Goal: Task Accomplishment & Management: Complete application form

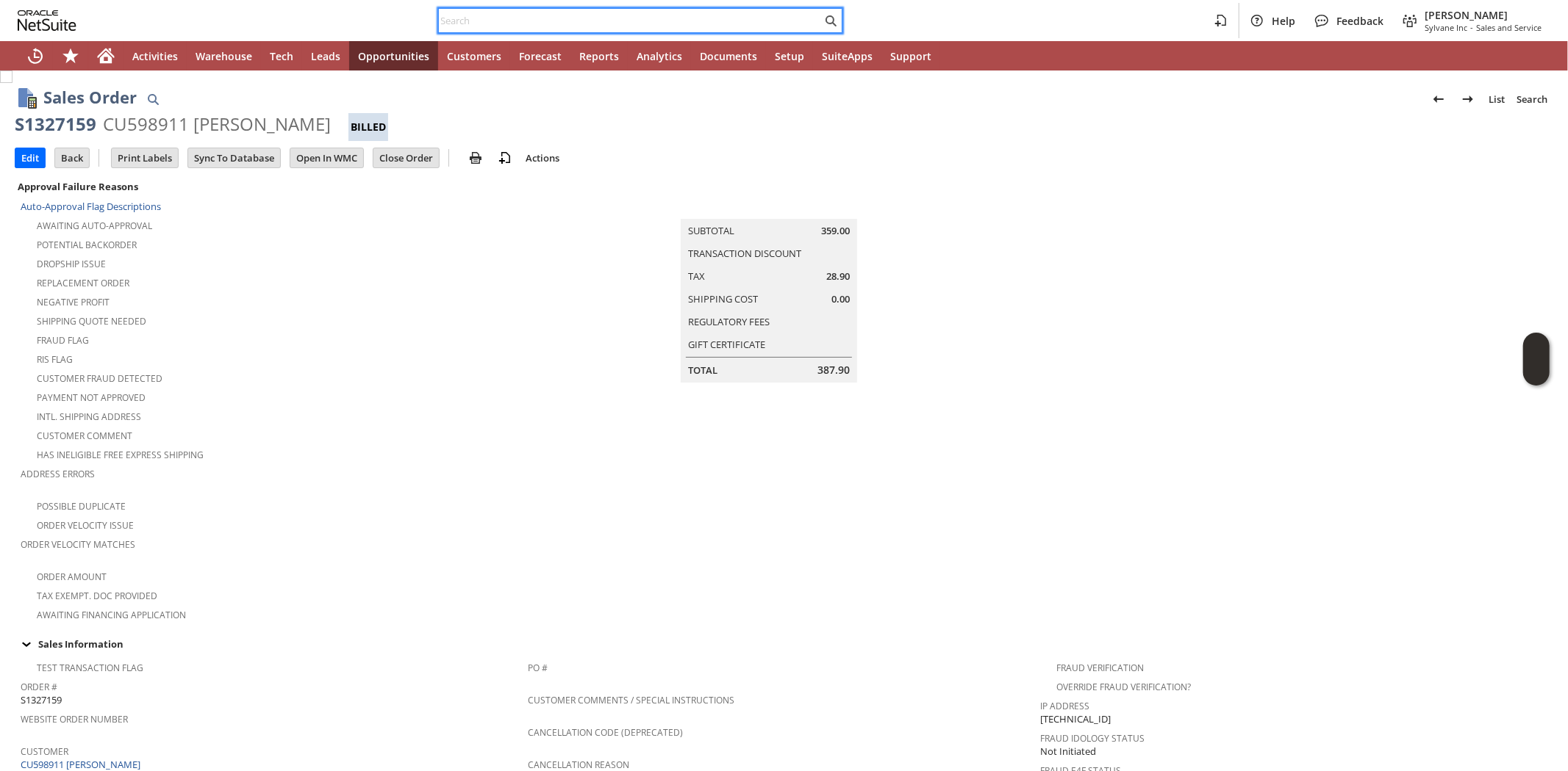
paste input "6095715106"
click at [655, 17] on input "text" at bounding box center [630, 20] width 383 height 18
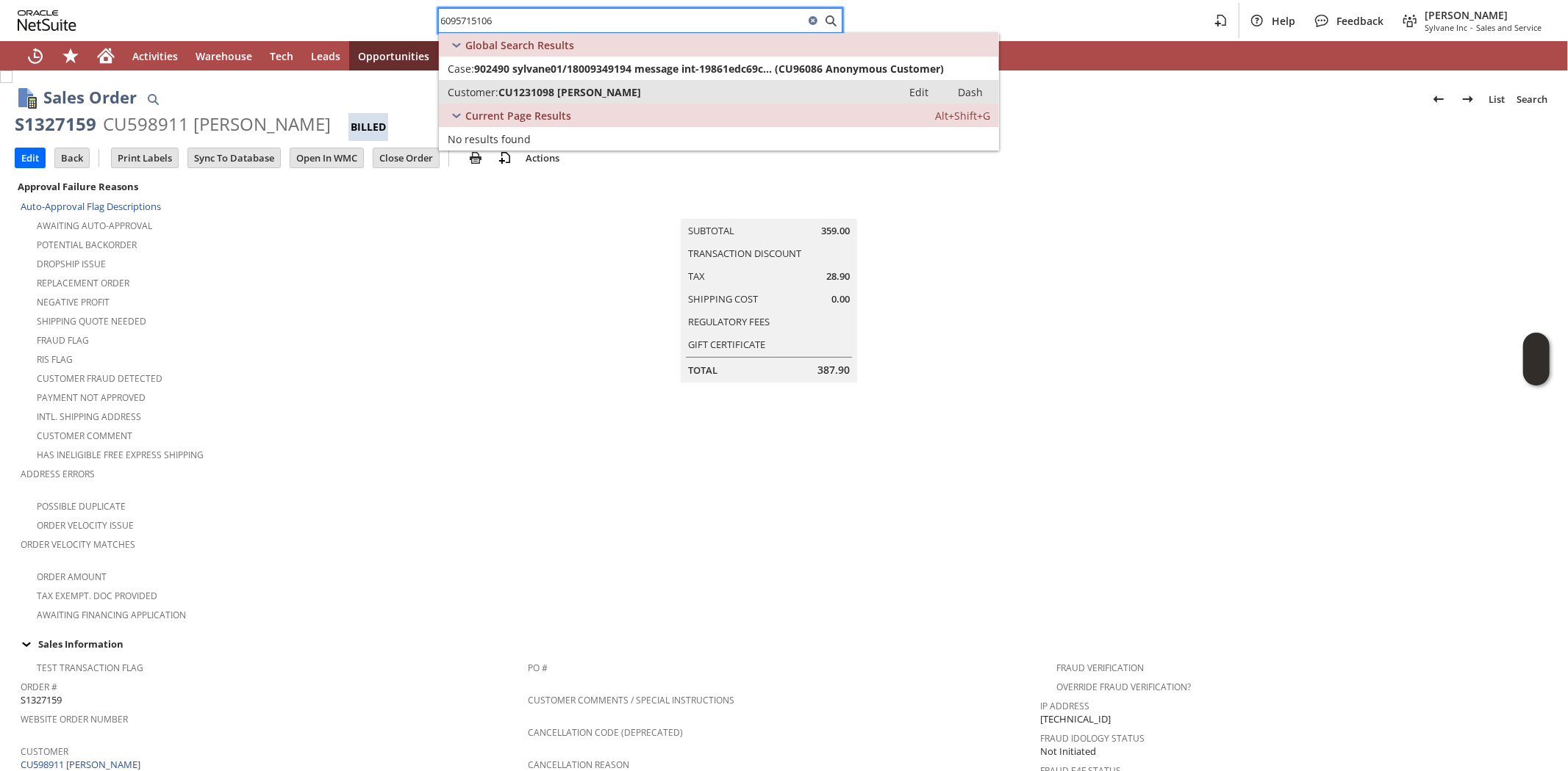
type input "6095715106"
click at [621, 86] on span "CU1231098 Glenn Petersen" at bounding box center [570, 92] width 143 height 14
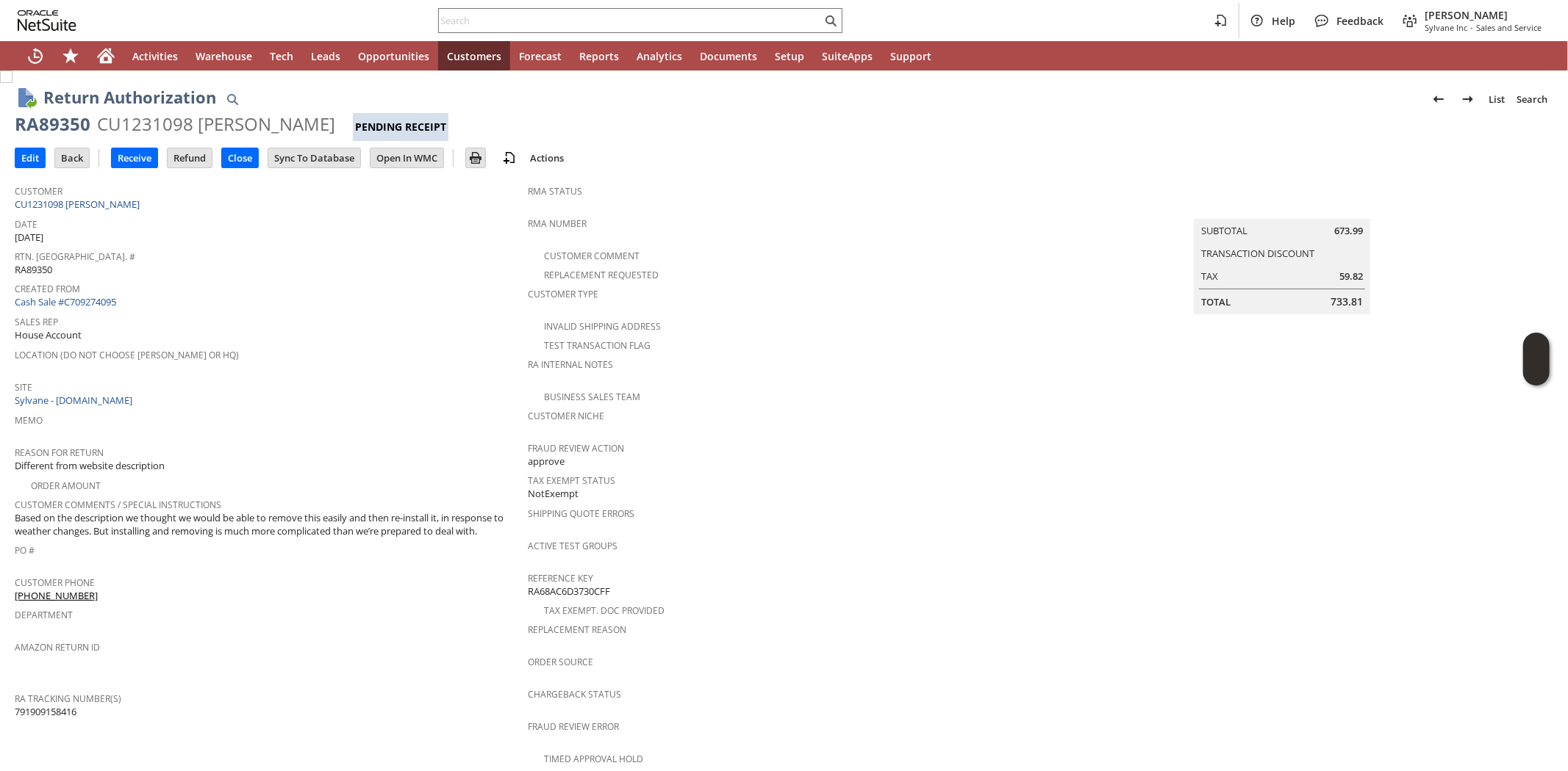
click at [310, 605] on div "Department" at bounding box center [268, 619] width 506 height 31
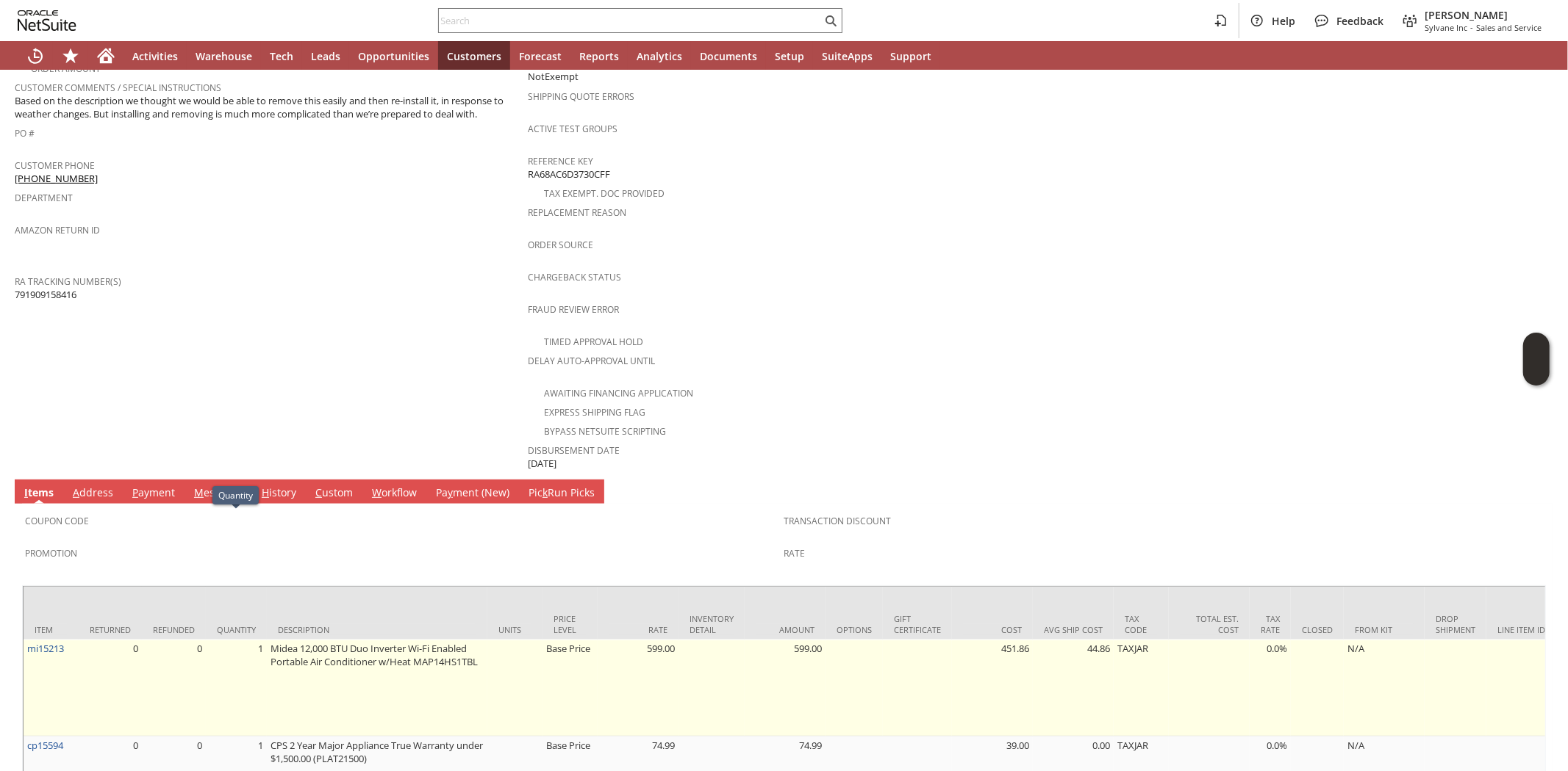
scroll to position [353, 0]
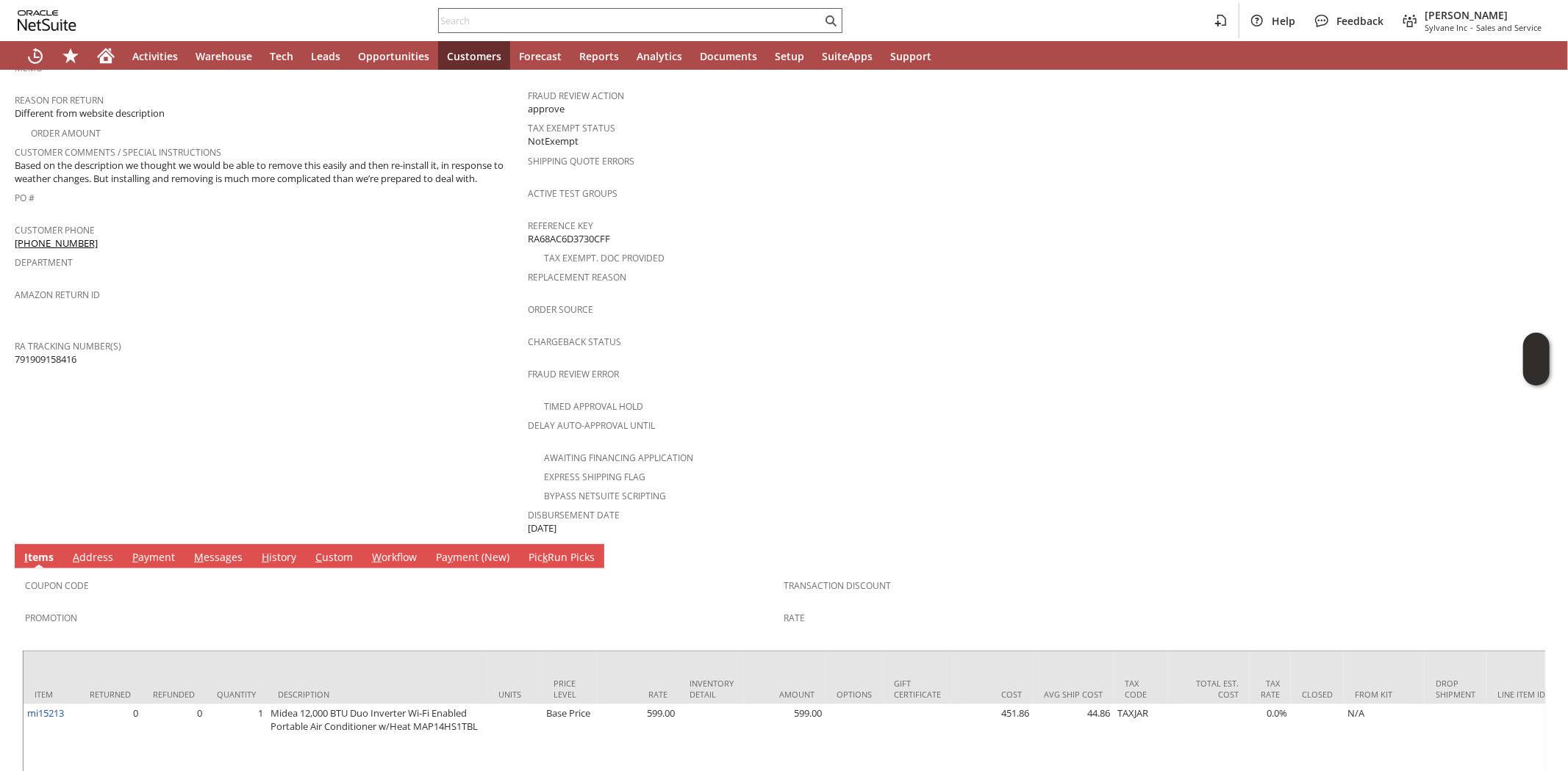
click at [696, 10] on div at bounding box center [640, 20] width 405 height 25
click at [696, 23] on input "text" at bounding box center [630, 20] width 383 height 18
paste input "8457415507"
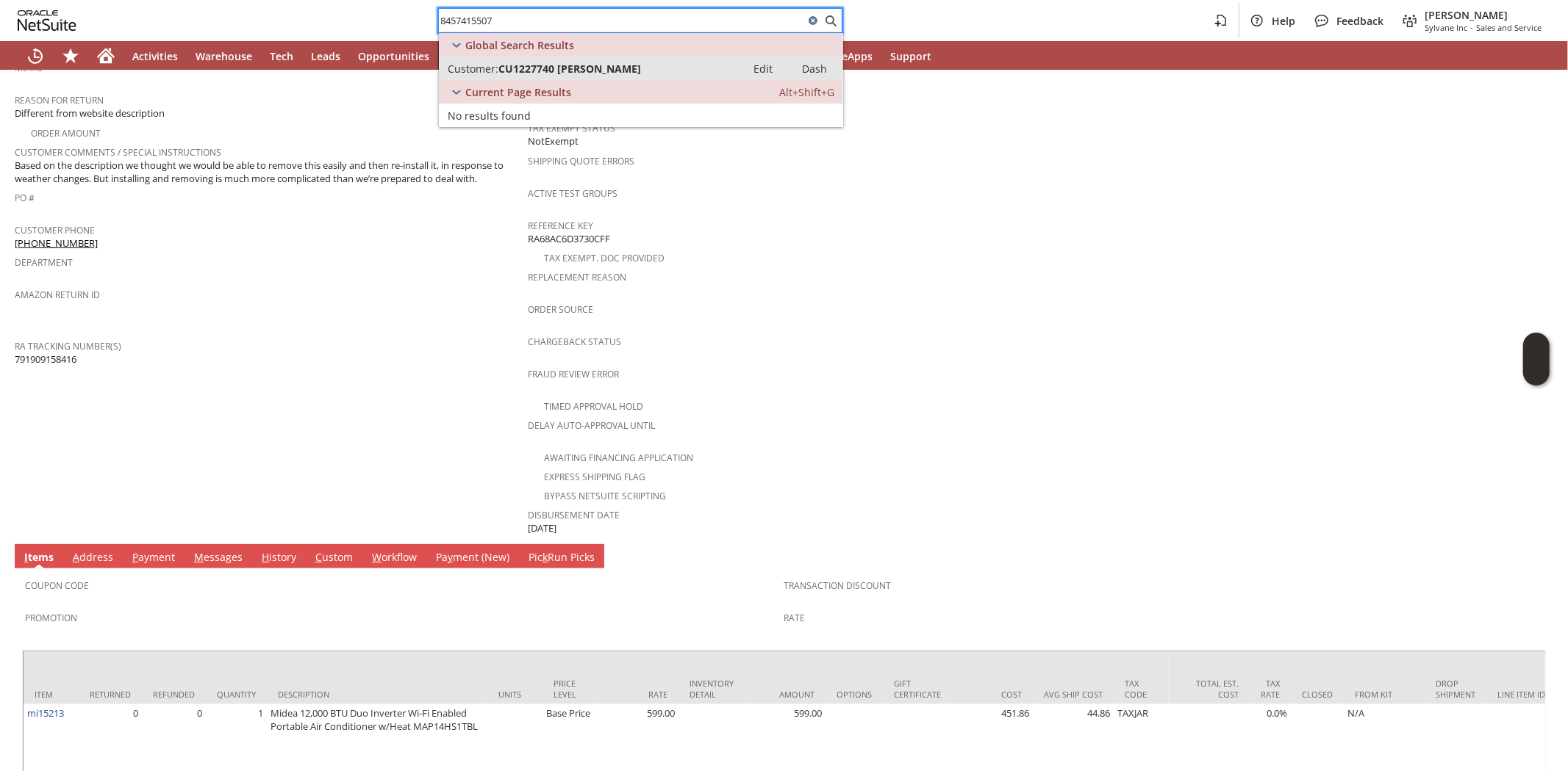
type input "8457415507"
click at [544, 68] on span "CU1227740 [PERSON_NAME]" at bounding box center [570, 68] width 143 height 14
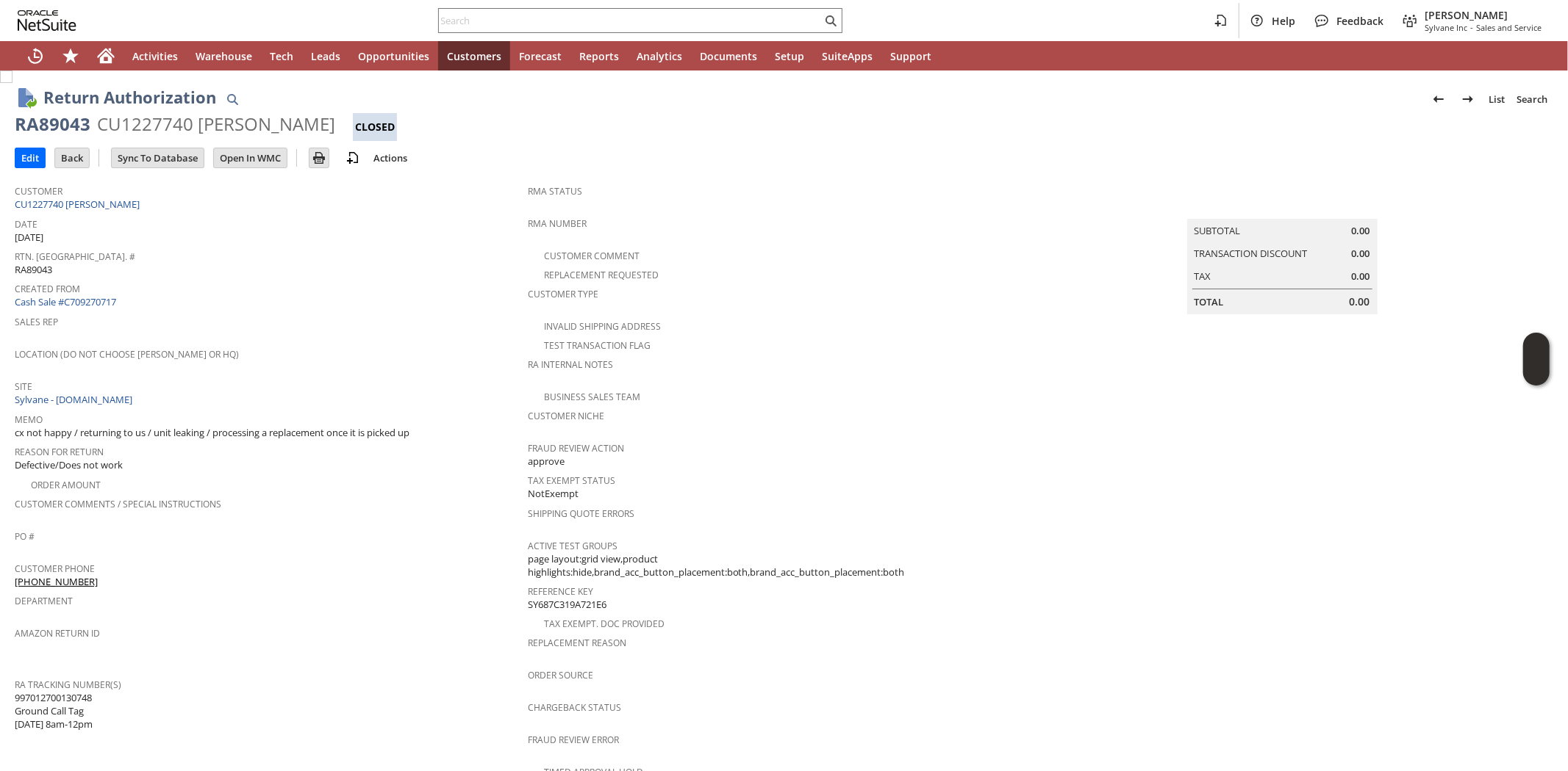
click at [67, 691] on span "997012700130748 Ground Call Tag 8/12 8am-12pm" at bounding box center [54, 712] width 78 height 41
copy span "997012700130748"
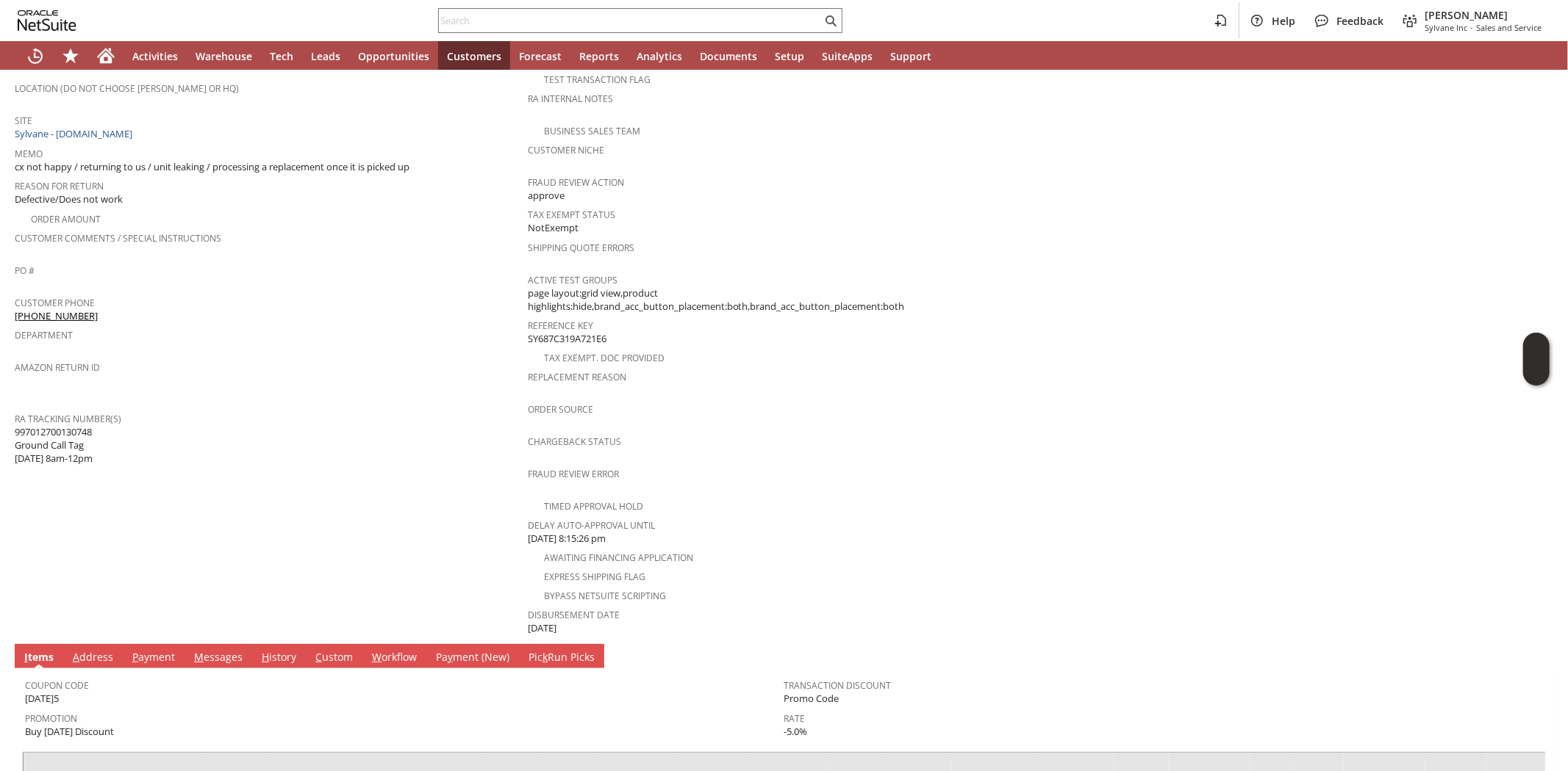
scroll to position [67, 0]
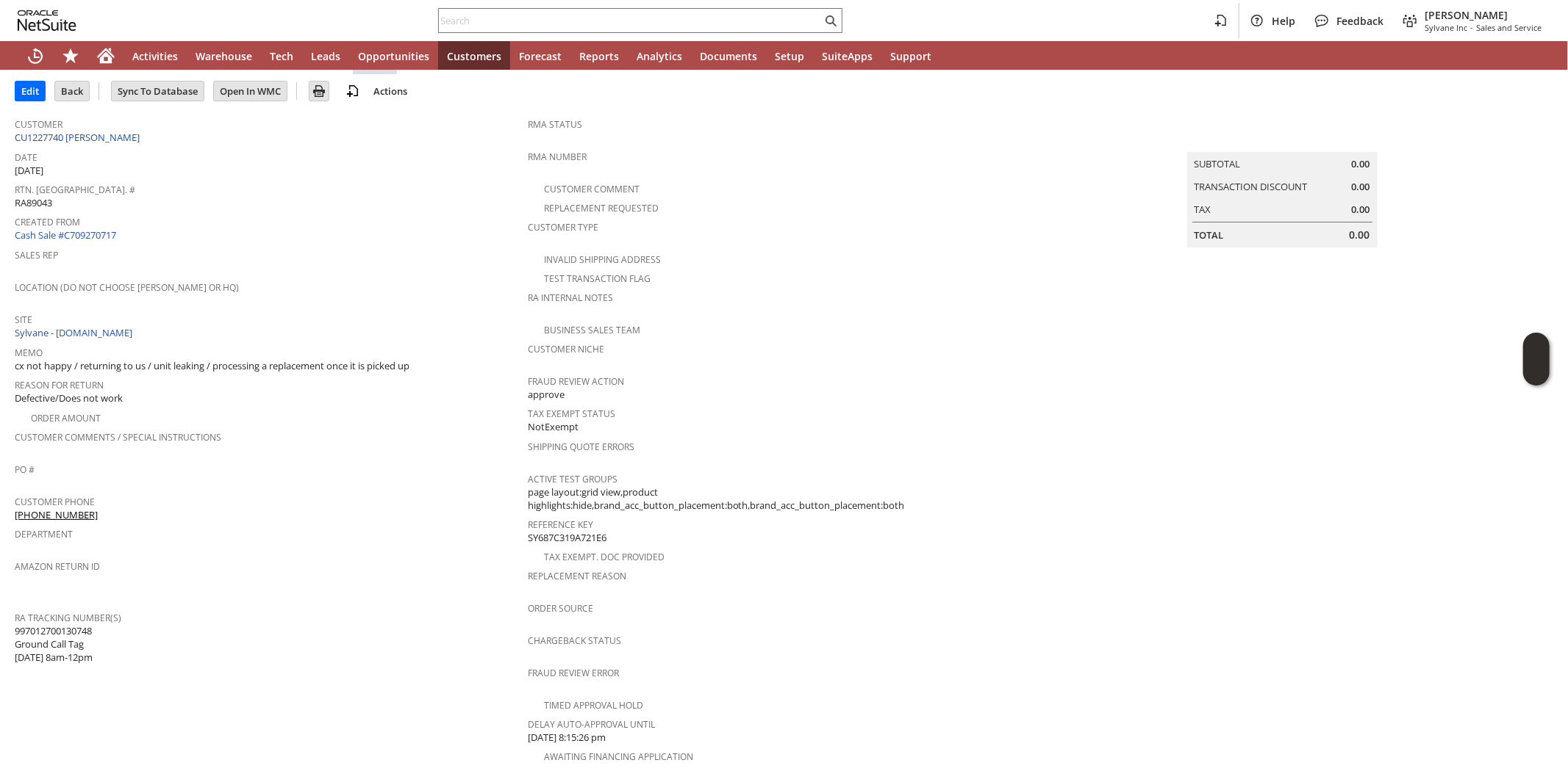
click at [444, 229] on div "Created From Cash Sale #C709270717" at bounding box center [268, 228] width 506 height 31
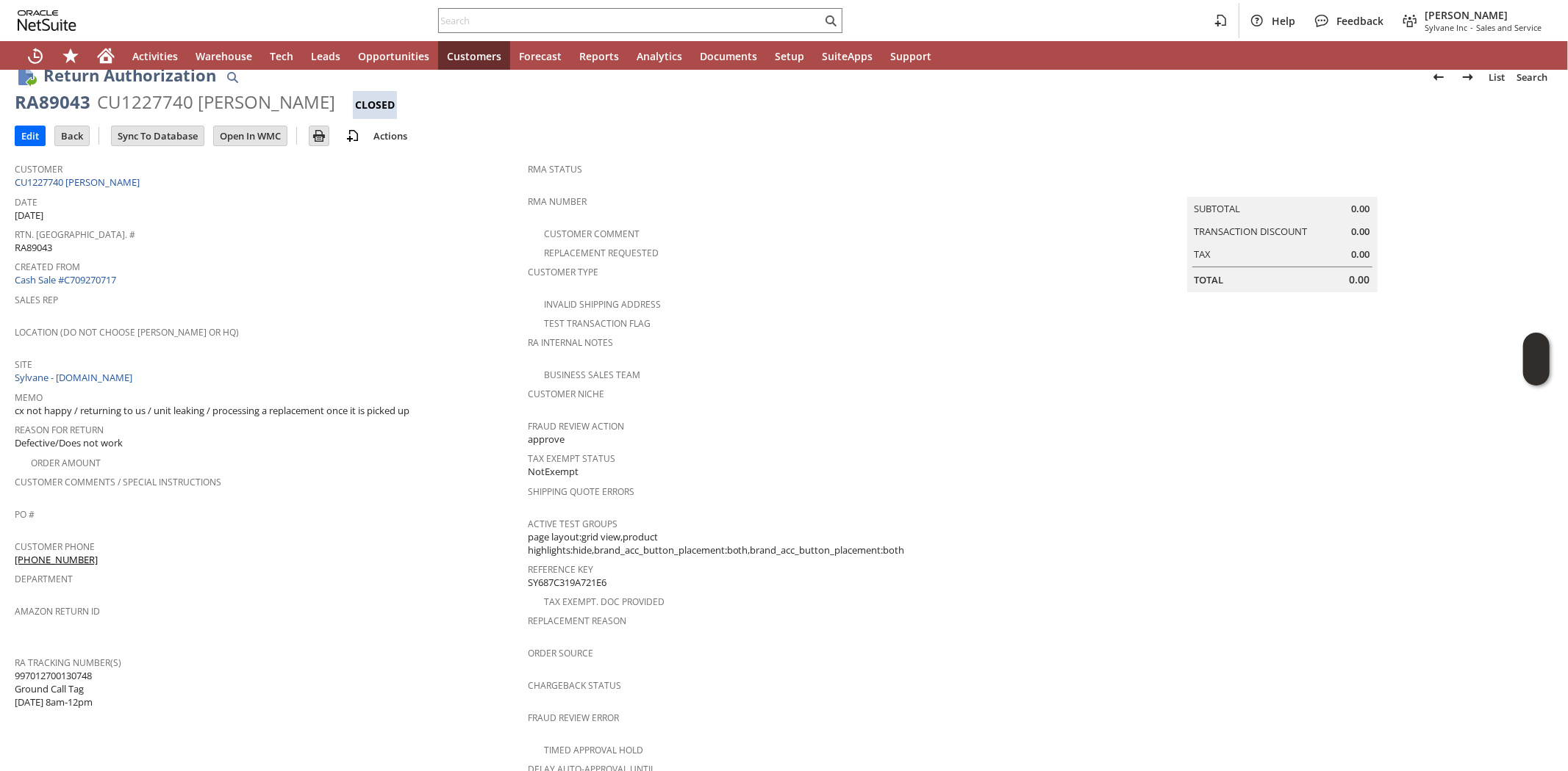
scroll to position [0, 0]
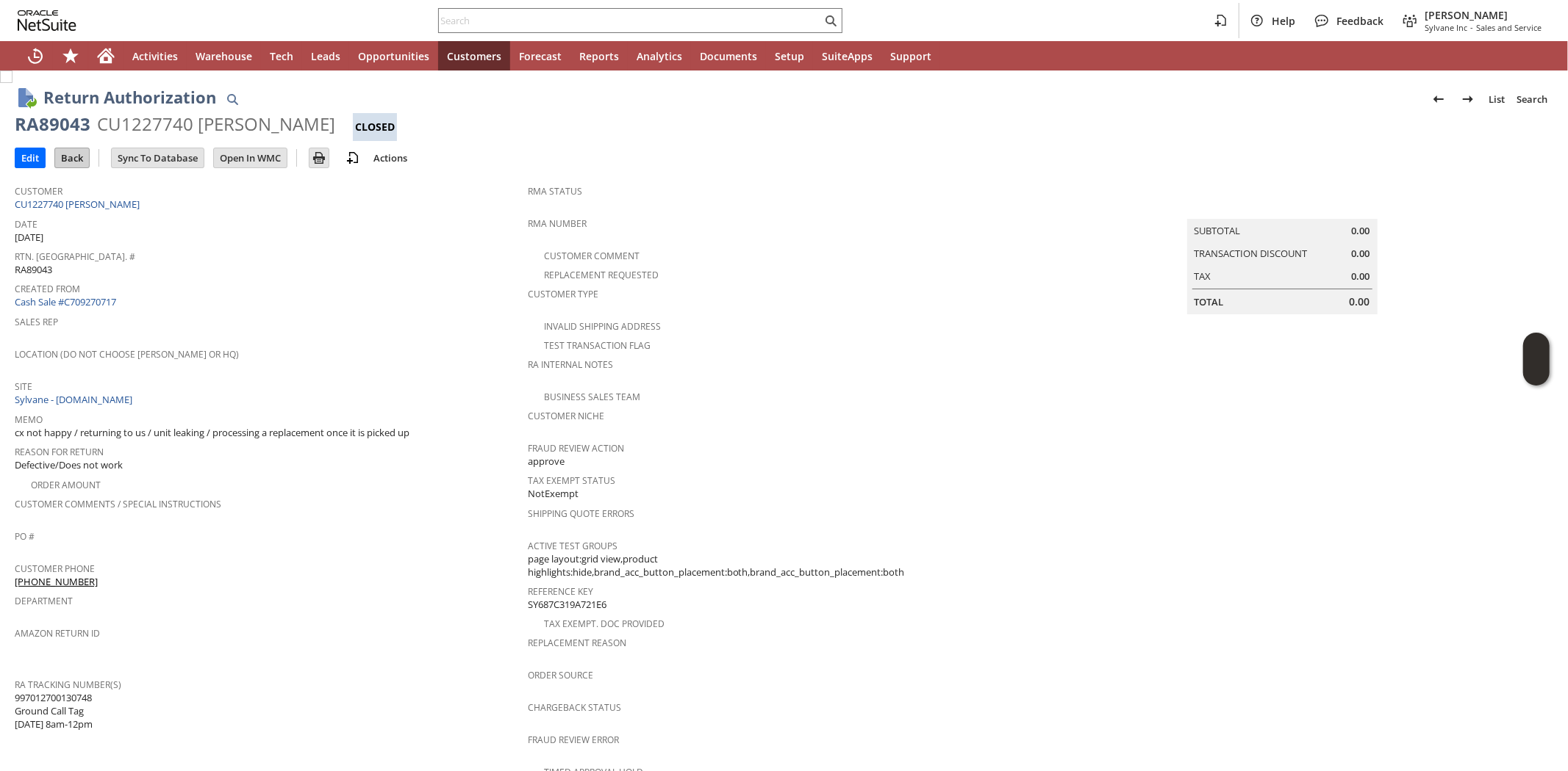
click at [69, 151] on input "Back" at bounding box center [72, 157] width 34 height 19
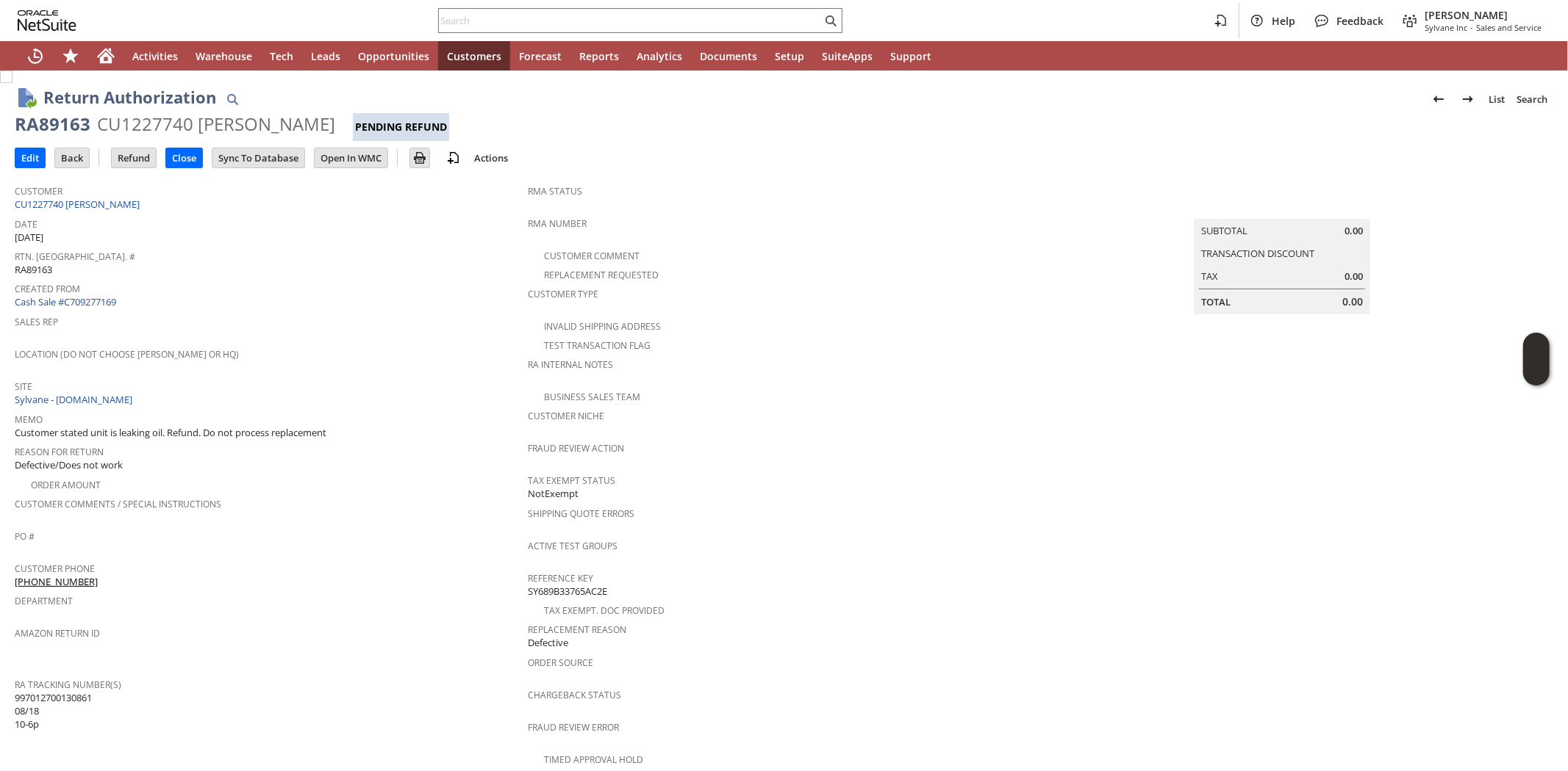
click at [69, 127] on div "RA89163" at bounding box center [53, 123] width 76 height 23
copy div "RA89163"
click at [485, 16] on input "text" at bounding box center [630, 20] width 383 height 18
paste input "6095715106"
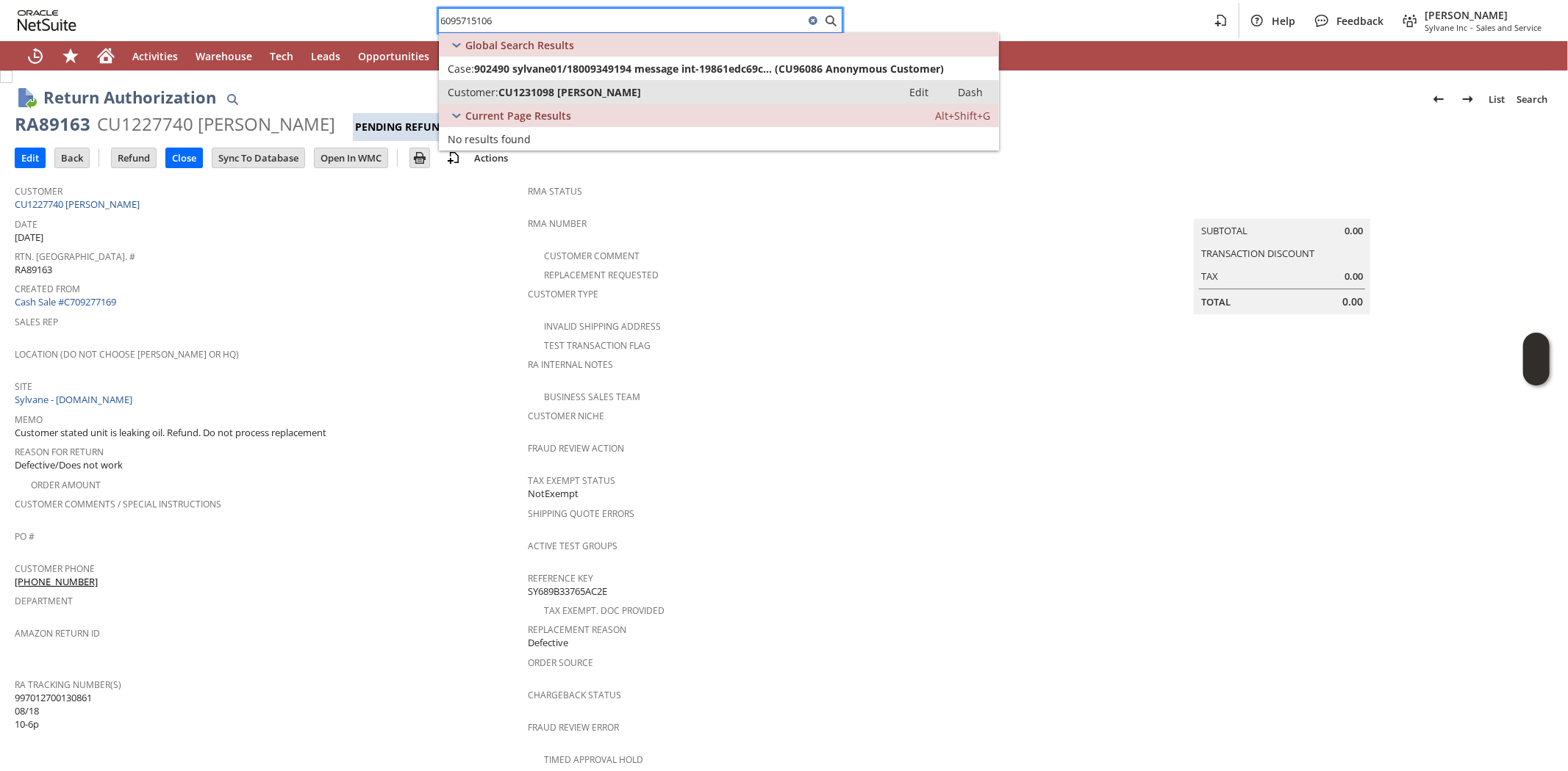
type input "6095715106"
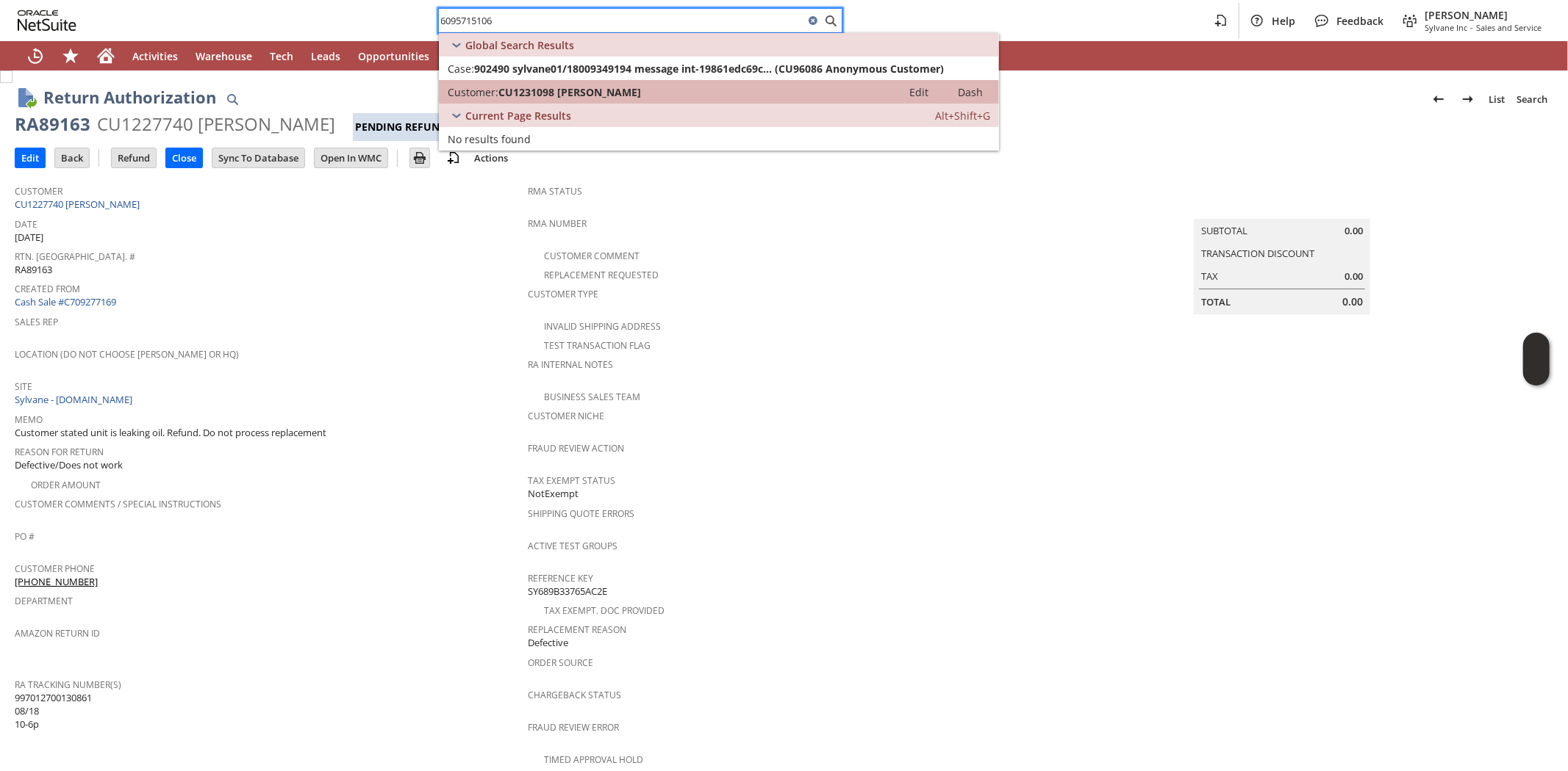
click at [564, 89] on span "CU1231098 Glenn Petersen" at bounding box center [570, 92] width 143 height 14
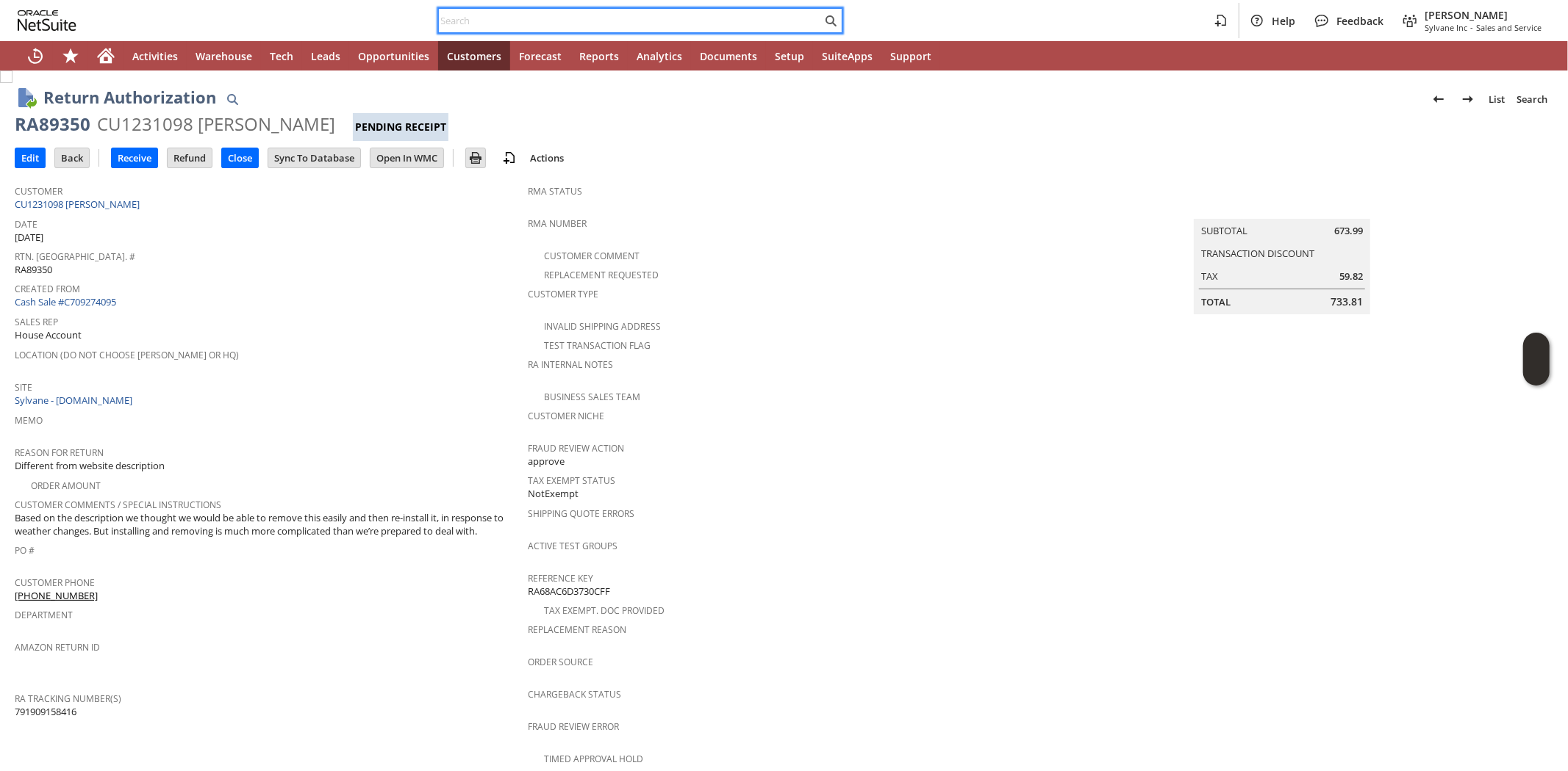
click at [496, 18] on input "text" at bounding box center [630, 20] width 383 height 18
paste input "RA89163"
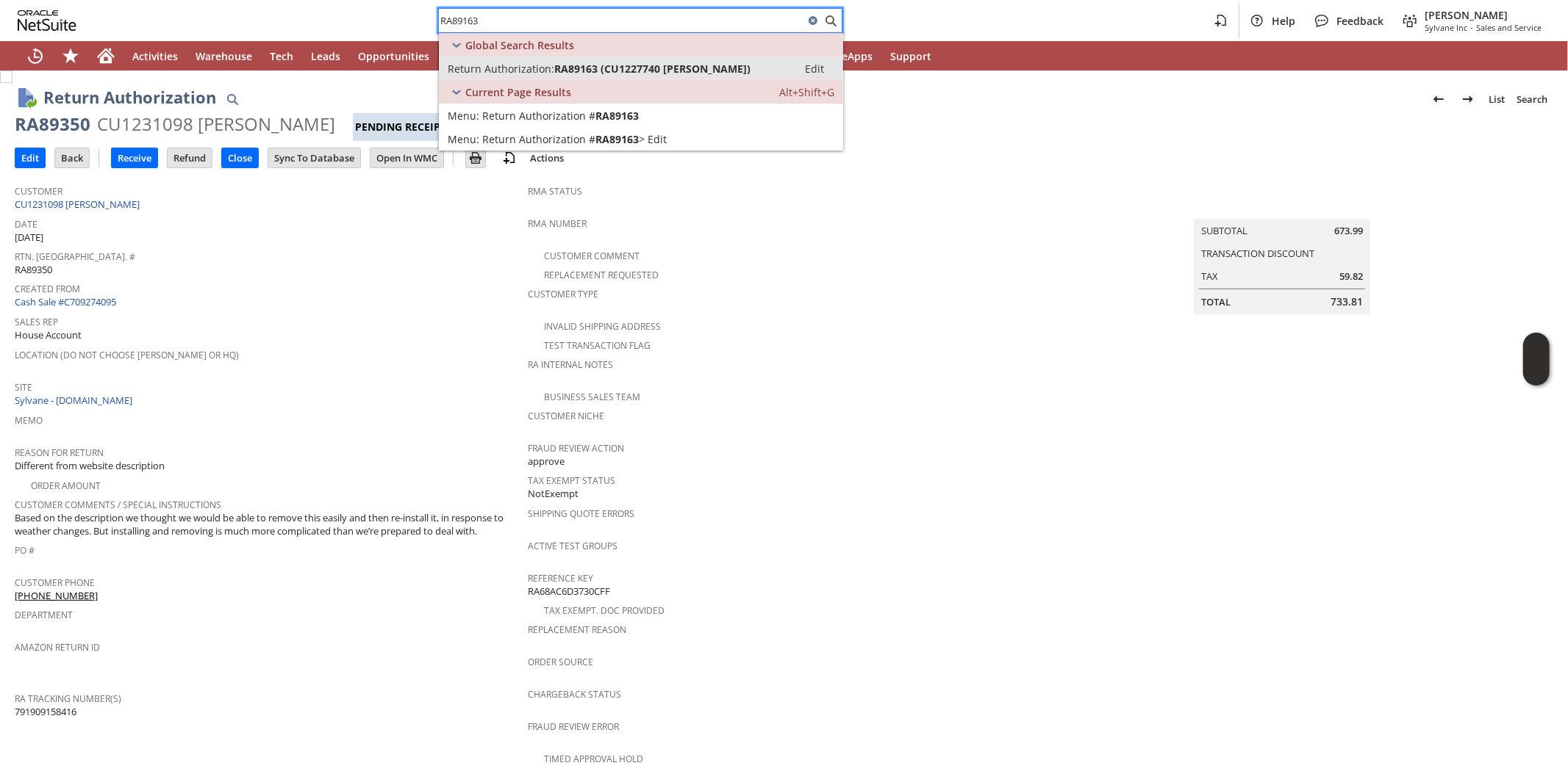
type input "RA89163"
click at [509, 65] on span "Return Authorization:" at bounding box center [500, 68] width 107 height 14
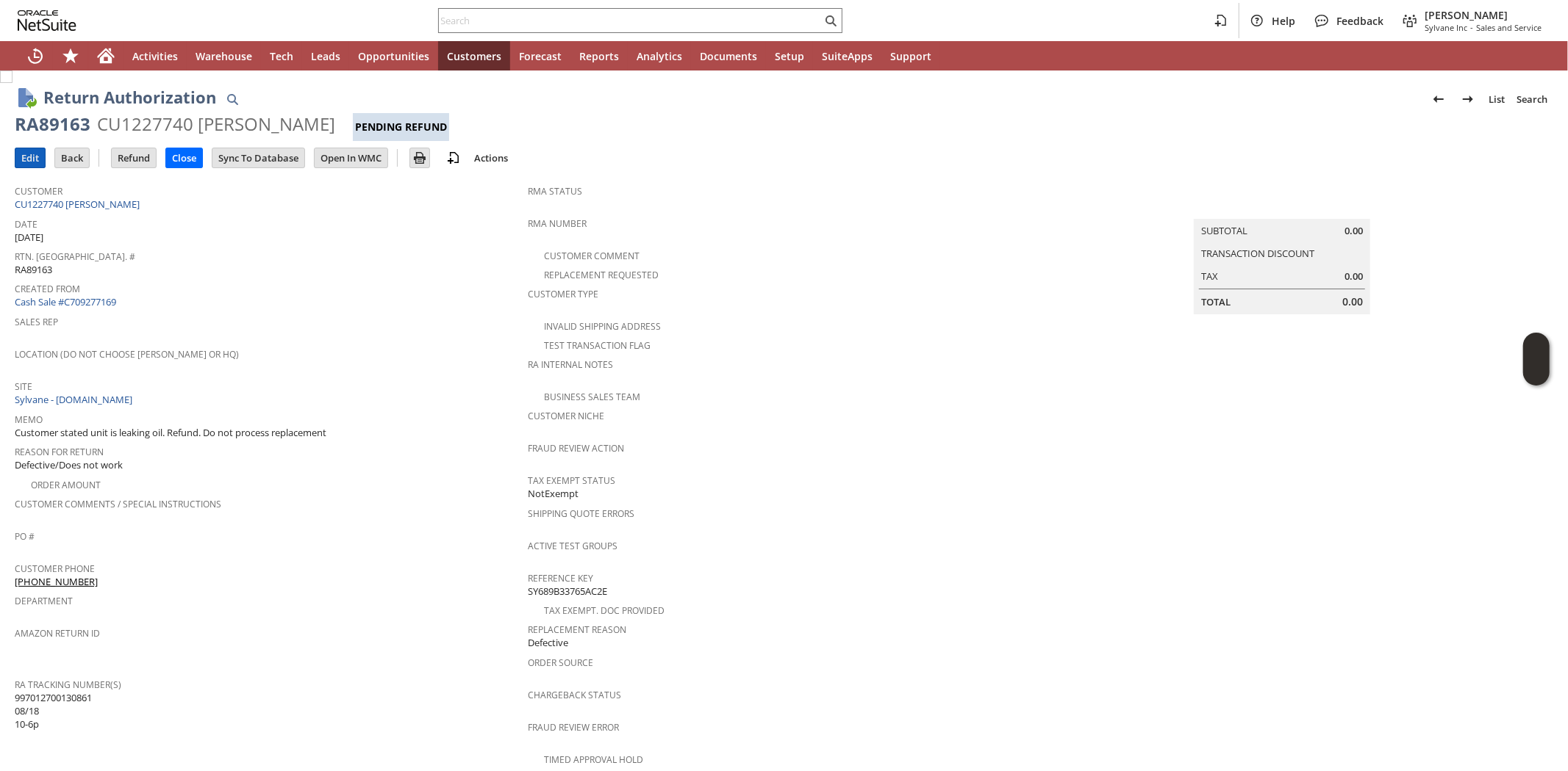
click at [31, 158] on input "Edit" at bounding box center [31, 157] width 30 height 19
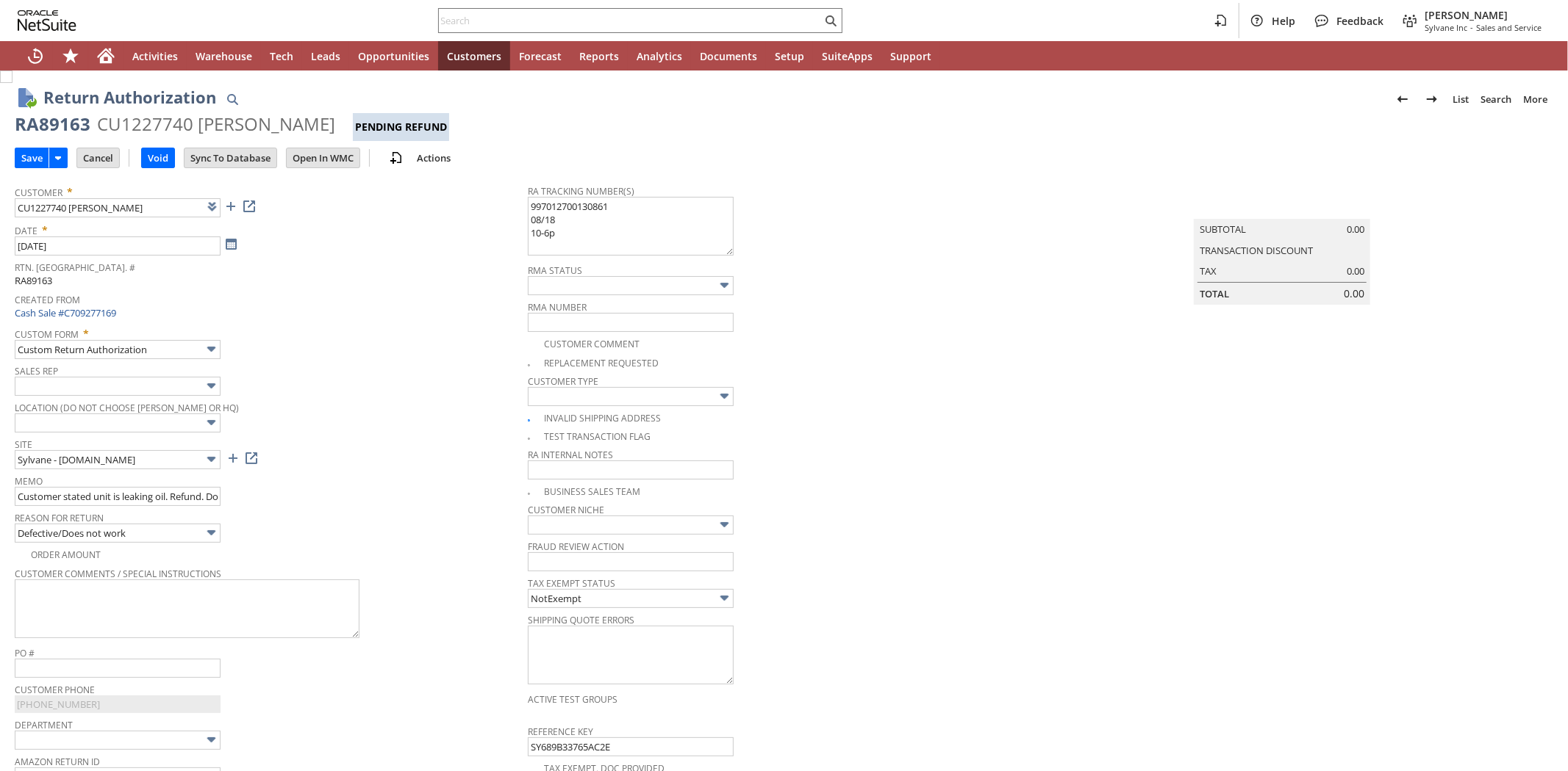
type input "Add"
type input "Copy Previous"
click at [372, 541] on div "Reason For Return Defective/Does not work" at bounding box center [268, 525] width 506 height 35
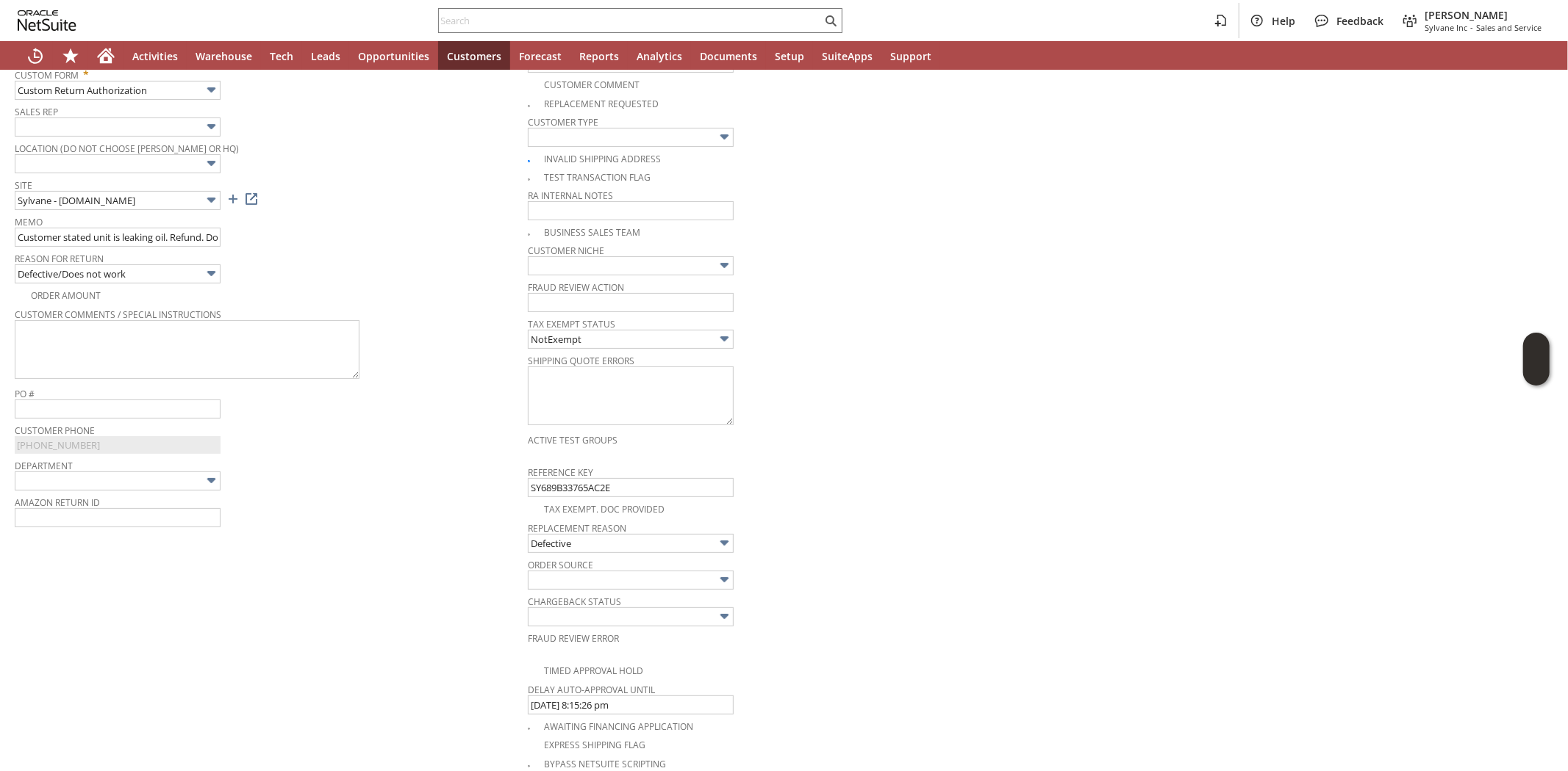
scroll to position [244, 0]
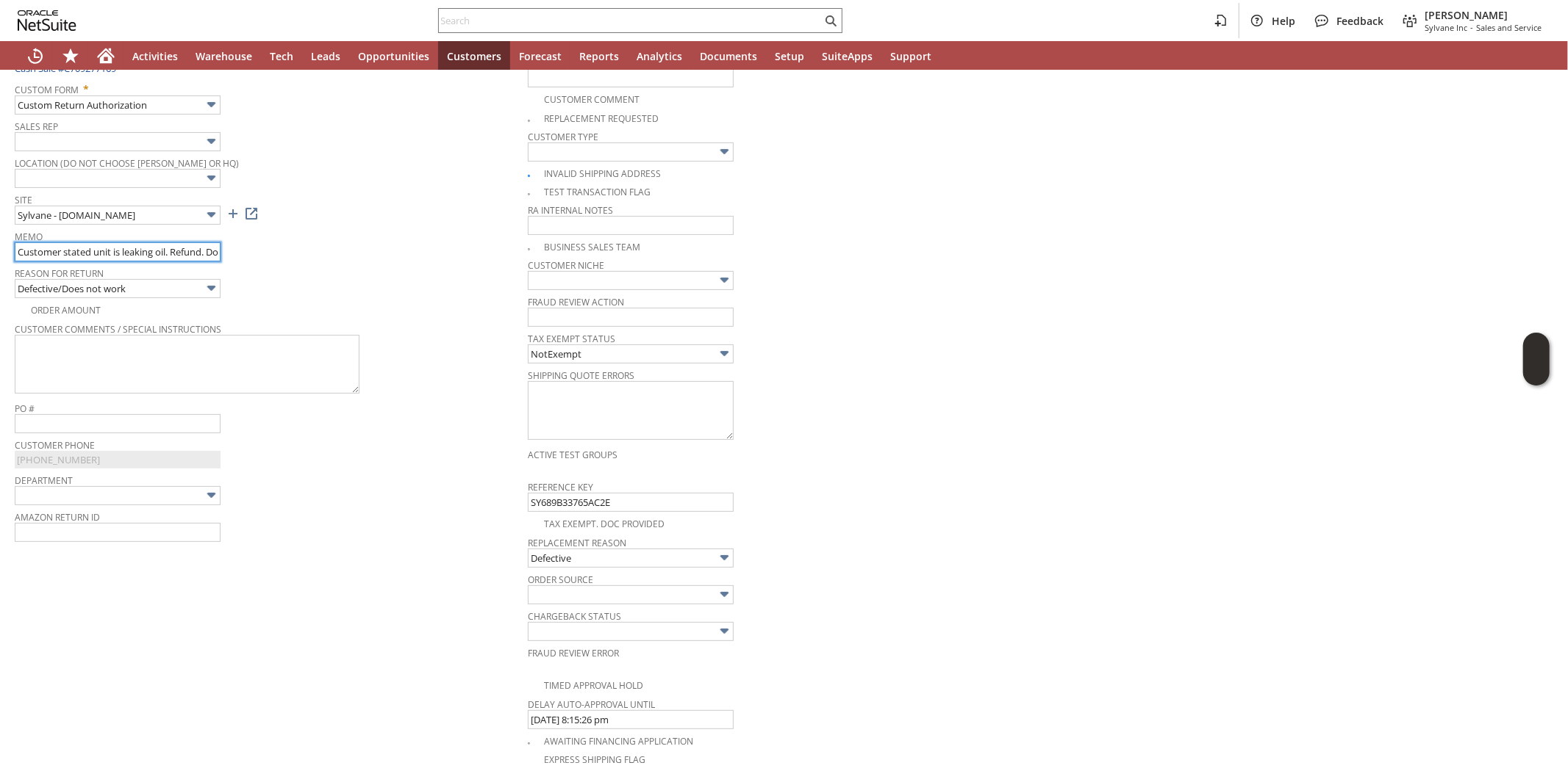
click at [181, 255] on input "Customer stated unit is leaking oil. Refund. Do not process replacement" at bounding box center [118, 252] width 206 height 19
type input "R"
type input "Tracking shows return back to us"
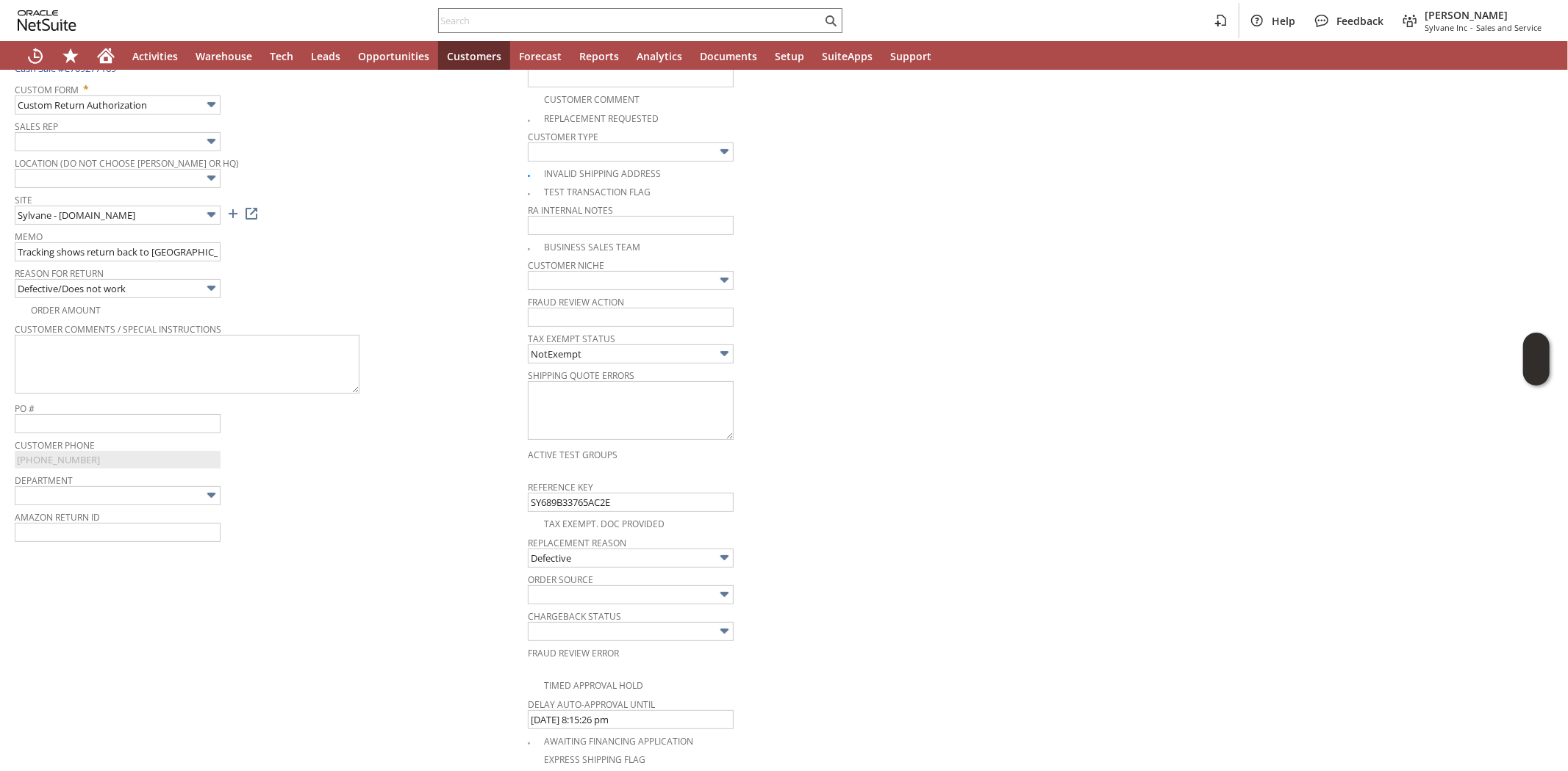
click at [262, 263] on span "Reason For Return" at bounding box center [268, 270] width 506 height 16
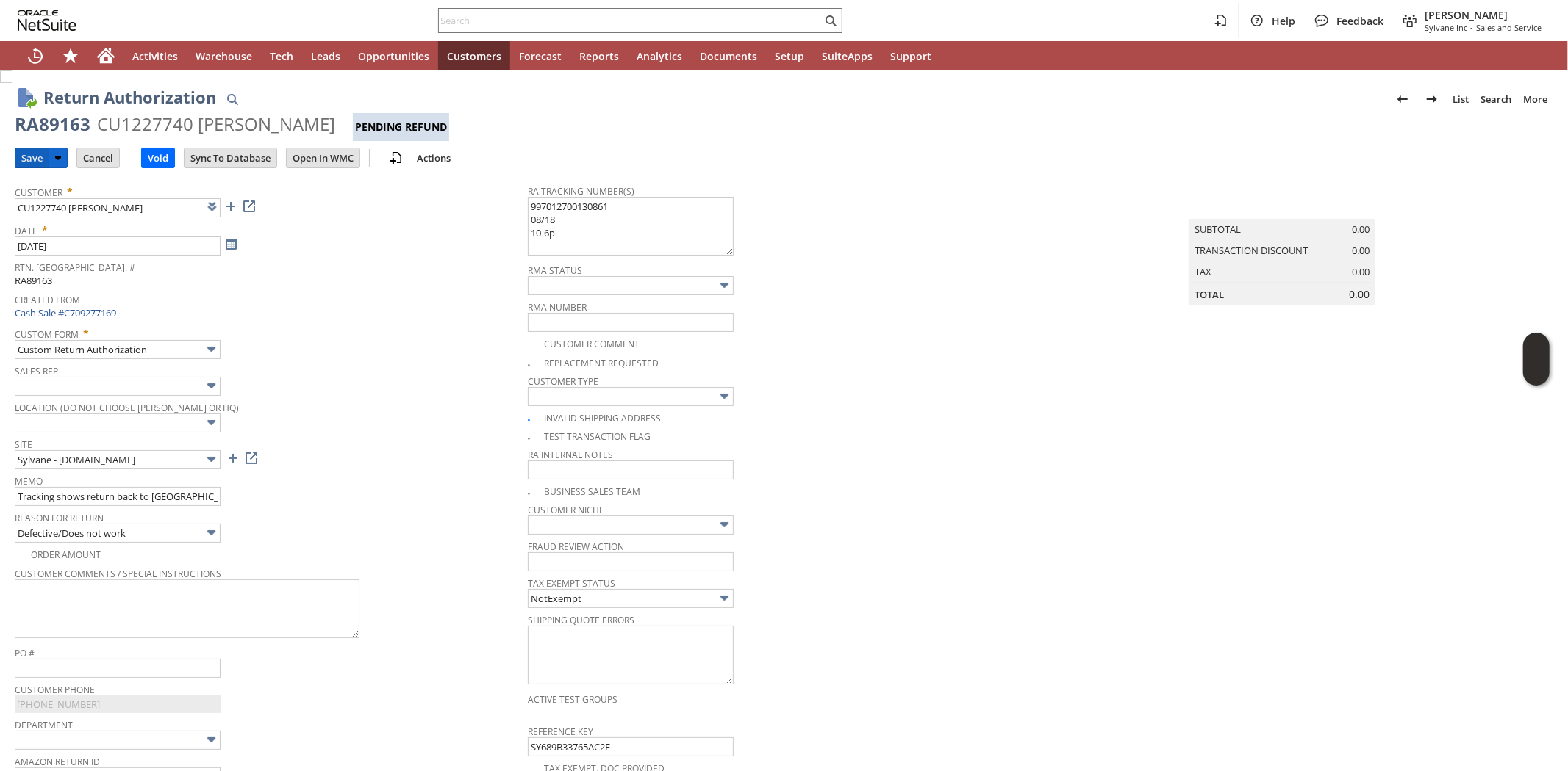
click at [33, 159] on input "Save" at bounding box center [32, 157] width 33 height 19
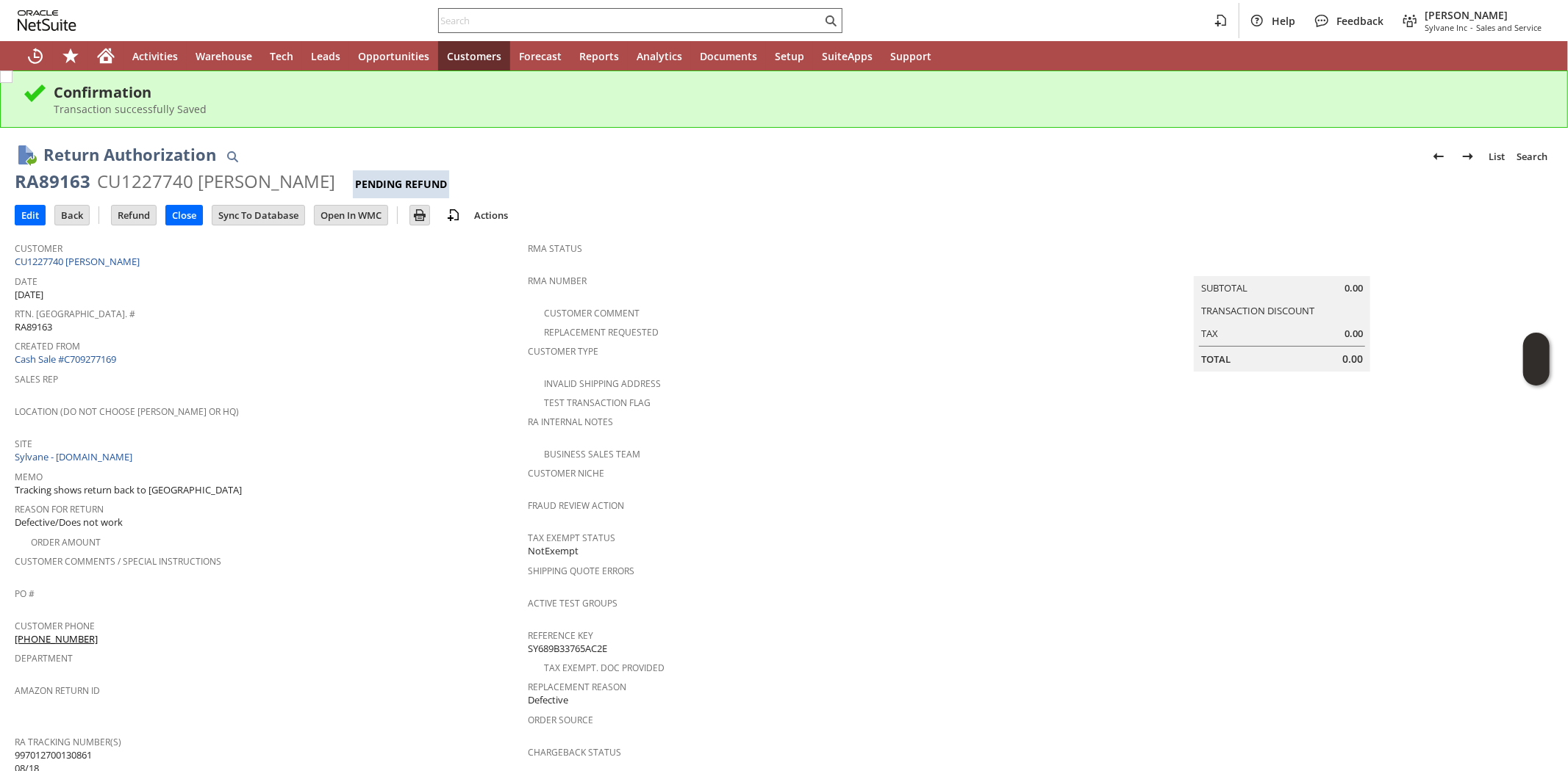
click at [653, 16] on input "text" at bounding box center [630, 20] width 383 height 18
paste input "MCNAUGHTON-MCKAY ELECTRIC COMP"
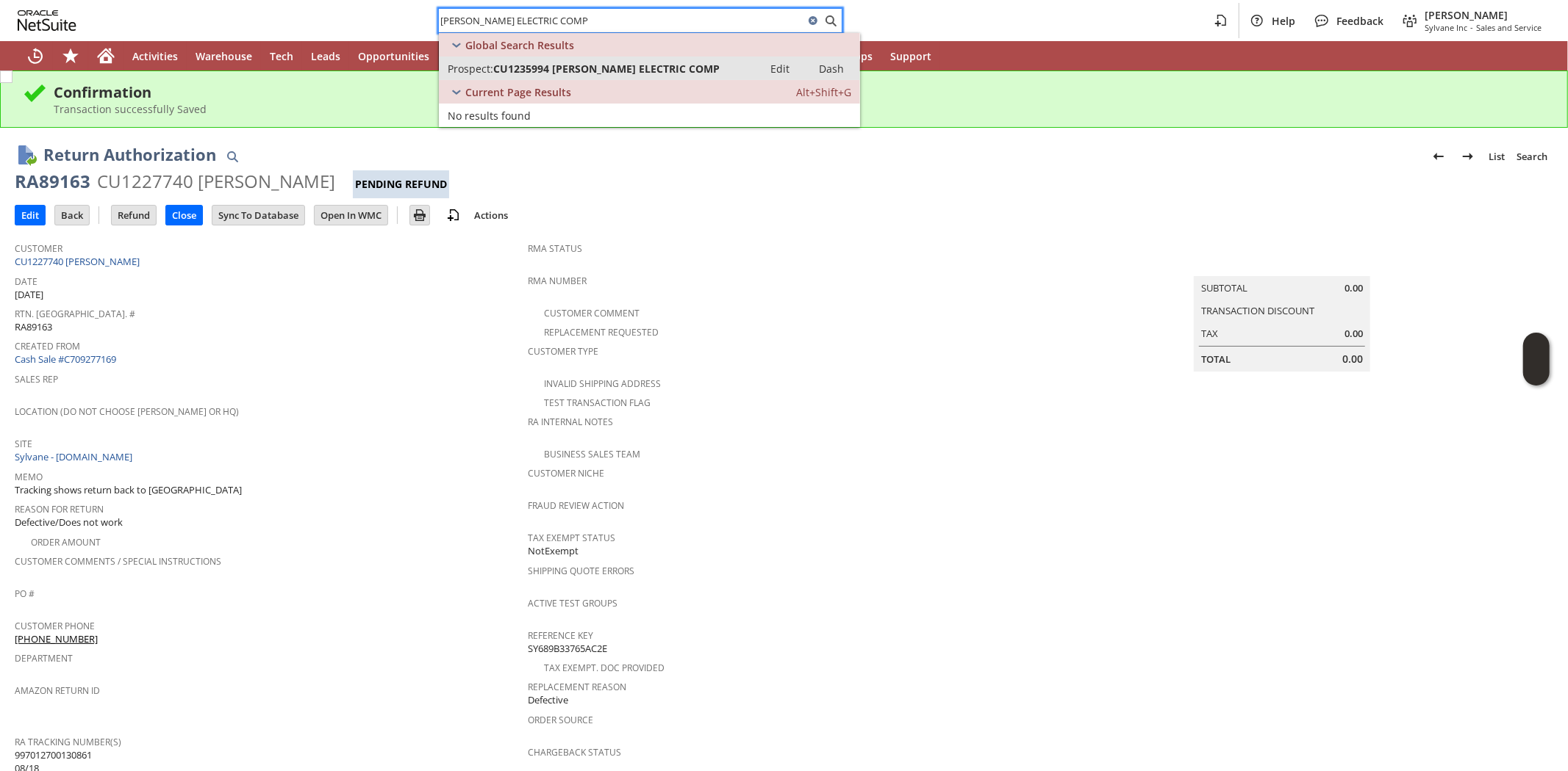
type input "MCNAUGHTON-MCKAY ELECTRIC COMP"
click at [604, 59] on link "Prospect: CU1235994 MCNAUGHTON-MCKAY ELECTRIC COMP Edit Dash" at bounding box center [649, 68] width 421 height 23
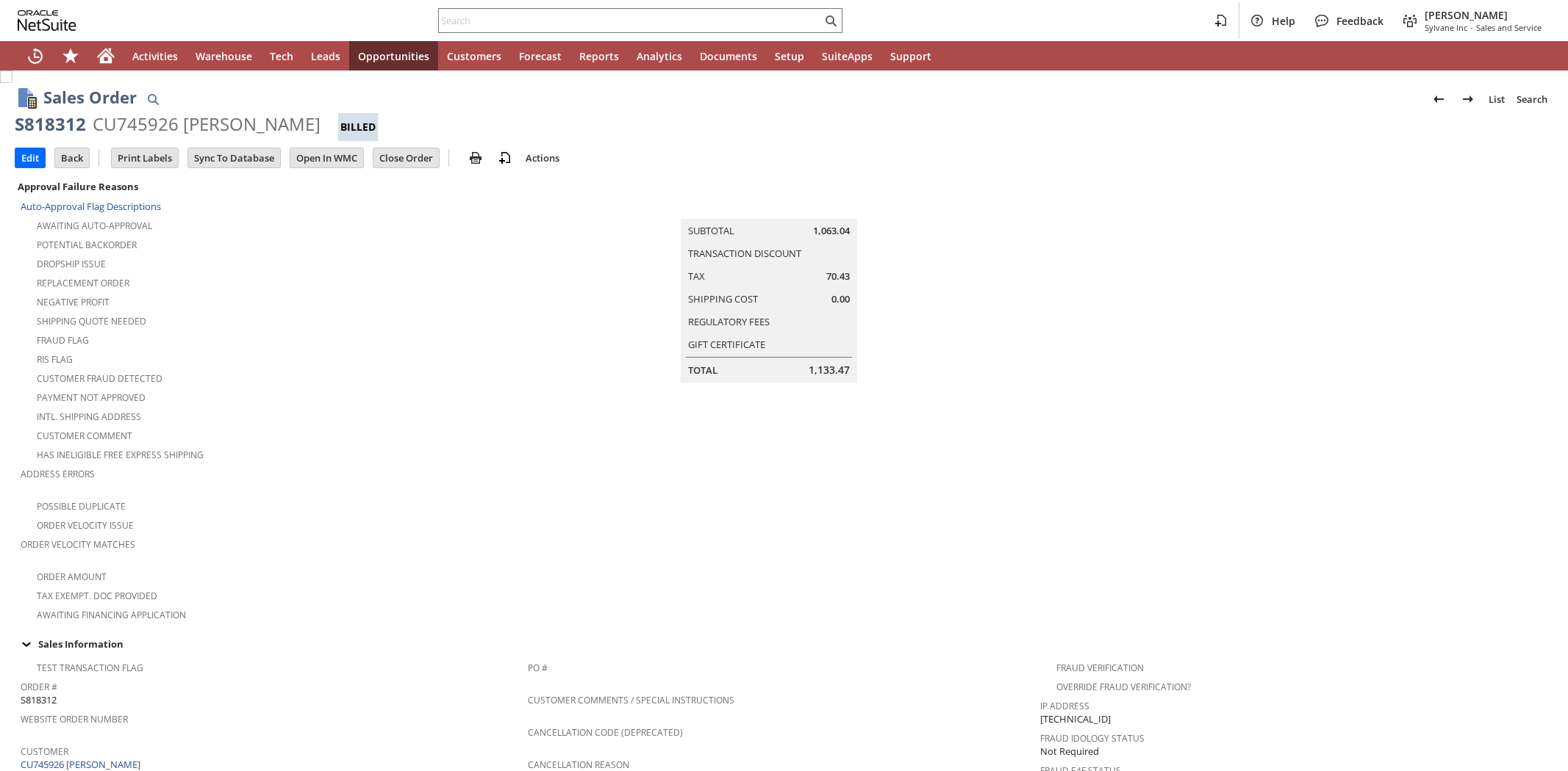
click at [318, 515] on div "Order Velocity Issue" at bounding box center [274, 523] width 508 height 18
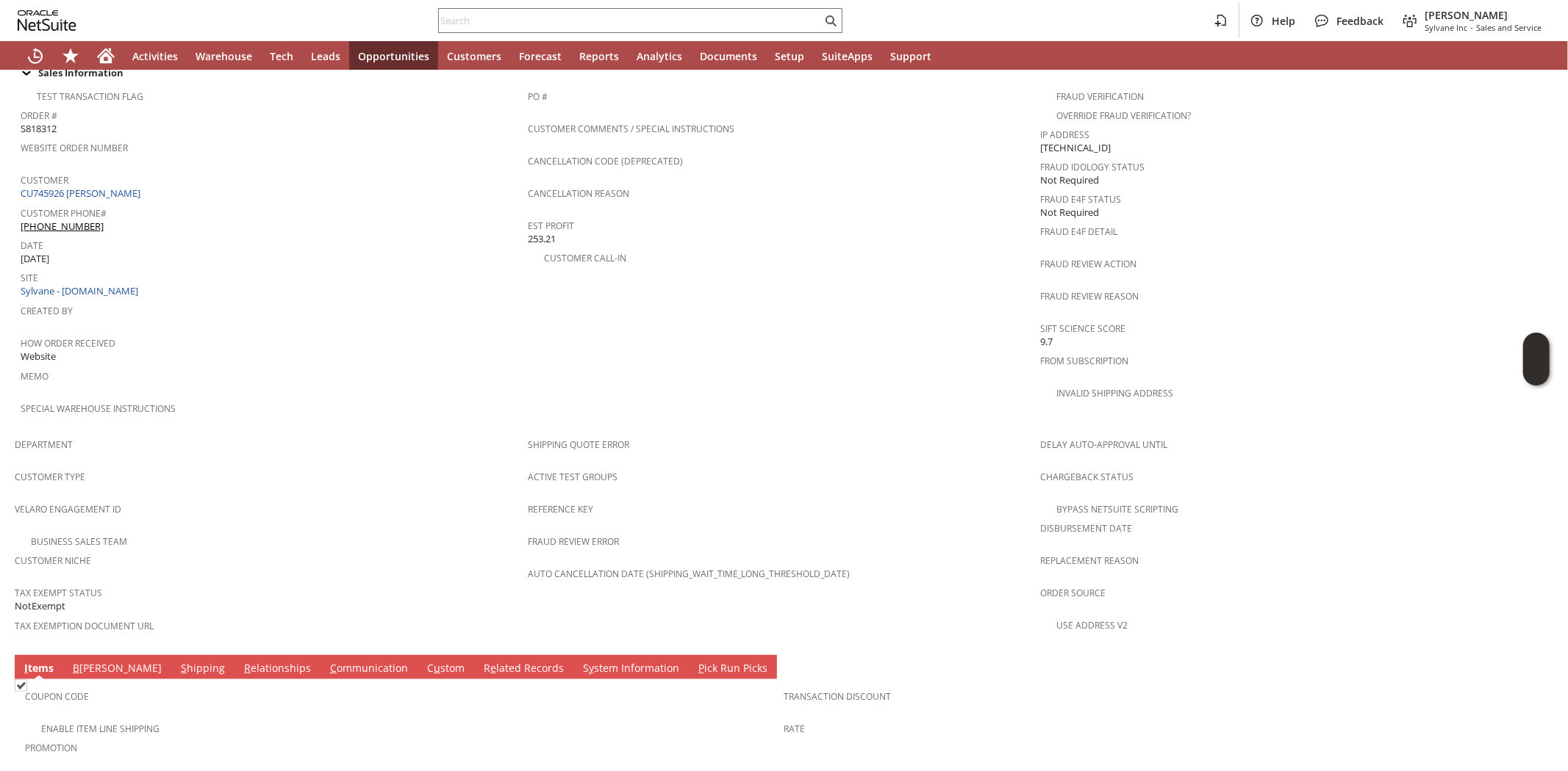
scroll to position [713, 0]
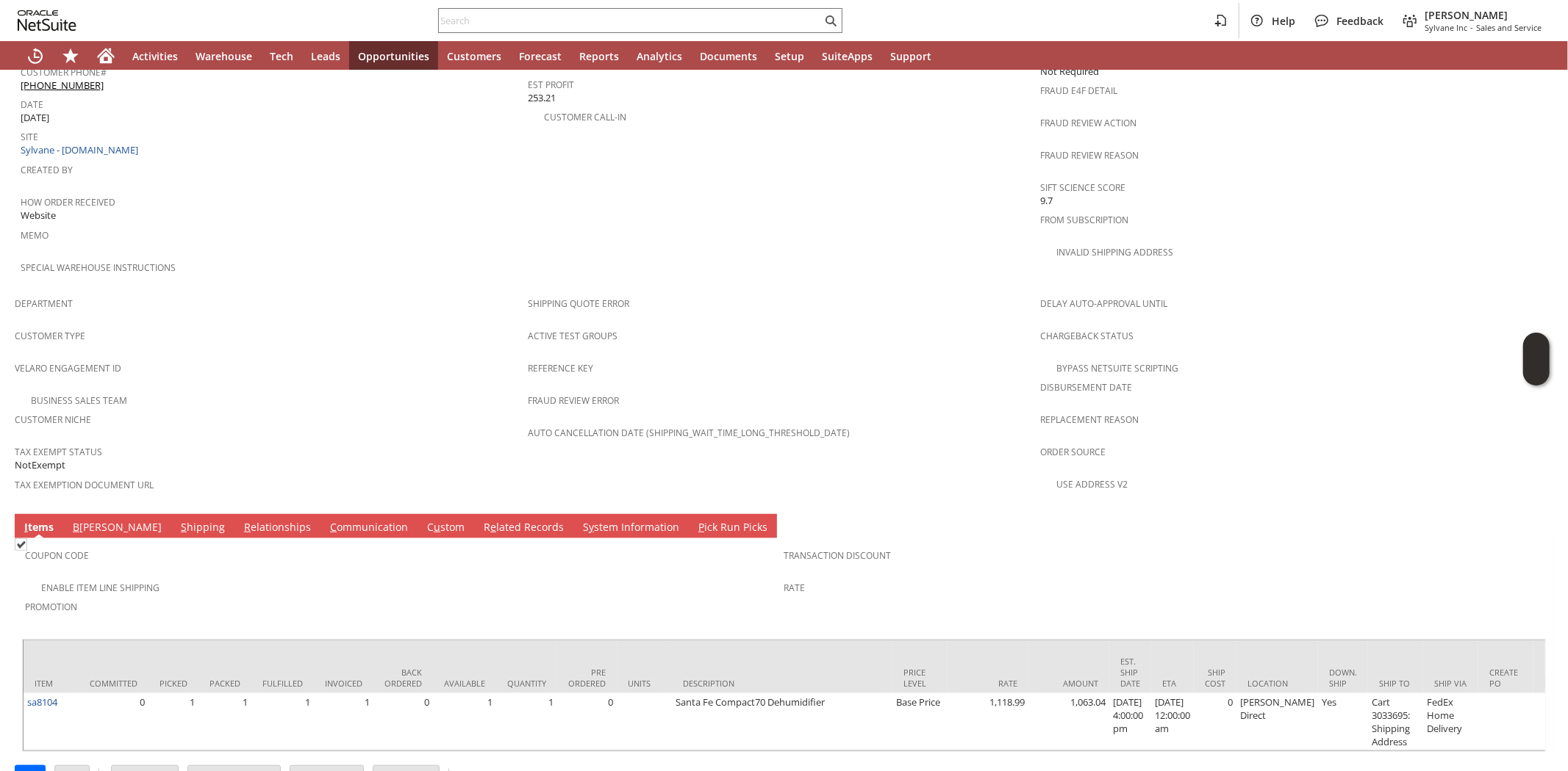
click at [194, 596] on span "Promotion" at bounding box center [401, 604] width 752 height 17
click at [639, 18] on input "text" at bounding box center [630, 20] width 383 height 18
paste input "4147456448"
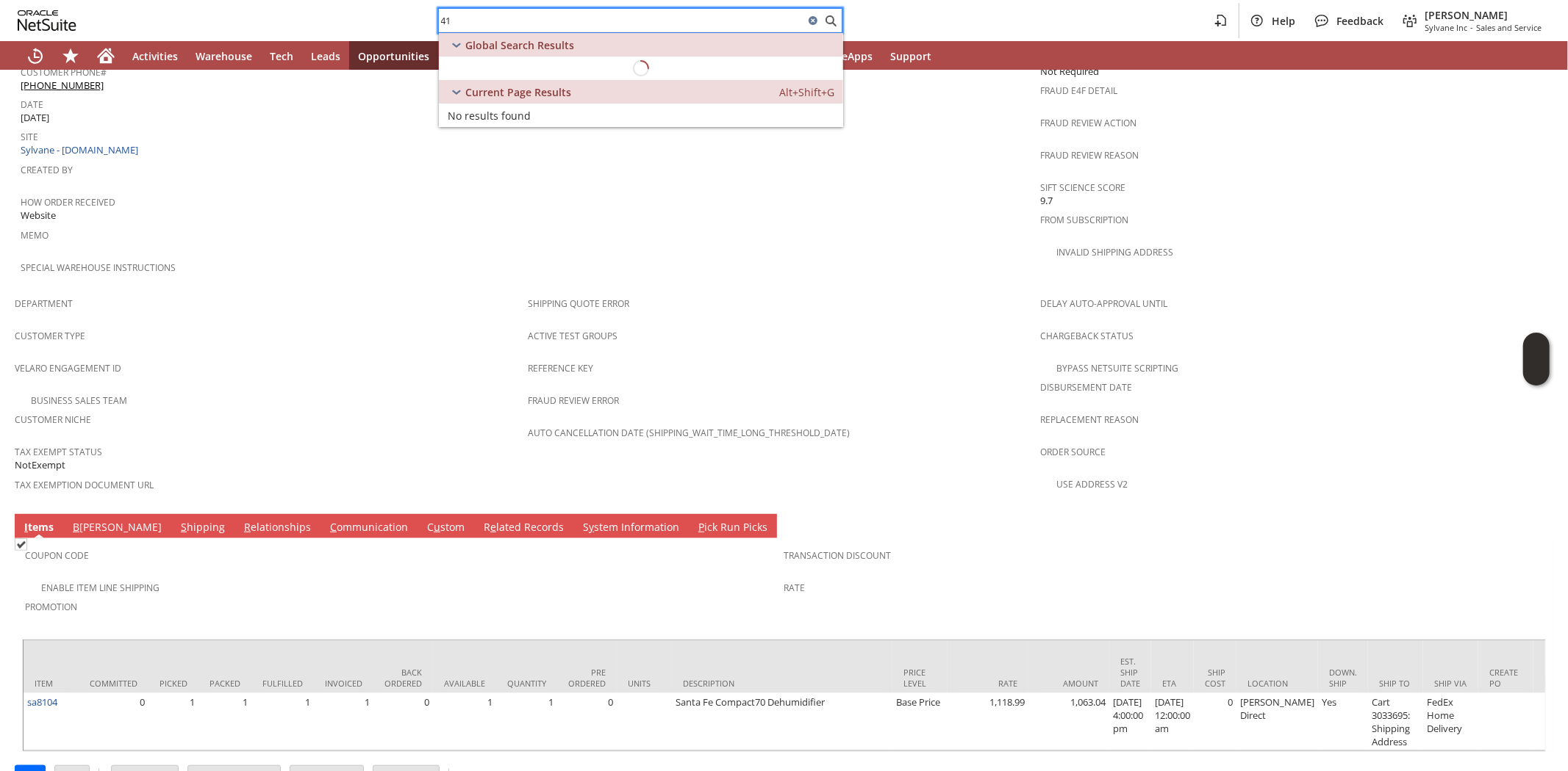
type input "4"
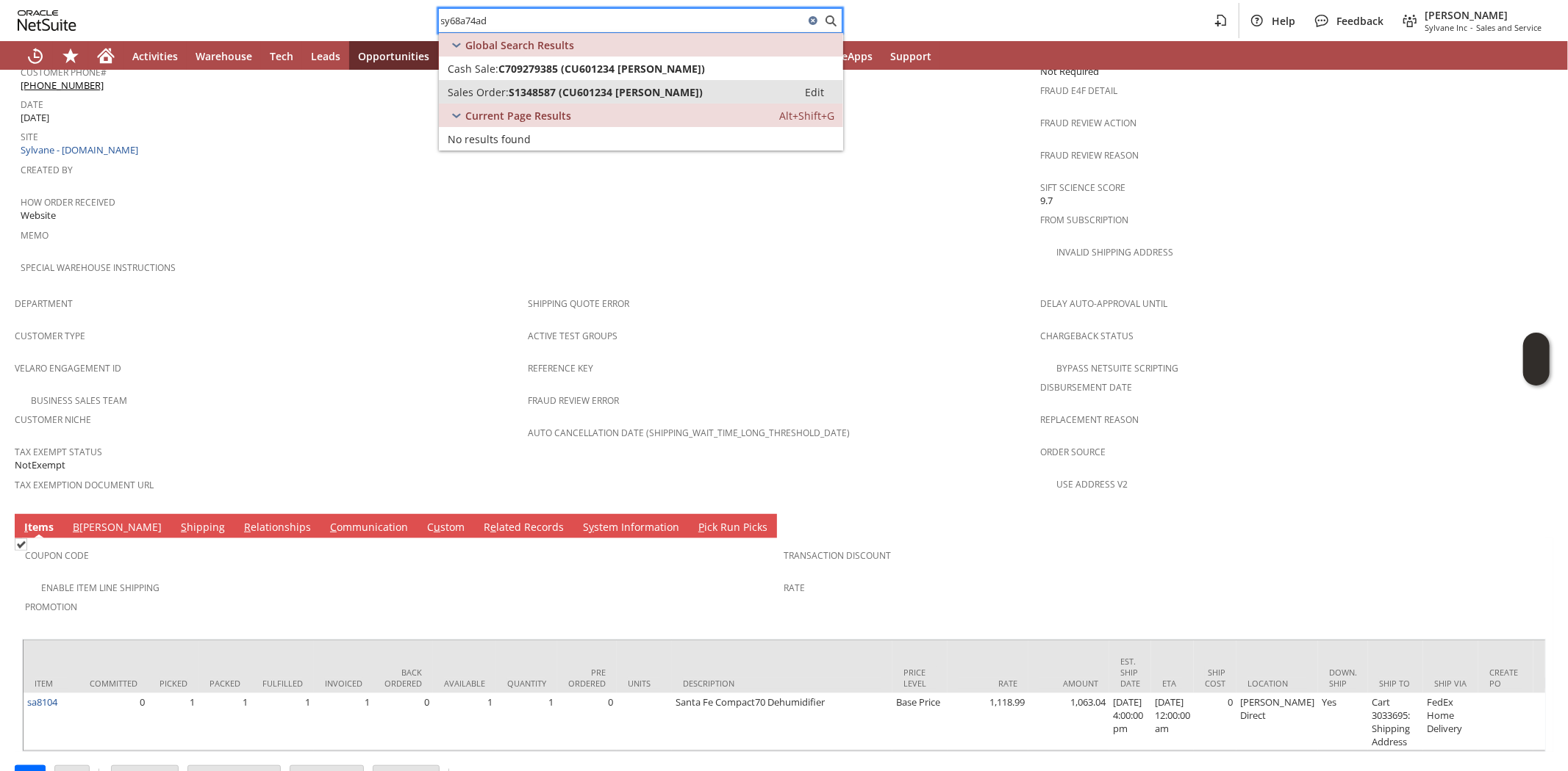
type input "sy68a74ad"
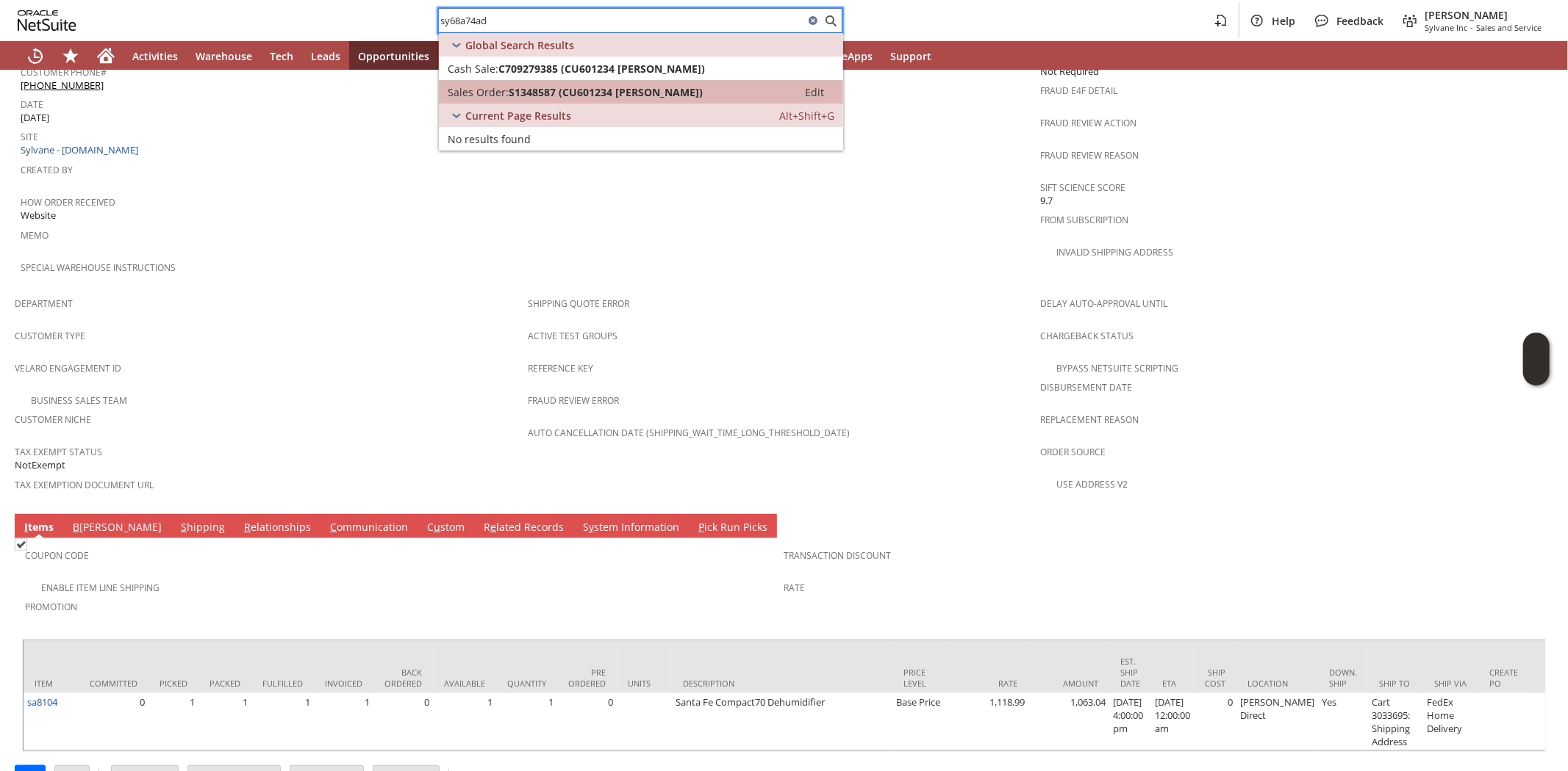
click at [533, 92] on span "S1348587 (CU601234 Jeanne M Biber)" at bounding box center [606, 92] width 194 height 14
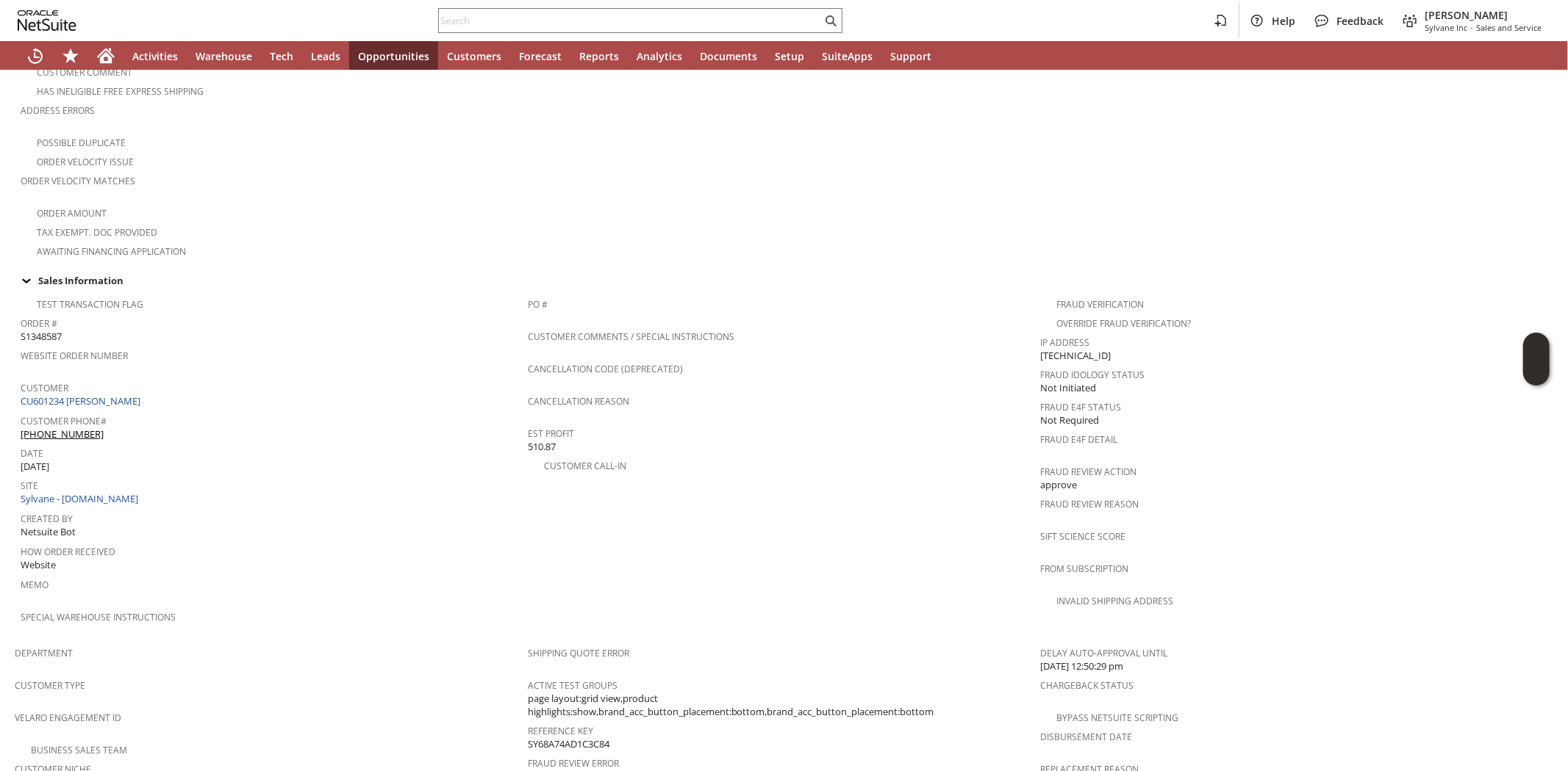
scroll to position [407, 0]
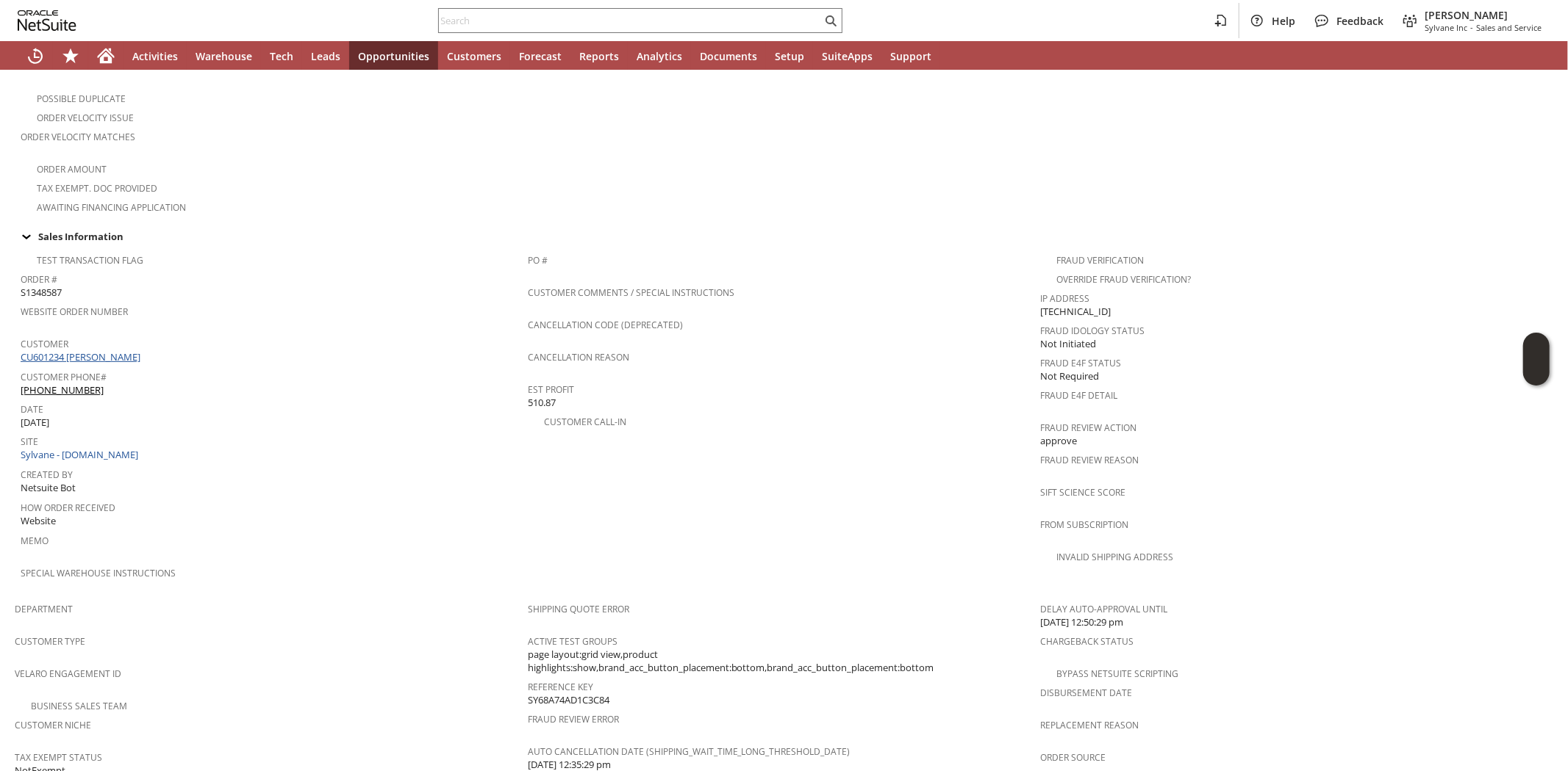
click at [122, 351] on link "CU601234 Jeanne M Biber" at bounding box center [82, 357] width 123 height 13
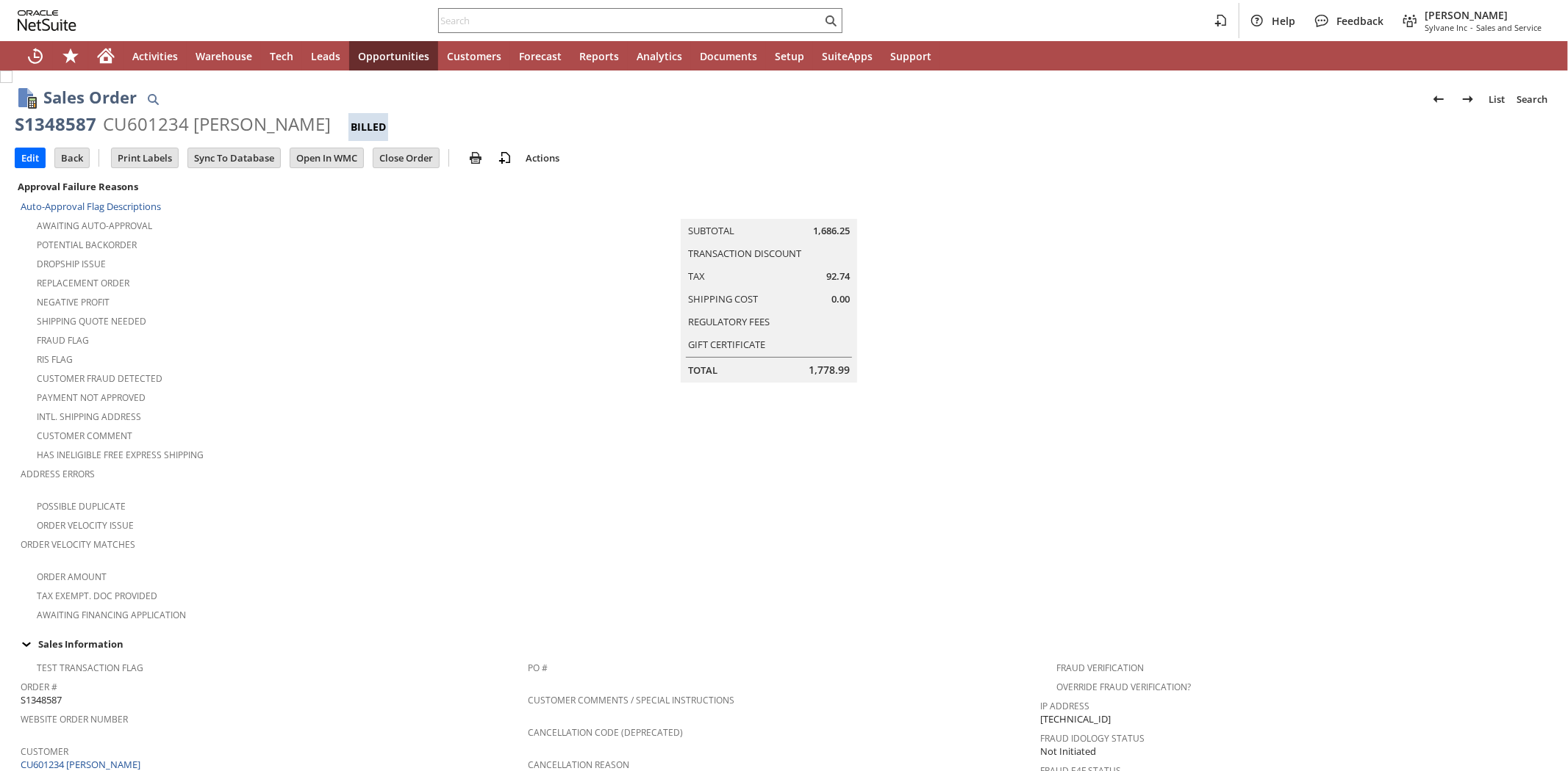
scroll to position [799, 0]
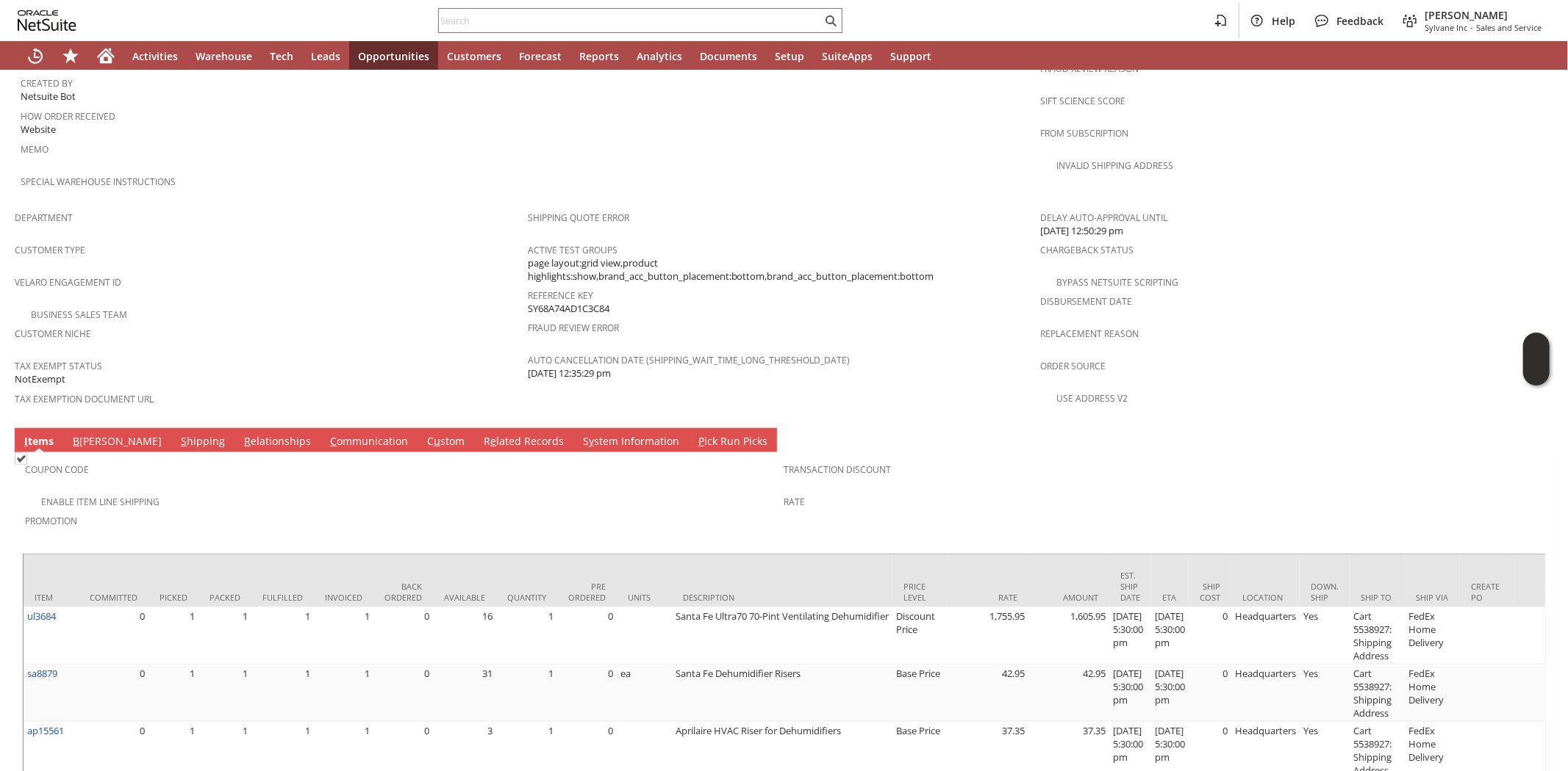
click at [171, 429] on td "S hipping" at bounding box center [203, 441] width 63 height 24
click at [177, 434] on link "S hipping" at bounding box center [203, 441] width 52 height 16
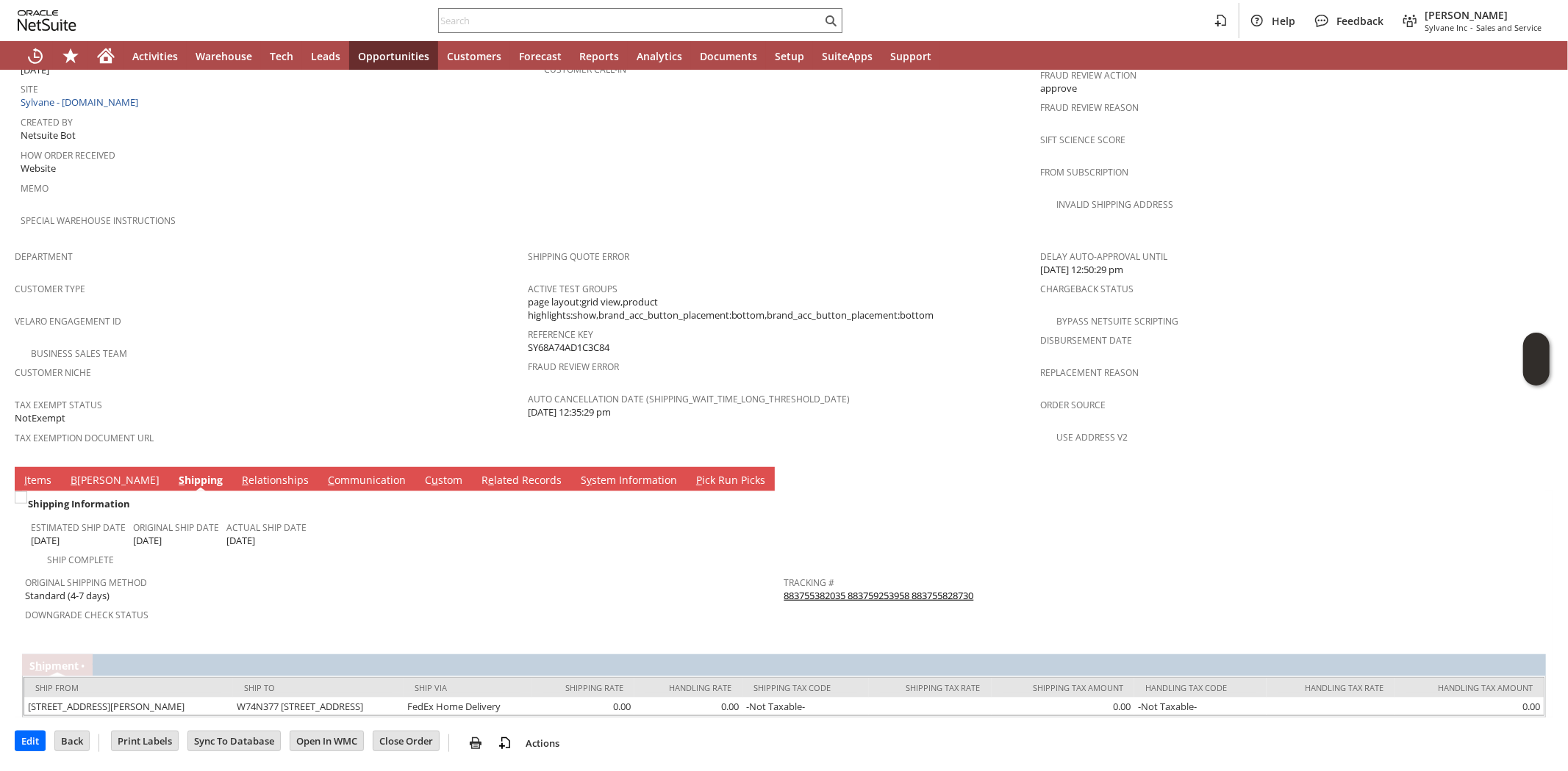
scroll to position [710, 0]
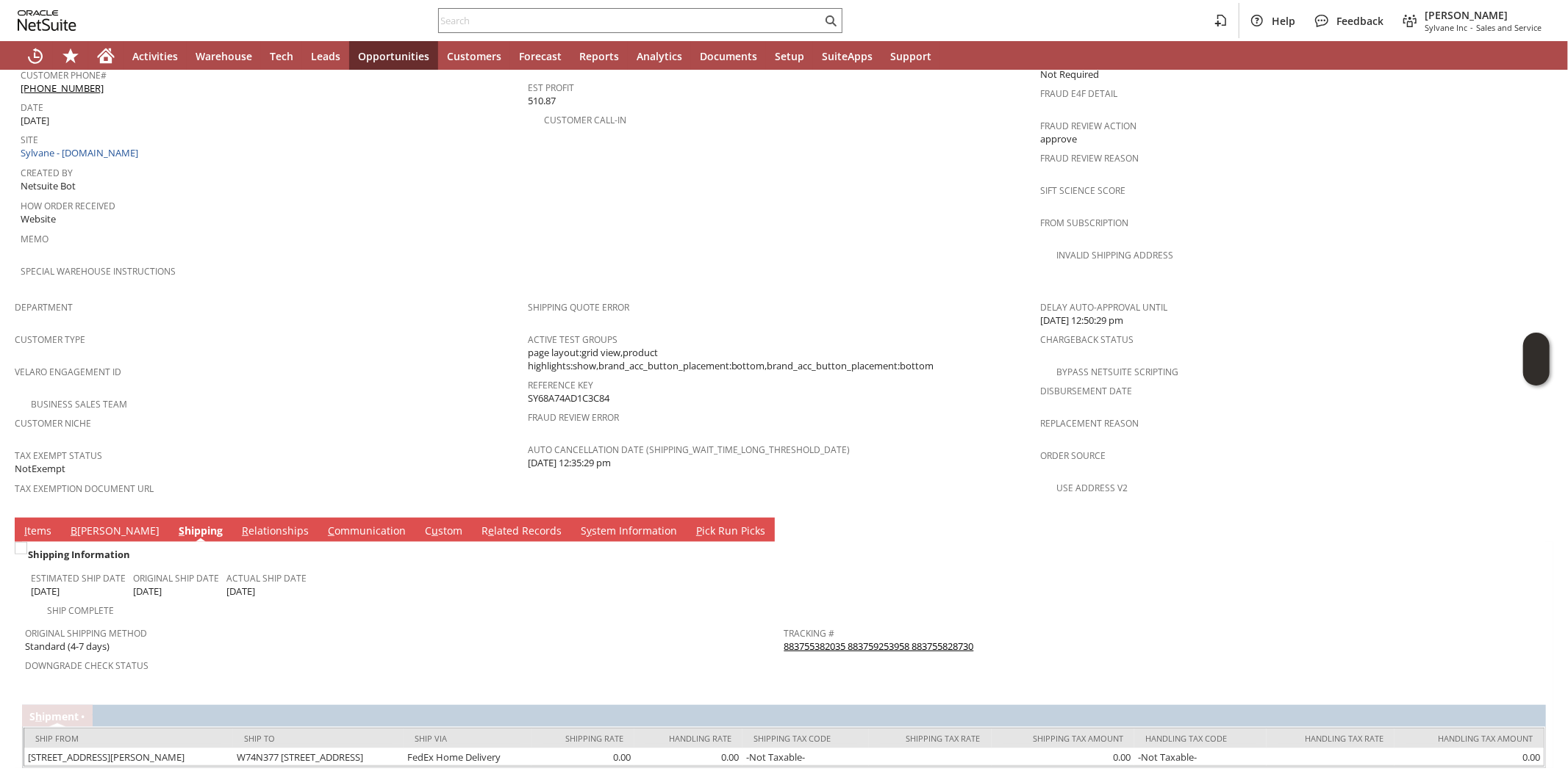
click at [814, 640] on link "883755382035 883759253958 883755828730" at bounding box center [879, 646] width 190 height 13
click at [43, 524] on link "I tems" at bounding box center [37, 531] width 34 height 16
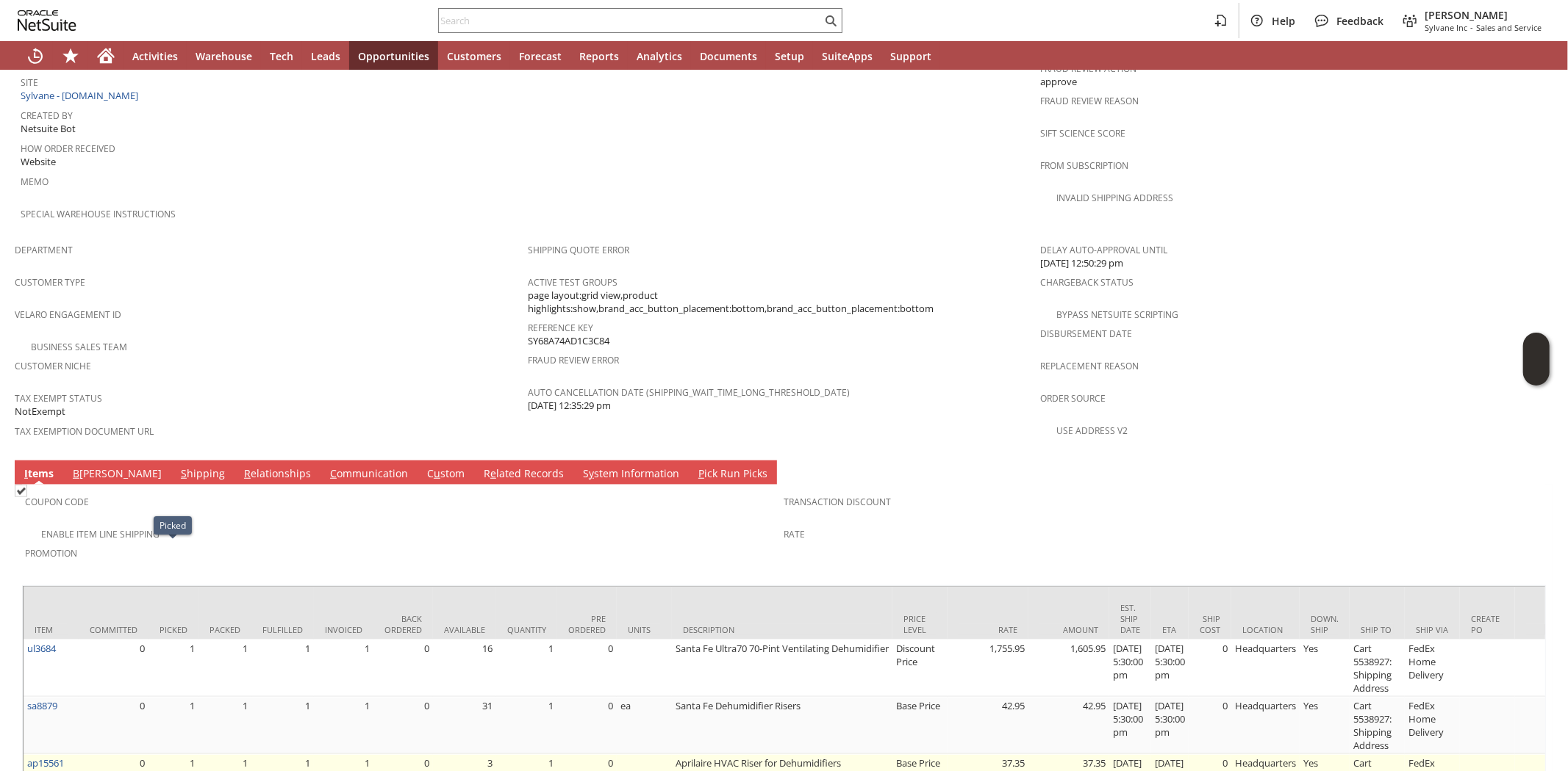
scroll to position [839, 0]
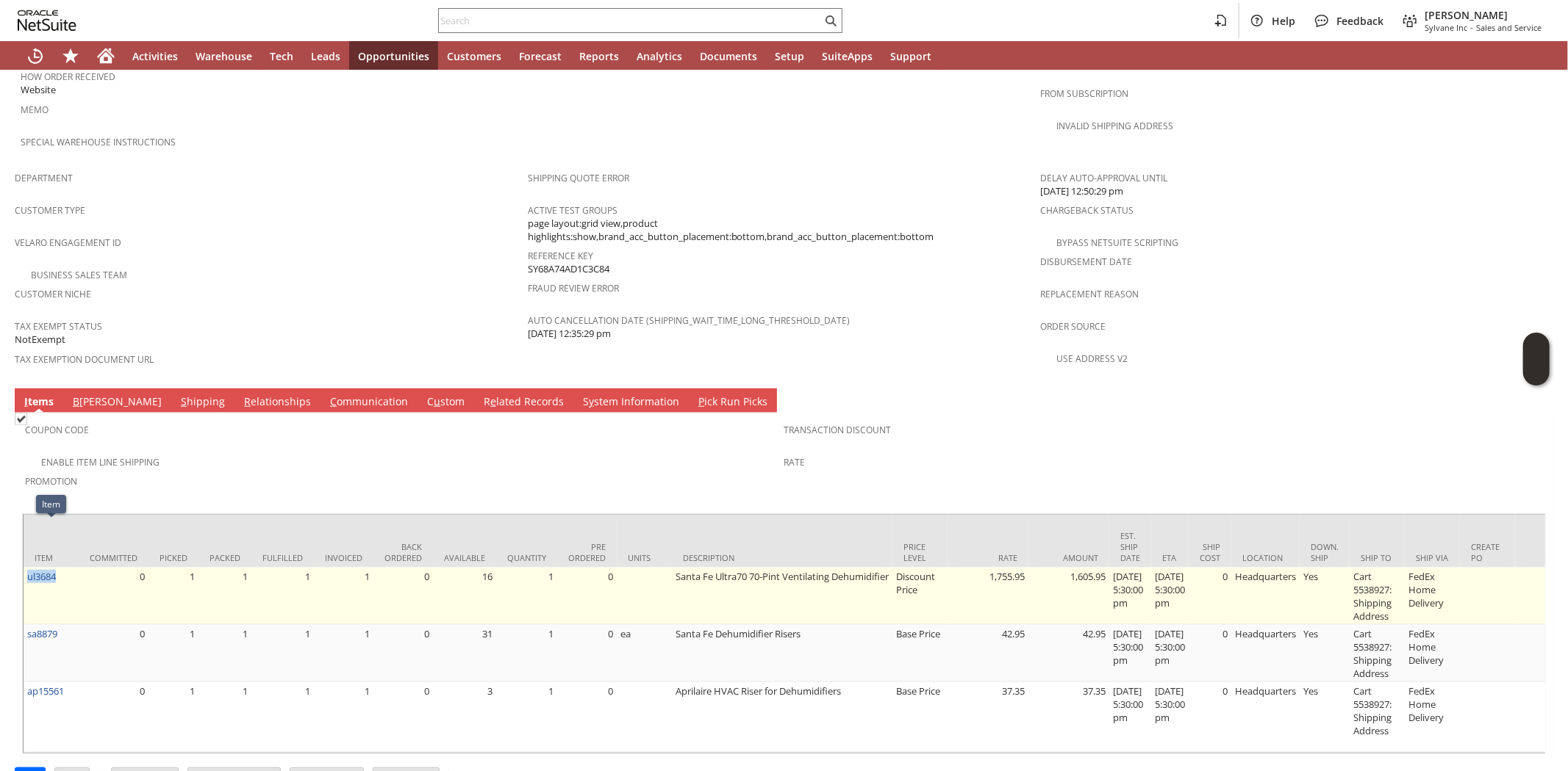
drag, startPoint x: 64, startPoint y: 529, endPoint x: 25, endPoint y: 536, distance: 39.6
click at [25, 567] on td "ul3684" at bounding box center [51, 596] width 56 height 57
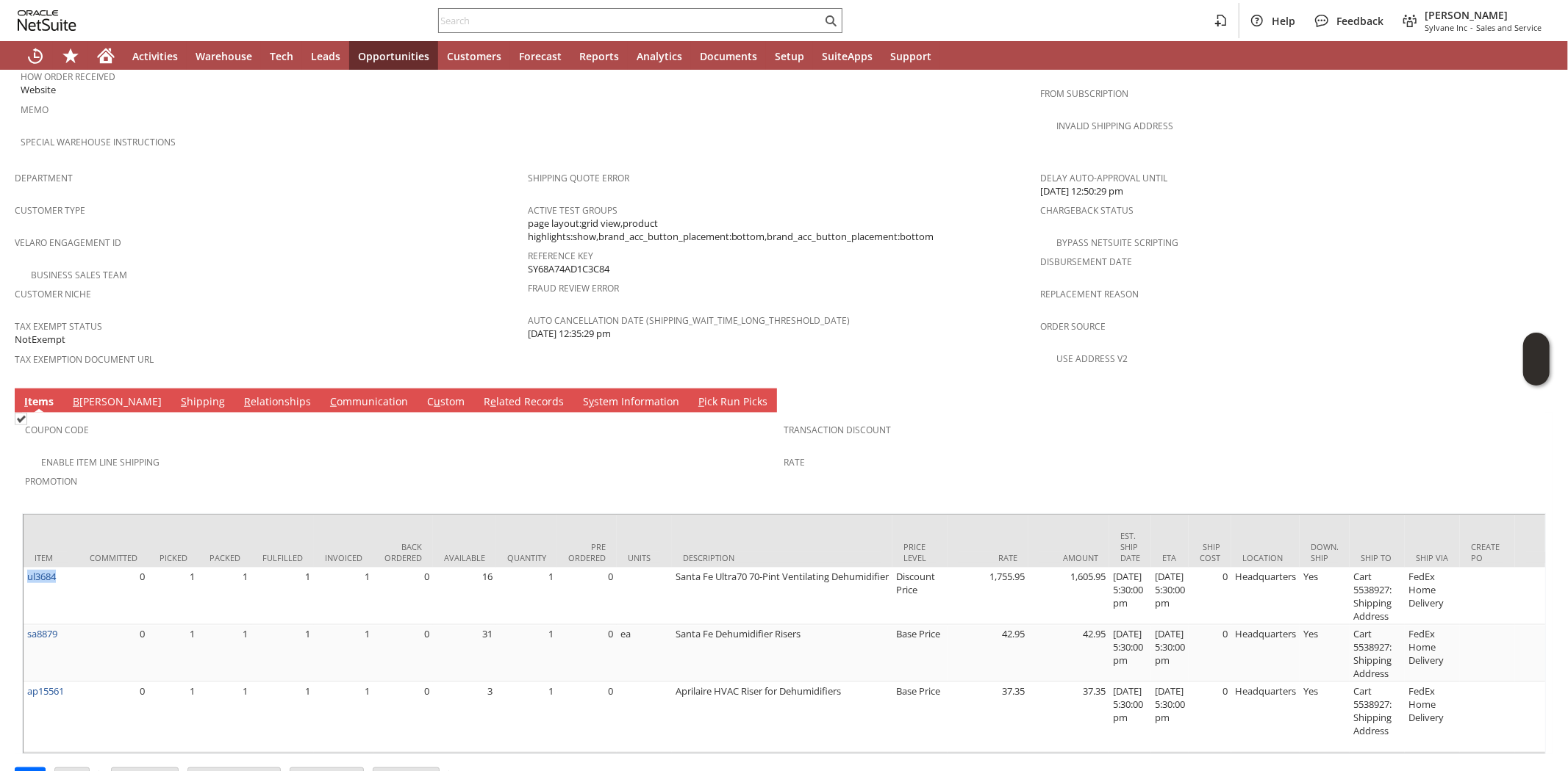
copy link "ul3684"
click at [310, 265] on div "Business Sales Team" at bounding box center [271, 273] width 513 height 18
click at [274, 471] on span "Promotion" at bounding box center [401, 479] width 752 height 17
click at [326, 394] on link "C ommunication" at bounding box center [369, 402] width 85 height 16
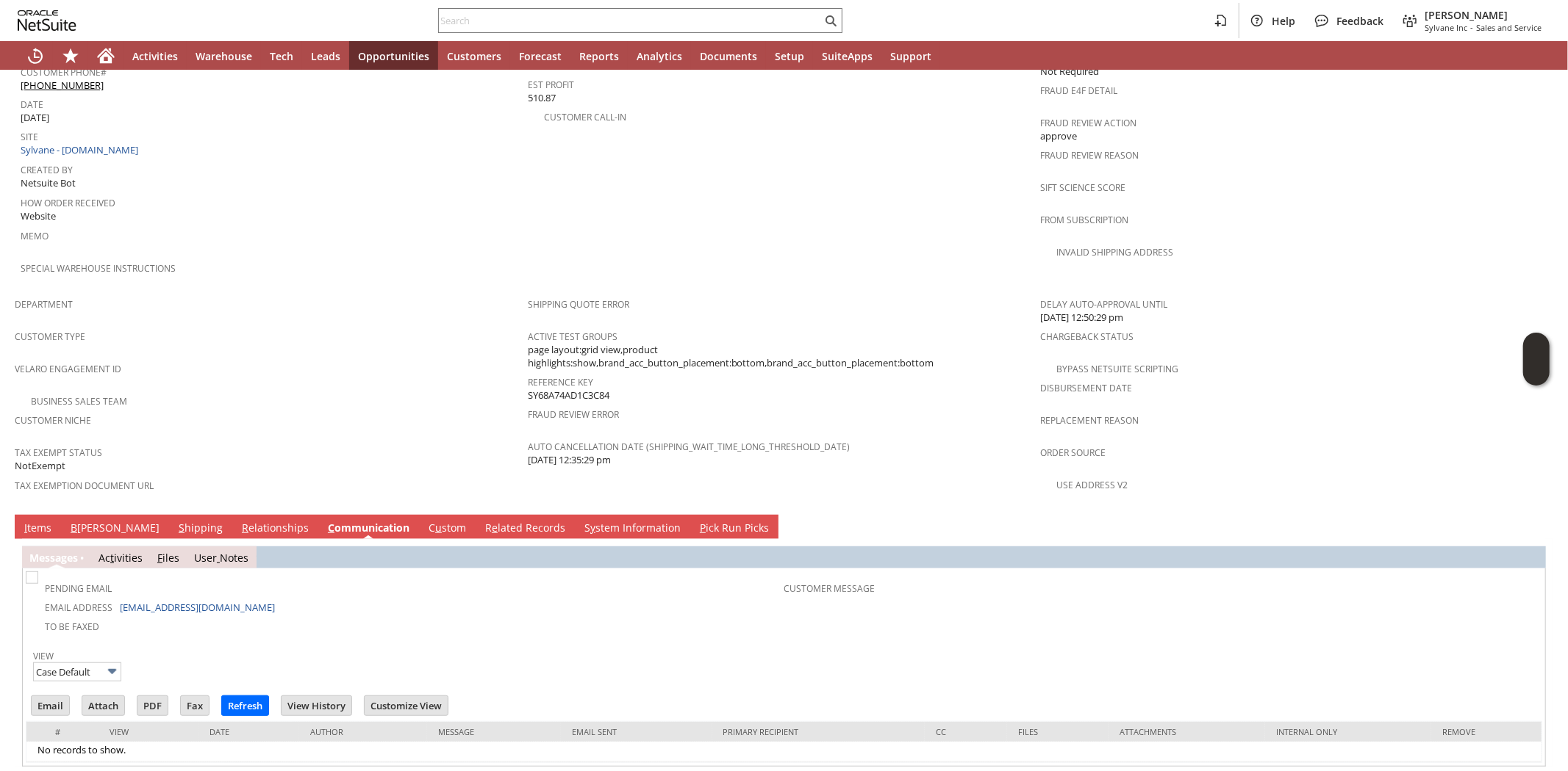
scroll to position [0, 0]
click at [32, 521] on link "I tems" at bounding box center [37, 529] width 34 height 16
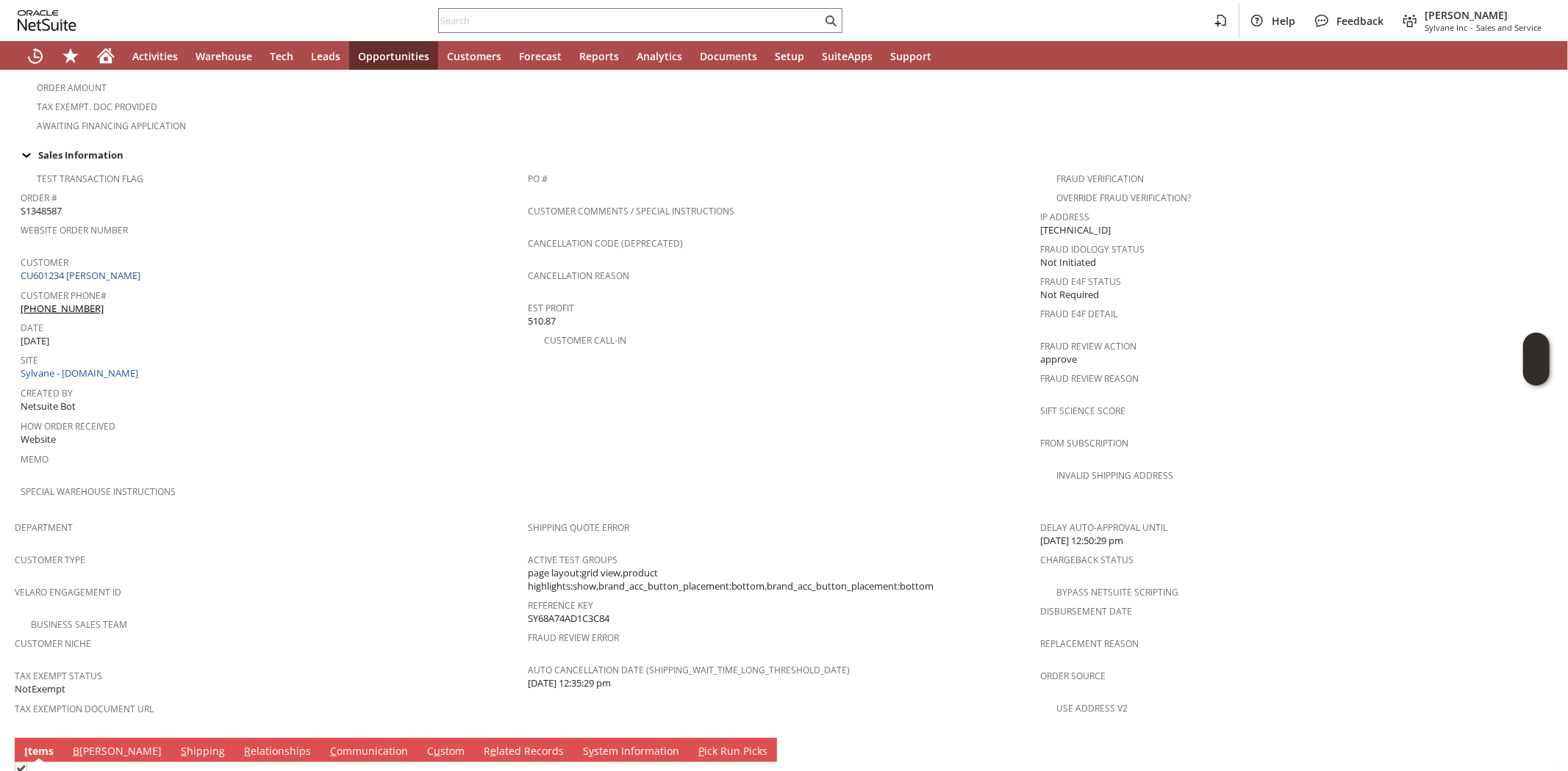
scroll to position [839, 0]
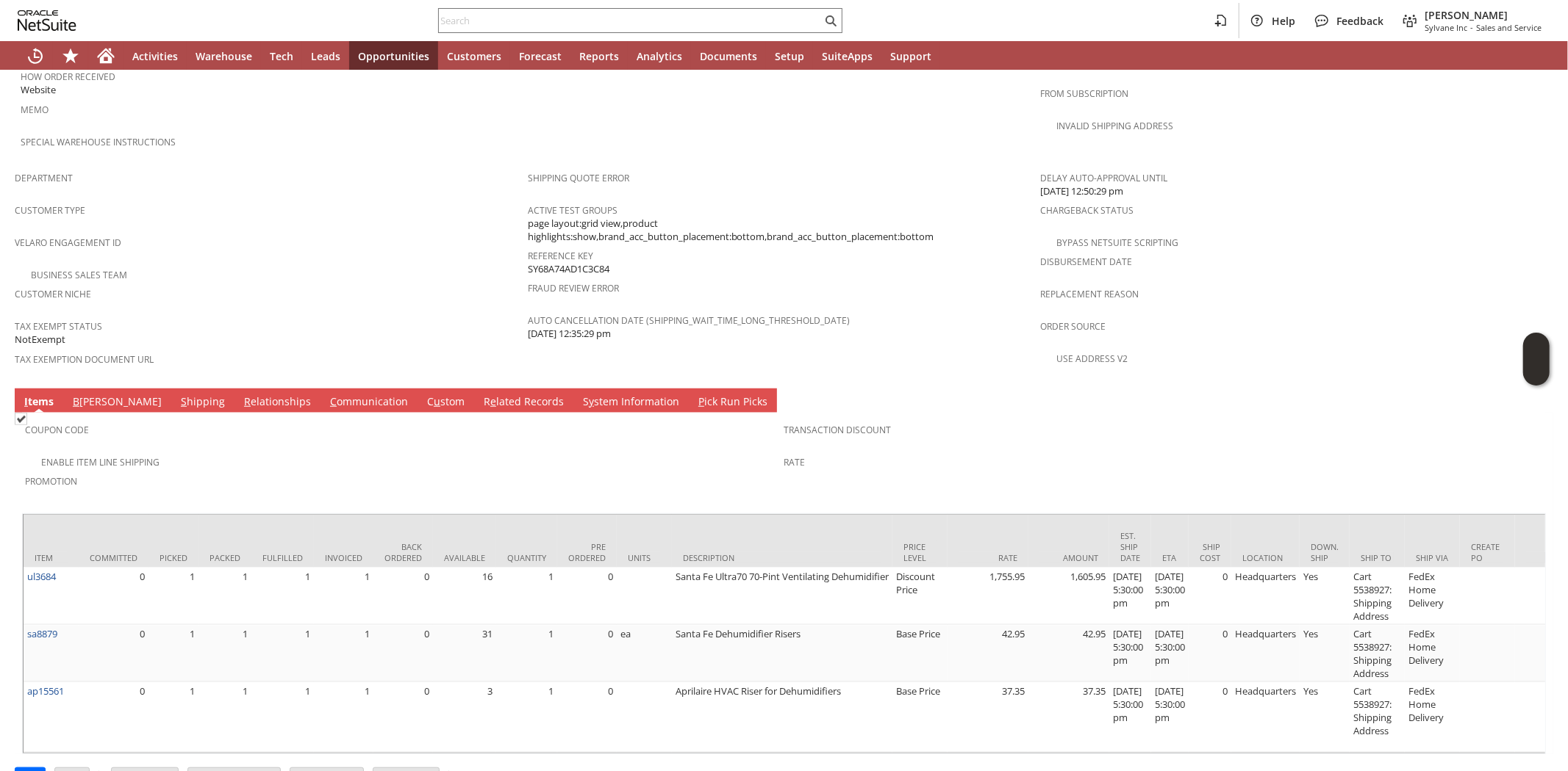
click at [326, 394] on link "C ommunication" at bounding box center [369, 402] width 85 height 16
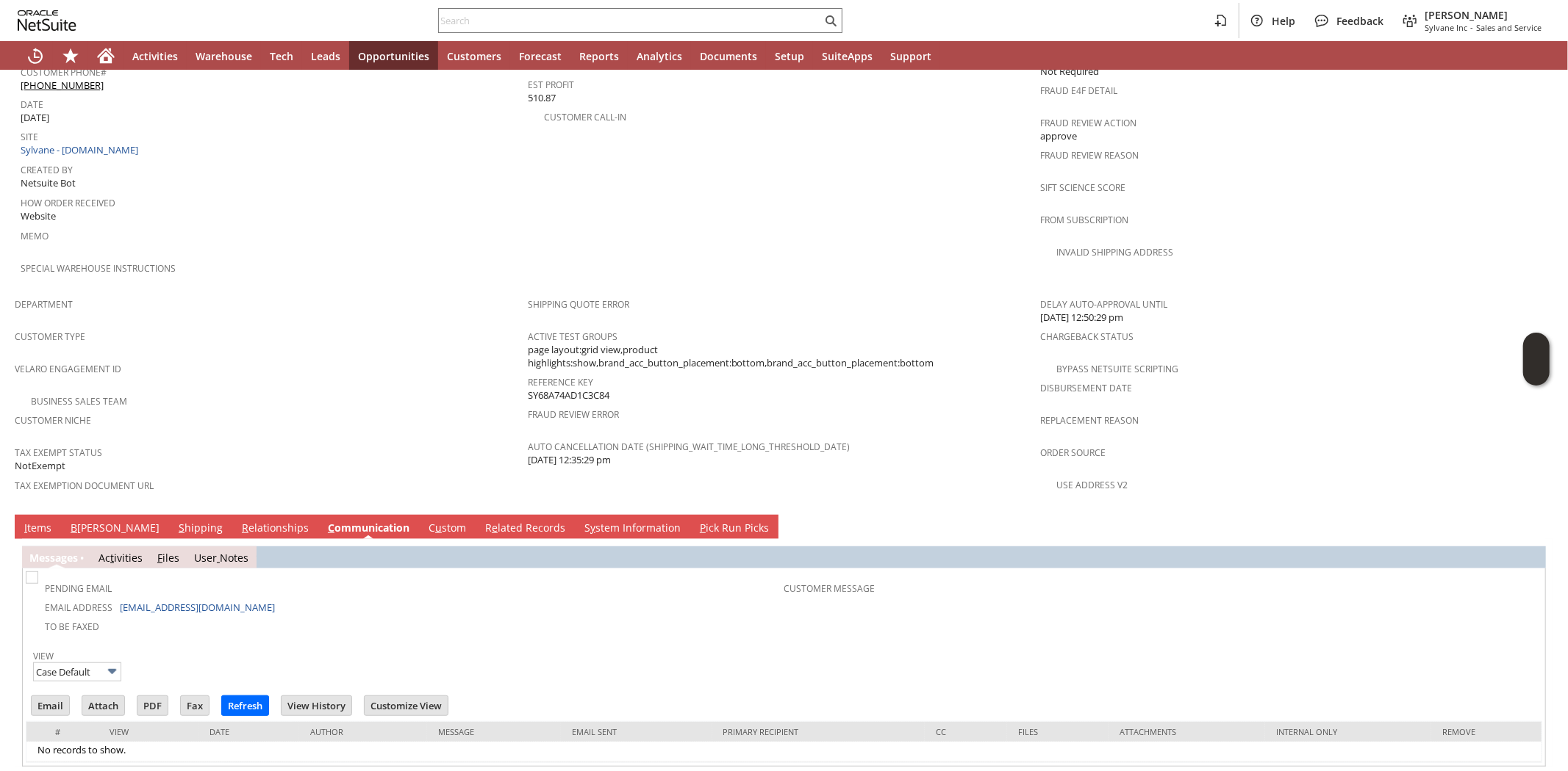
scroll to position [0, 0]
drag, startPoint x: 237, startPoint y: 567, endPoint x: 118, endPoint y: 563, distance: 119.1
click at [118, 597] on td "Email Address jeannembiber@gmail.com" at bounding box center [407, 606] width 756 height 19
copy link "jeannembiber@gmail.com"
click at [323, 410] on span "Customer Niche" at bounding box center [268, 418] width 506 height 17
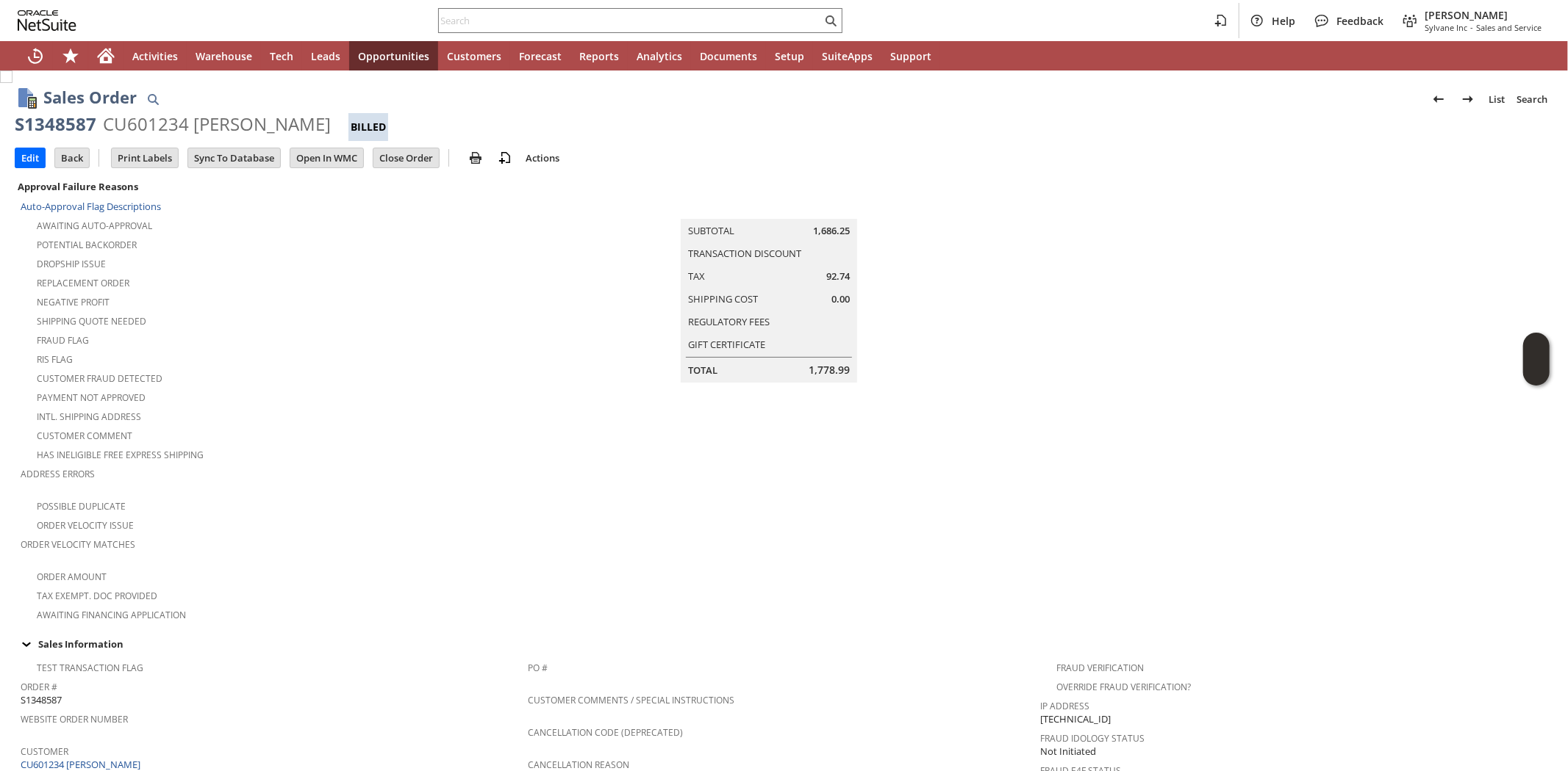
click at [52, 122] on div "S1348587" at bounding box center [56, 123] width 82 height 23
copy div "S1348587"
click at [267, 313] on div "Shipping Quote Needed" at bounding box center [274, 319] width 508 height 18
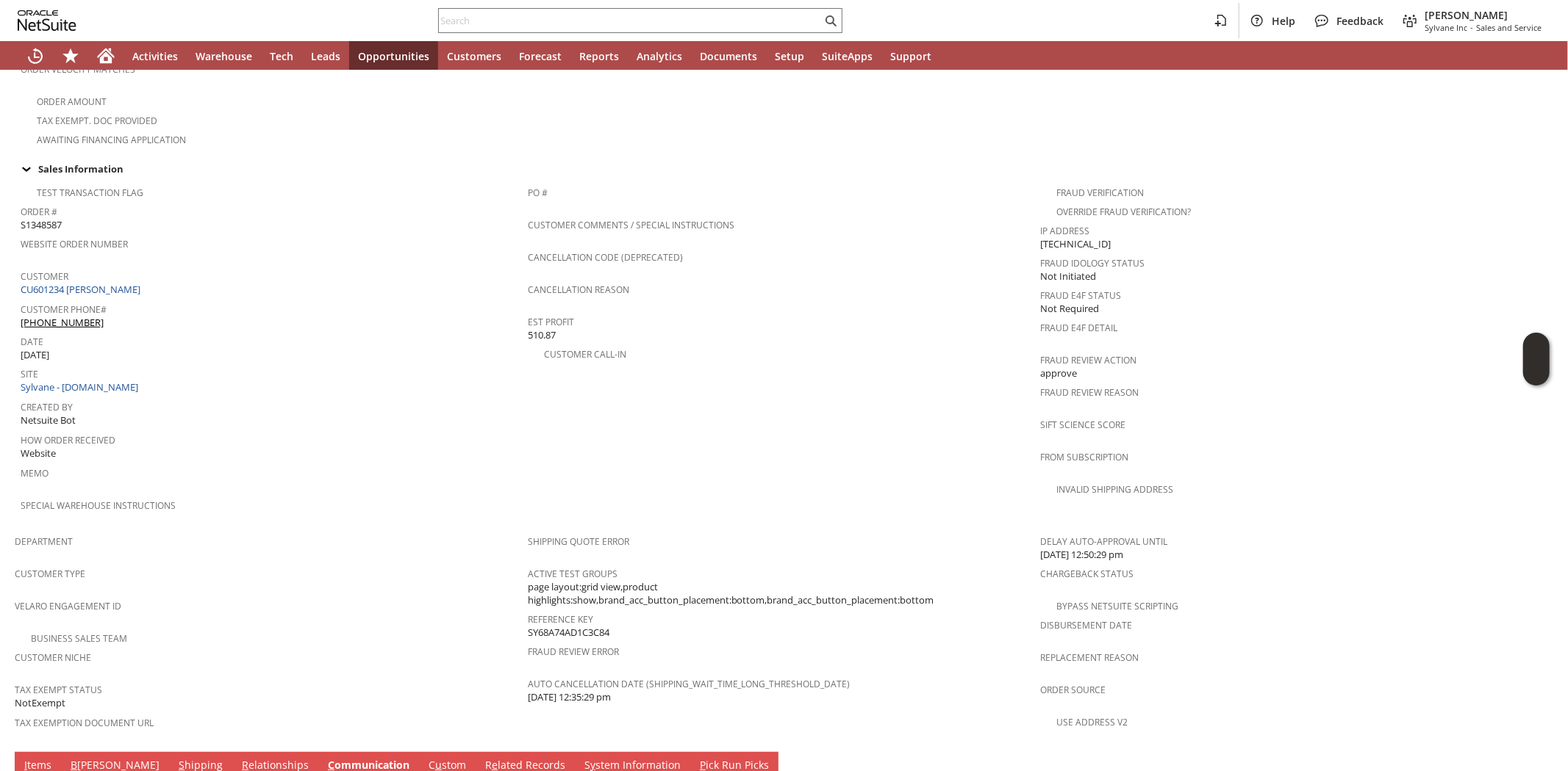
scroll to position [467, 0]
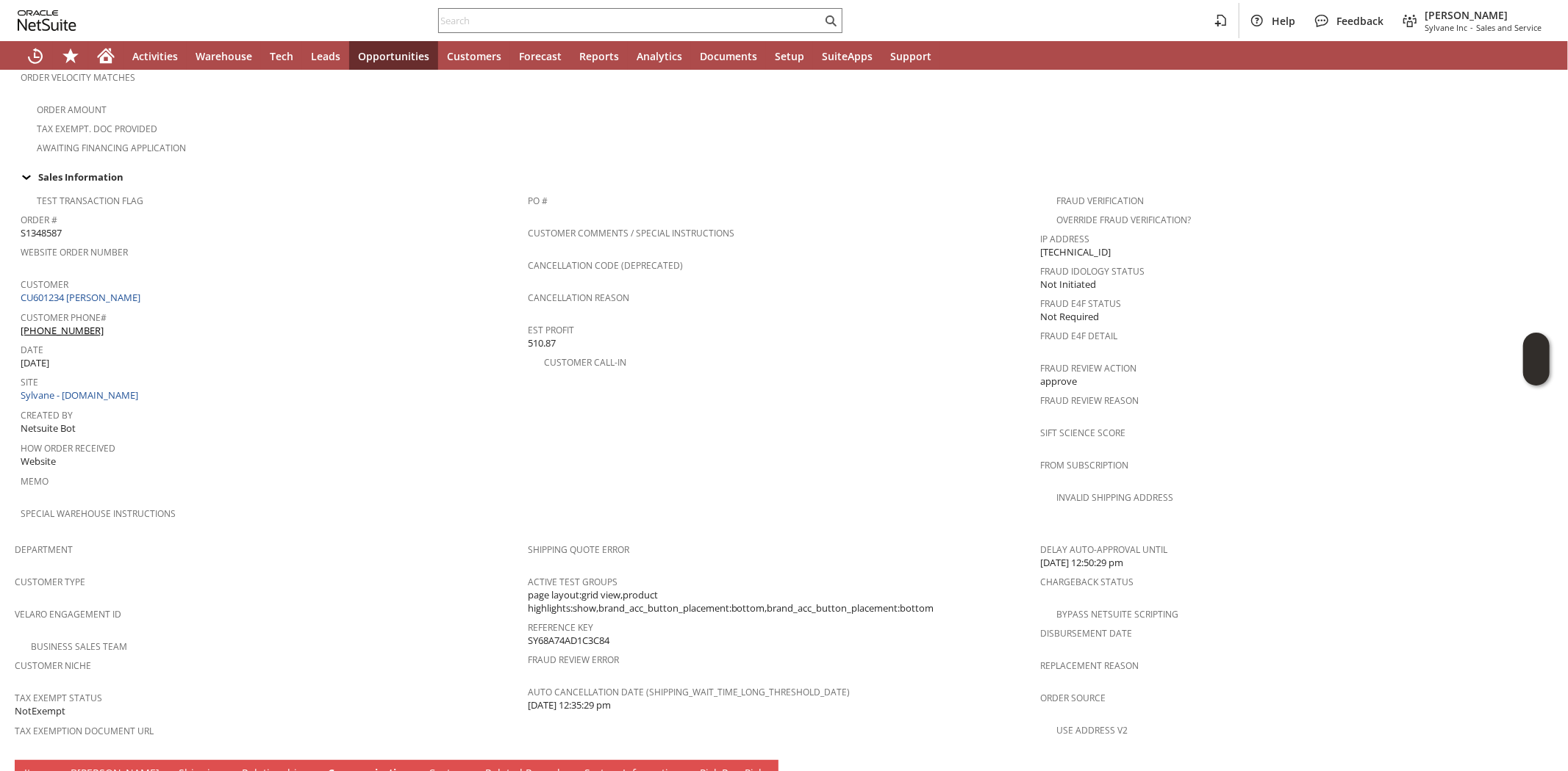
click at [379, 438] on span "How Order Received" at bounding box center [270, 446] width 500 height 17
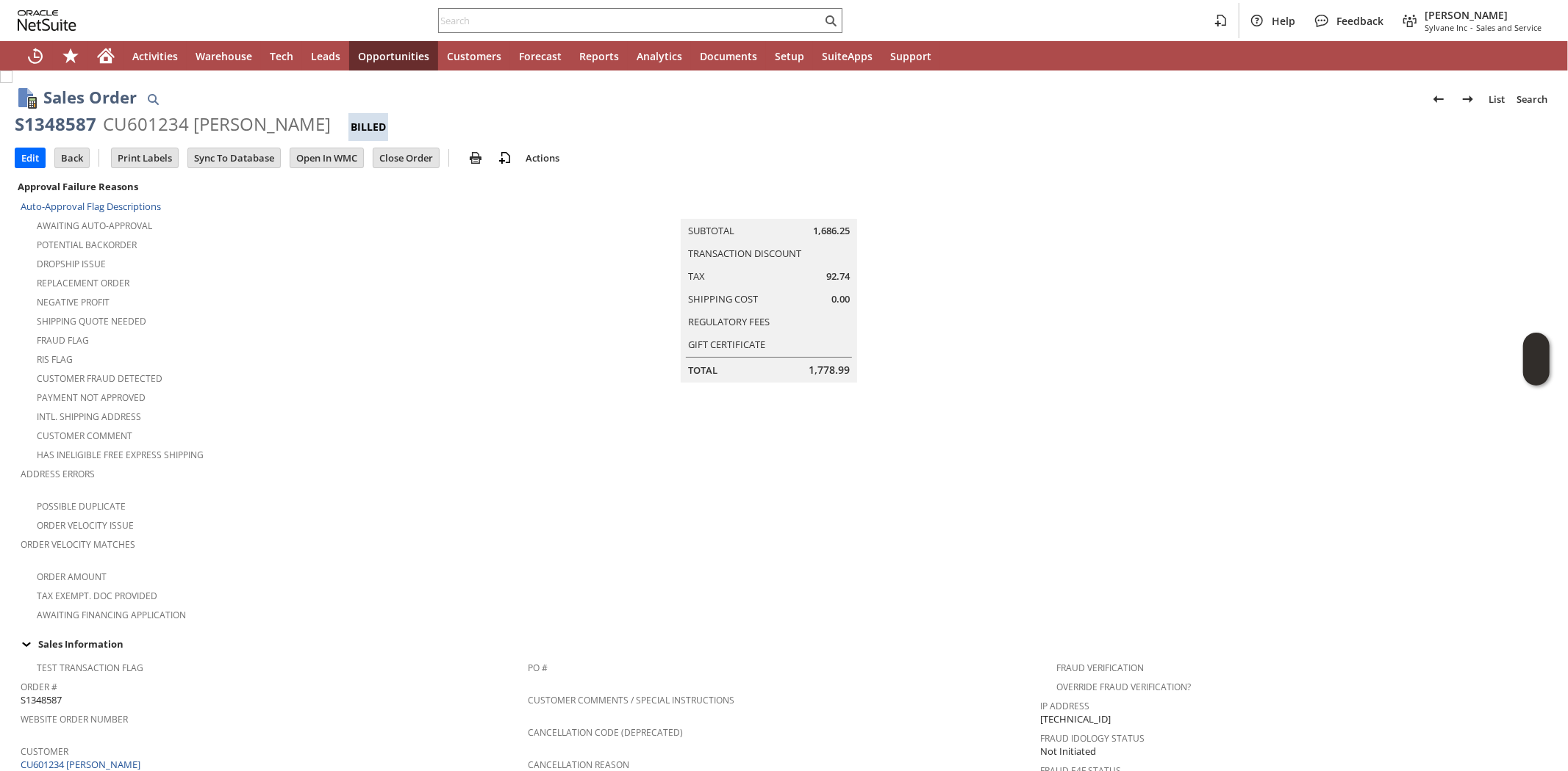
click at [277, 444] on div "Has Ineligible Free Express Shipping" at bounding box center [274, 453] width 508 height 18
click at [365, 368] on div "Customer Fraud Detected" at bounding box center [274, 377] width 508 height 18
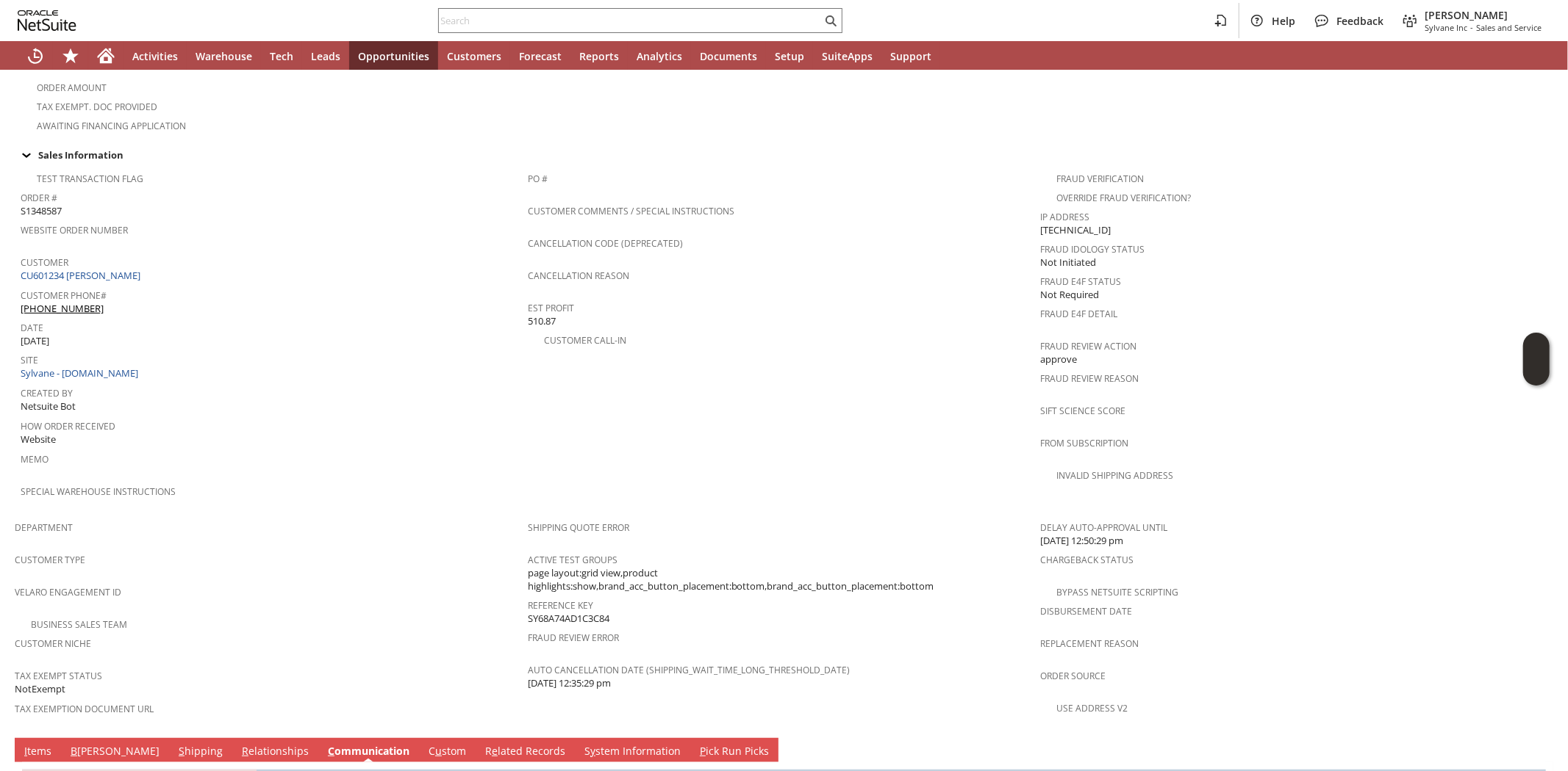
scroll to position [713, 0]
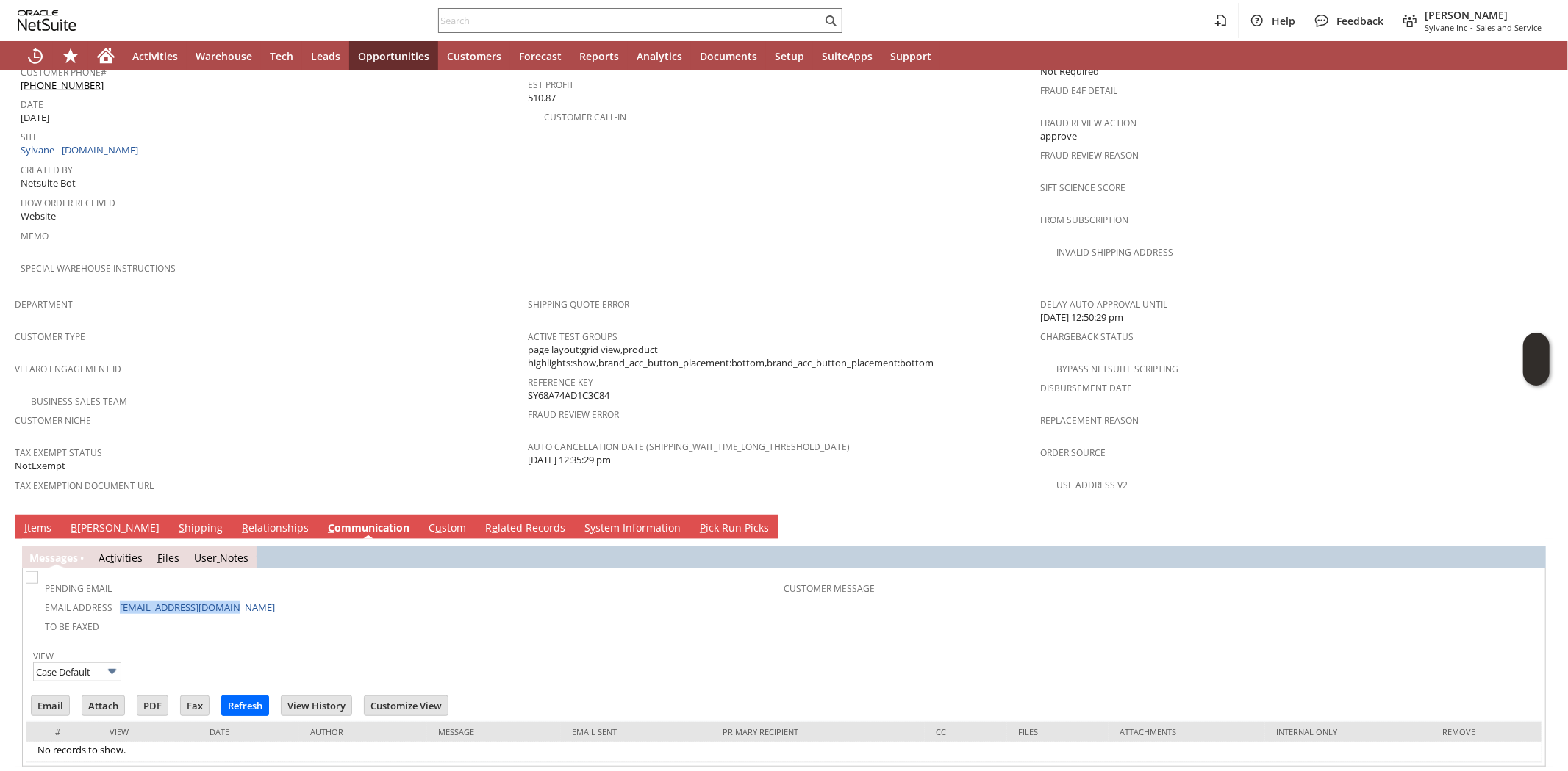
drag, startPoint x: 246, startPoint y: 566, endPoint x: 116, endPoint y: 566, distance: 130.0
click at [116, 597] on td "Email Address jeannembiber@gmail.com" at bounding box center [407, 606] width 756 height 19
copy td "jeannembiber@gmail.com"
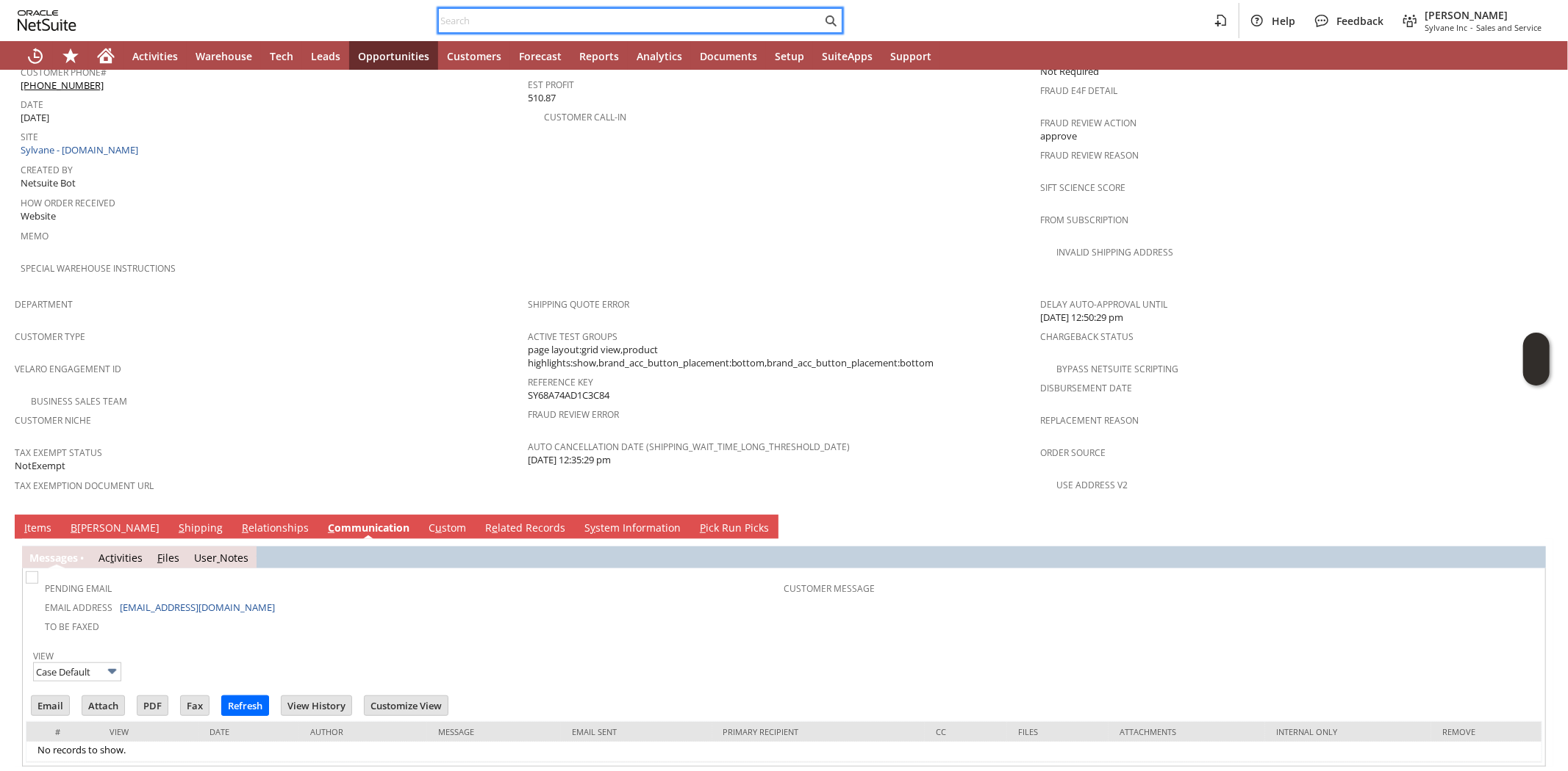
click at [671, 24] on input "text" at bounding box center [630, 20] width 383 height 18
paste input "6158763453"
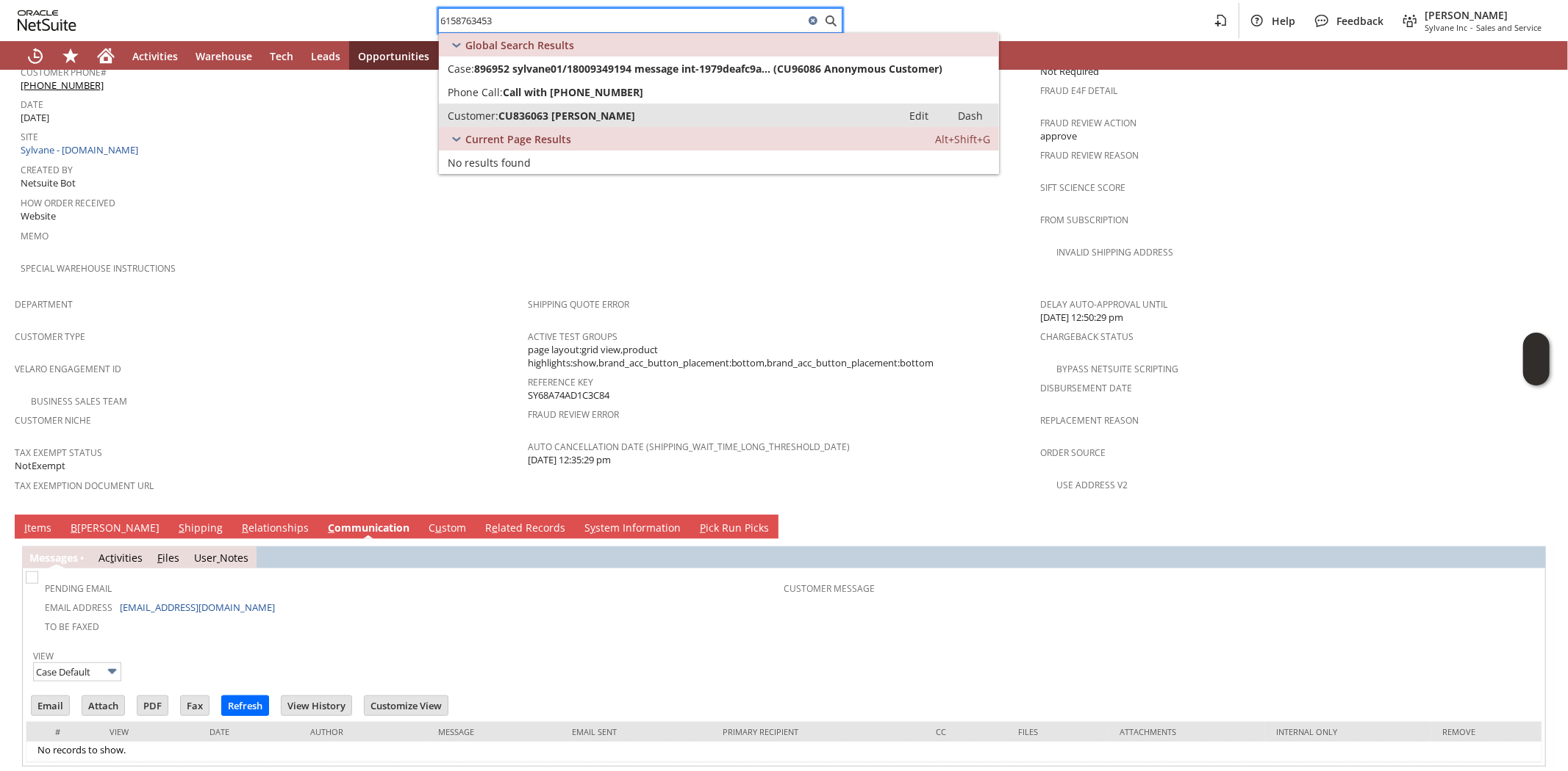
type input "6158763453"
click at [554, 116] on span "CU836063 Tom Holmes" at bounding box center [567, 115] width 137 height 14
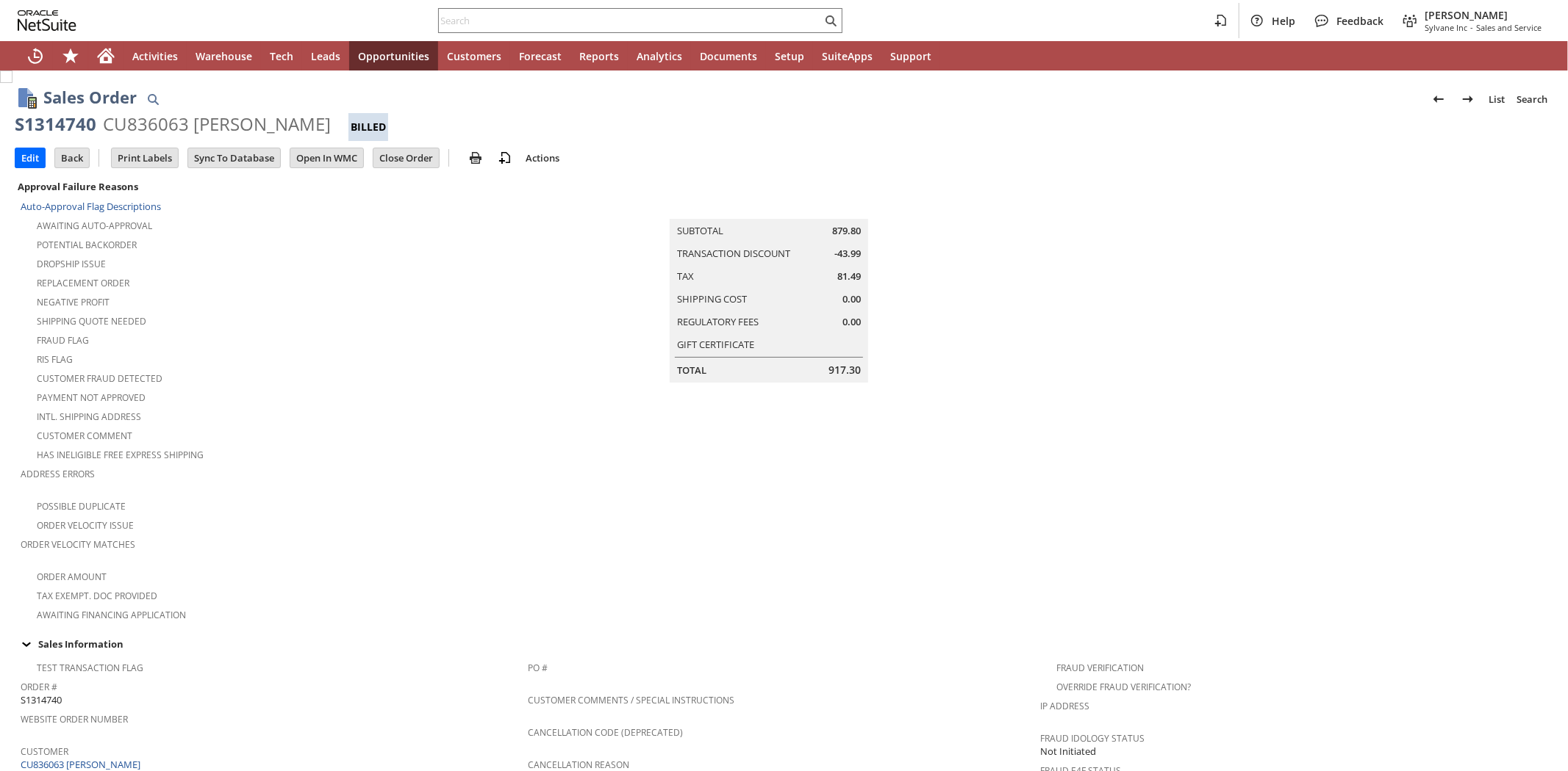
scroll to position [781, 0]
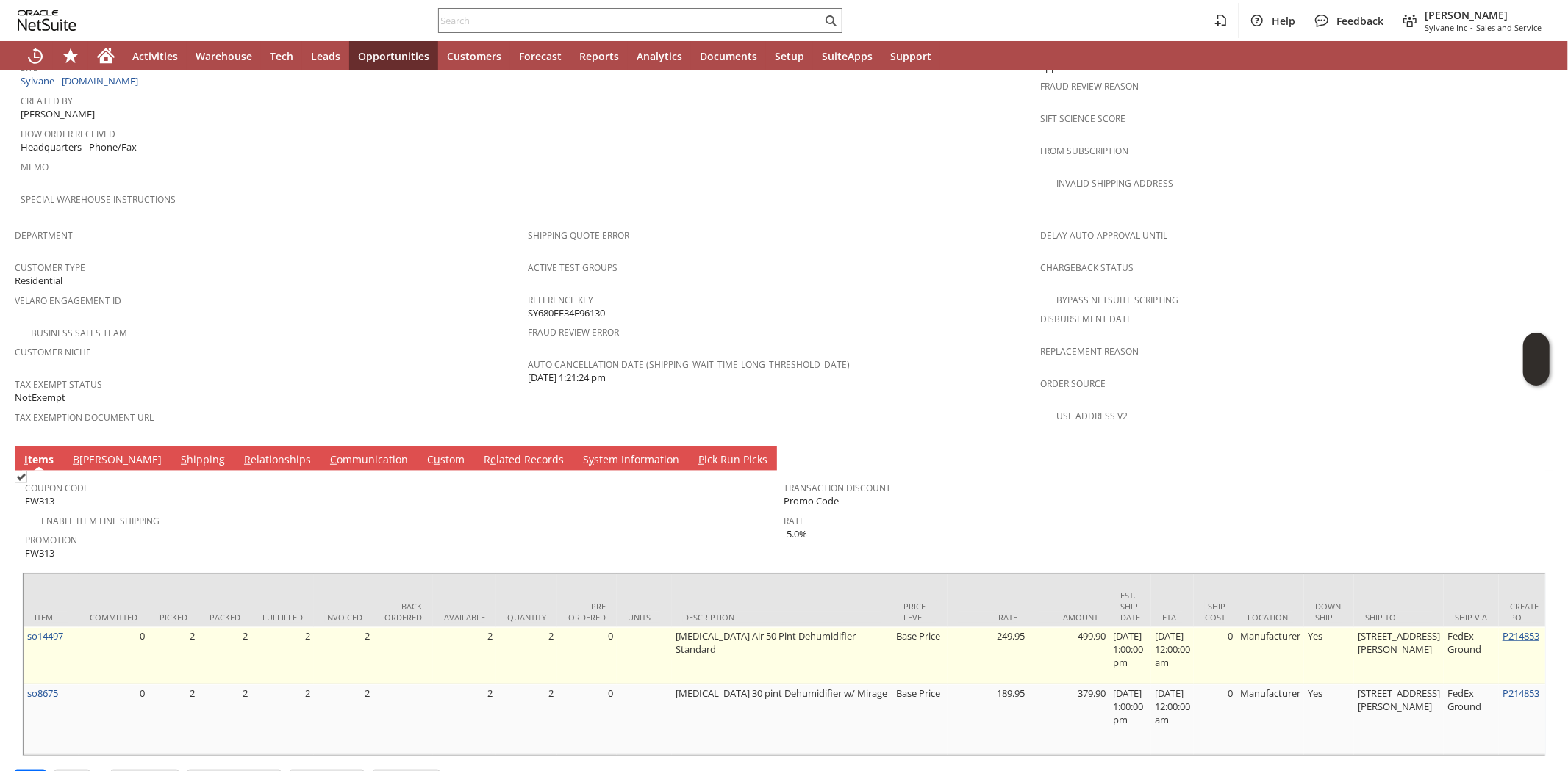
click at [1502, 629] on link "P214853" at bounding box center [1521, 636] width 37 height 13
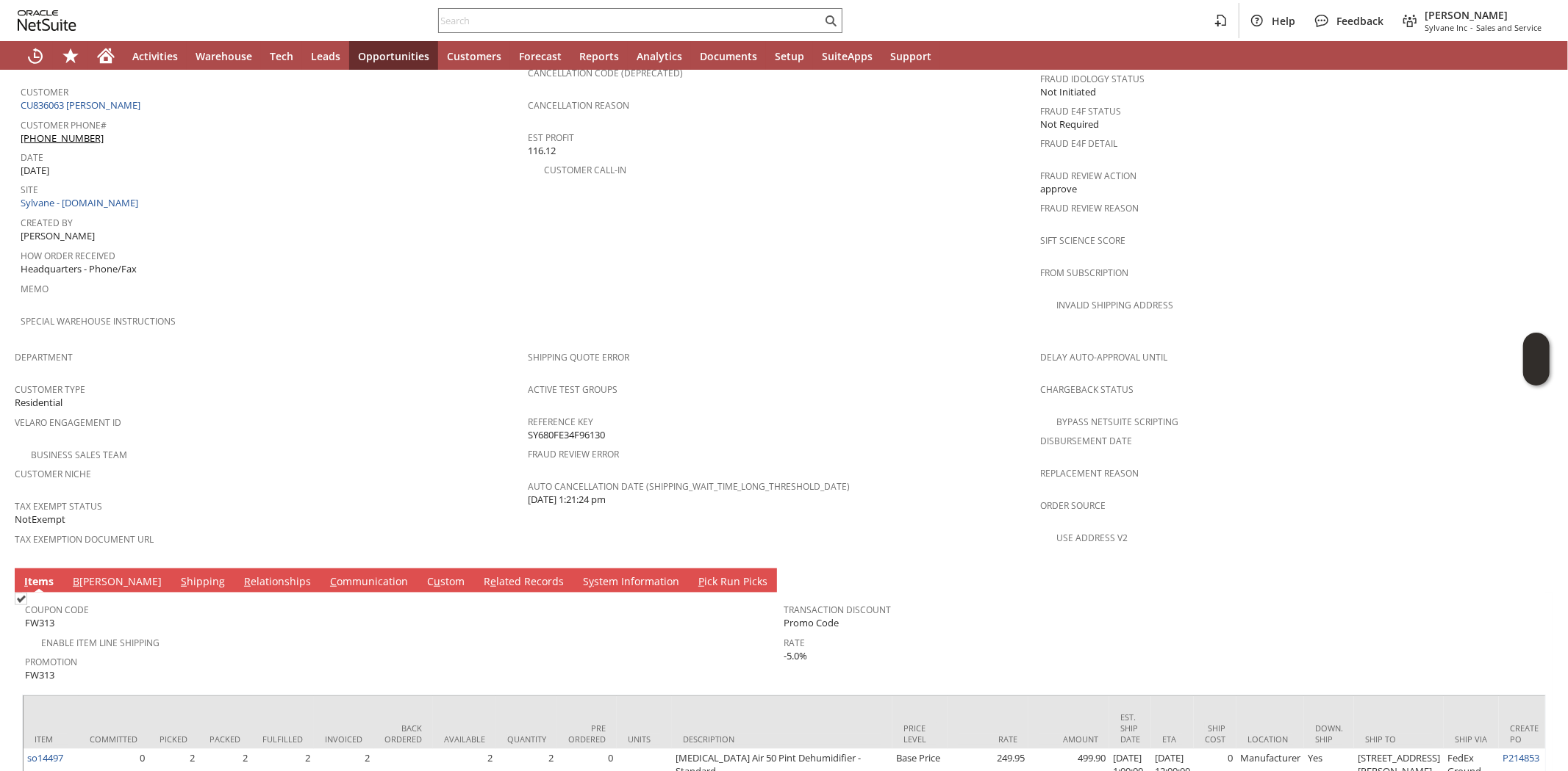
scroll to position [781, 0]
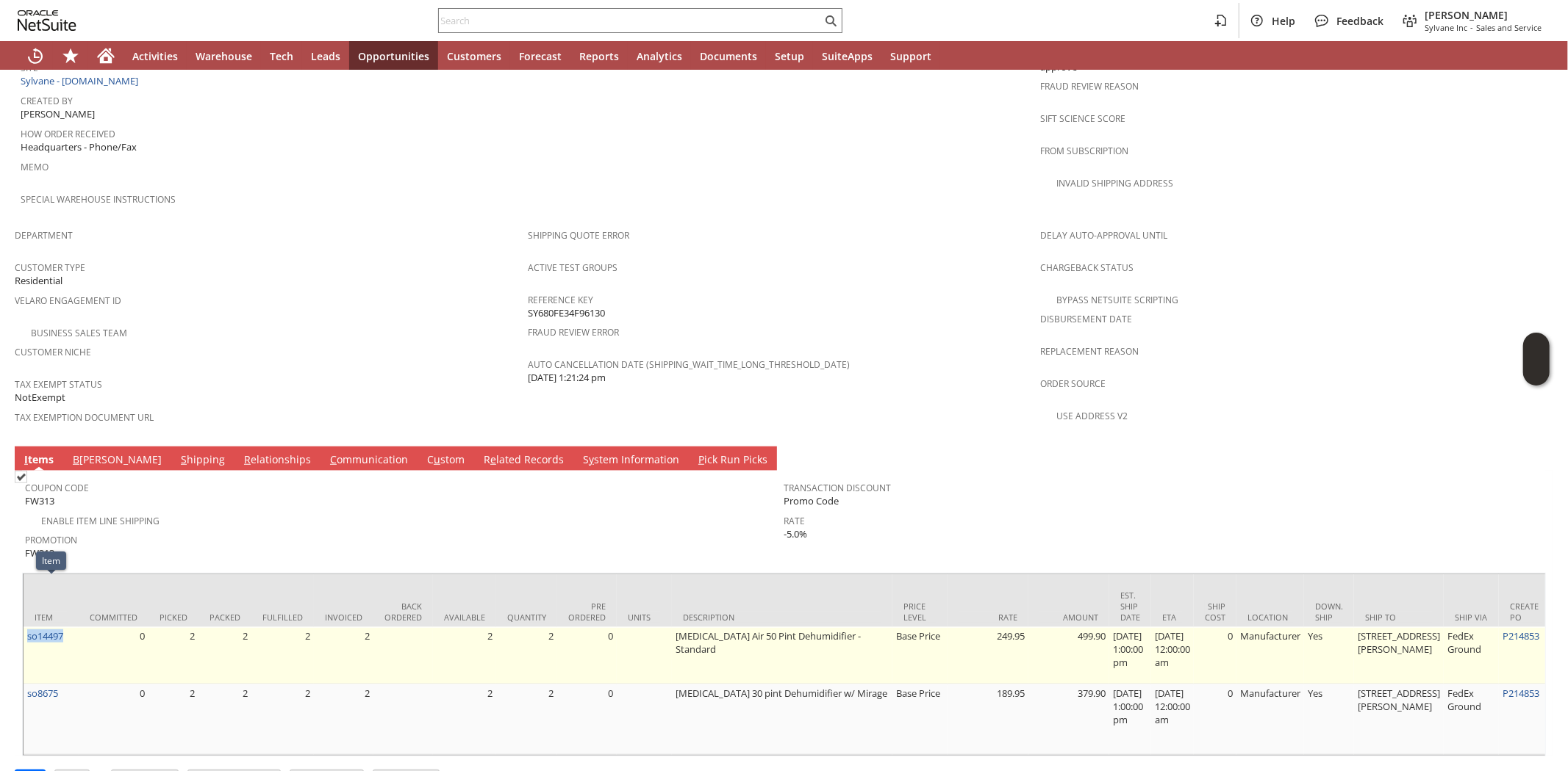
drag, startPoint x: 77, startPoint y: 592, endPoint x: 27, endPoint y: 593, distance: 50.0
click at [27, 628] on td "so14497" at bounding box center [51, 656] width 56 height 57
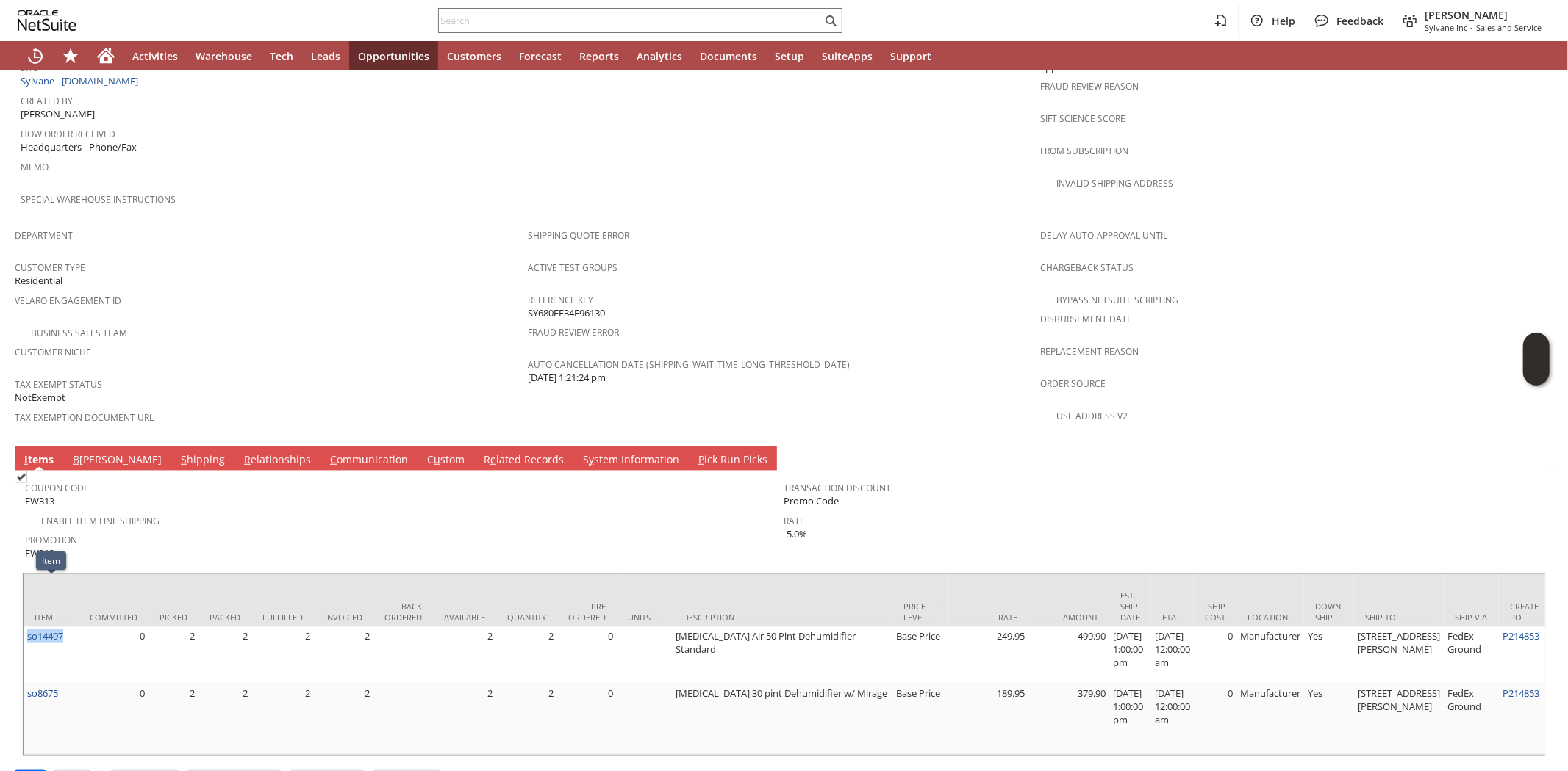
copy link "so14497"
click at [450, 19] on input "text" at bounding box center [630, 20] width 383 height 18
paste input "3035491790"
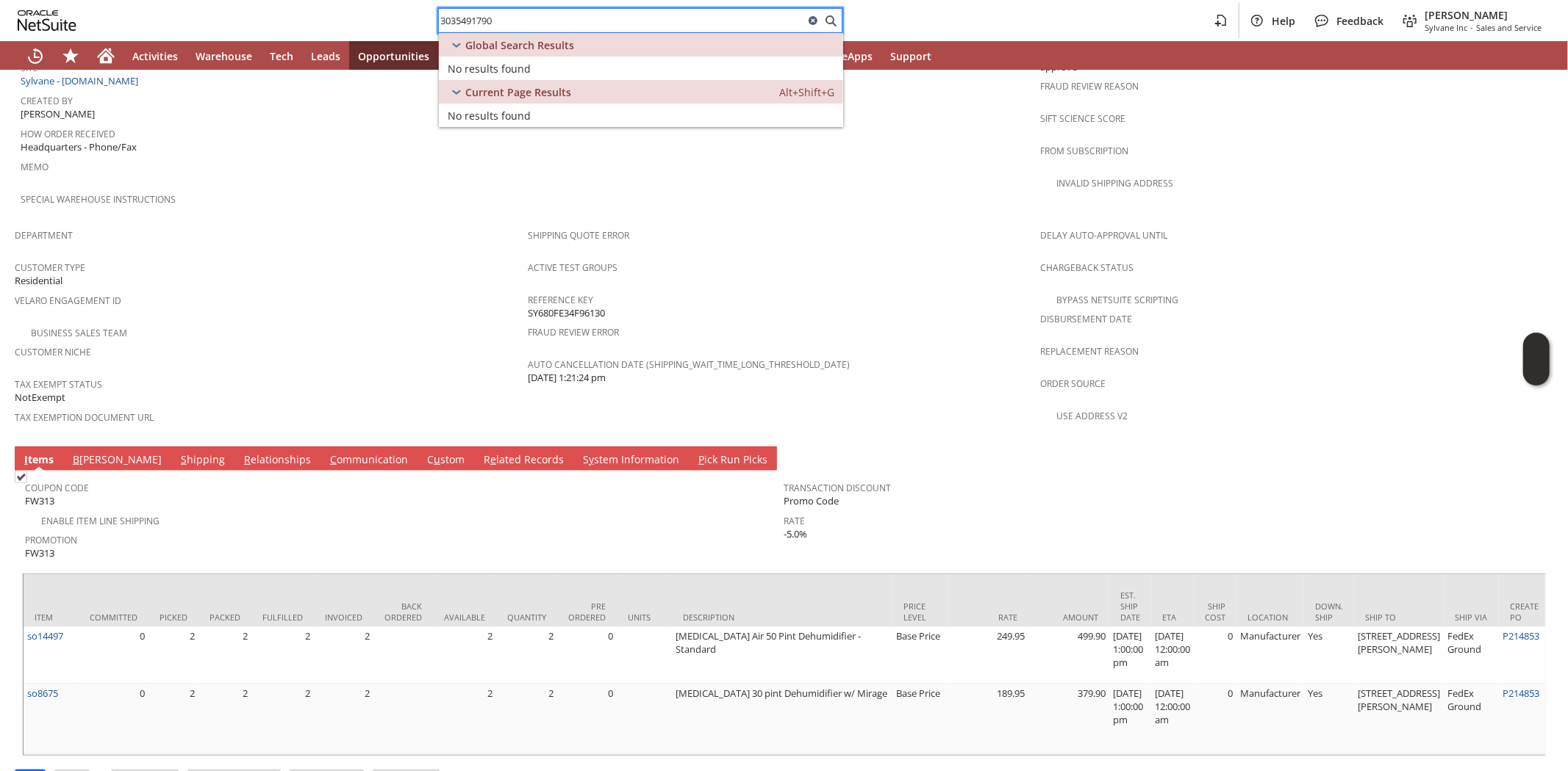
type input "3035491790"
click at [816, 20] on icon at bounding box center [813, 20] width 9 height 9
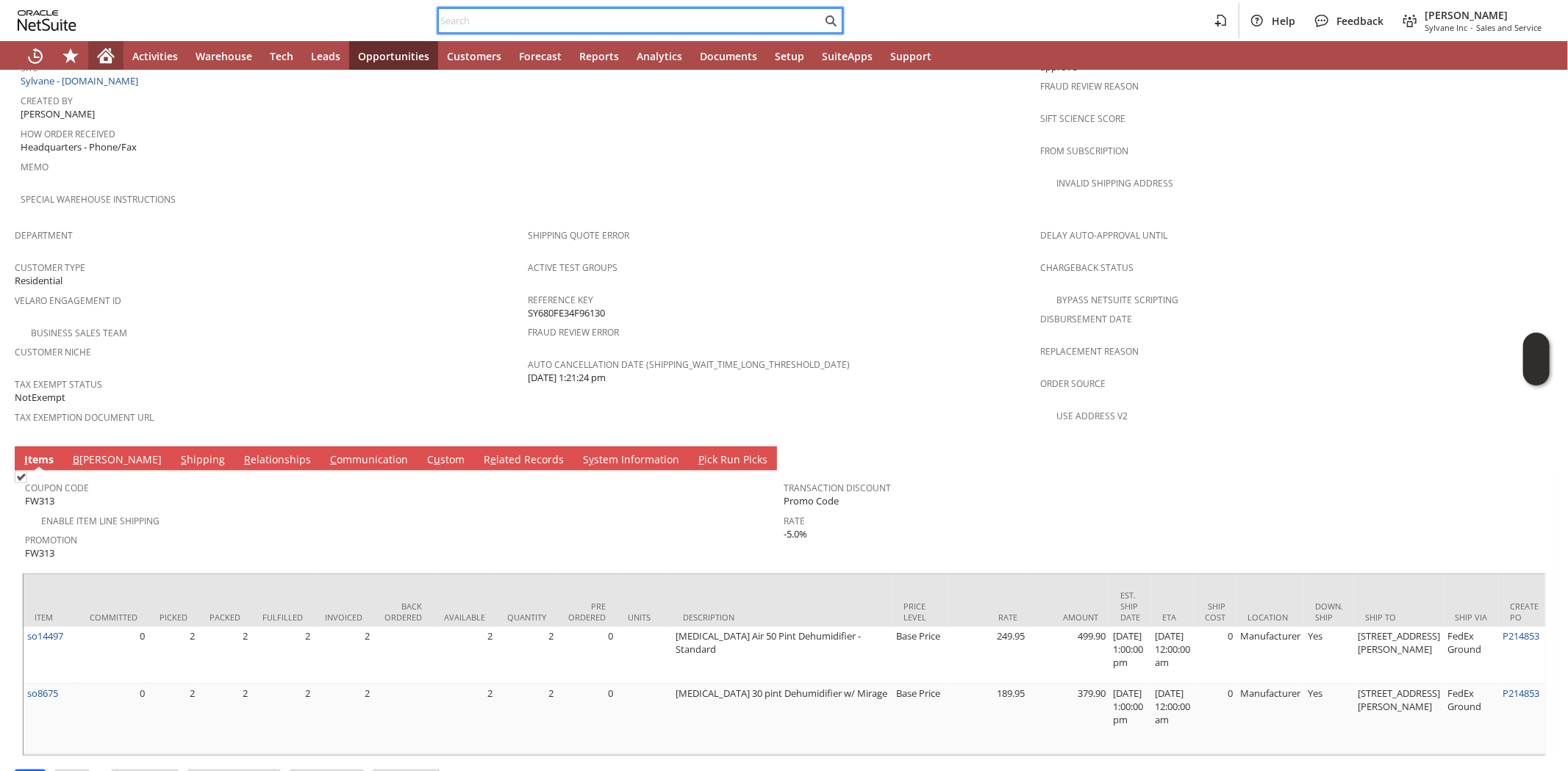
click at [110, 54] on icon "Home" at bounding box center [107, 53] width 17 height 9
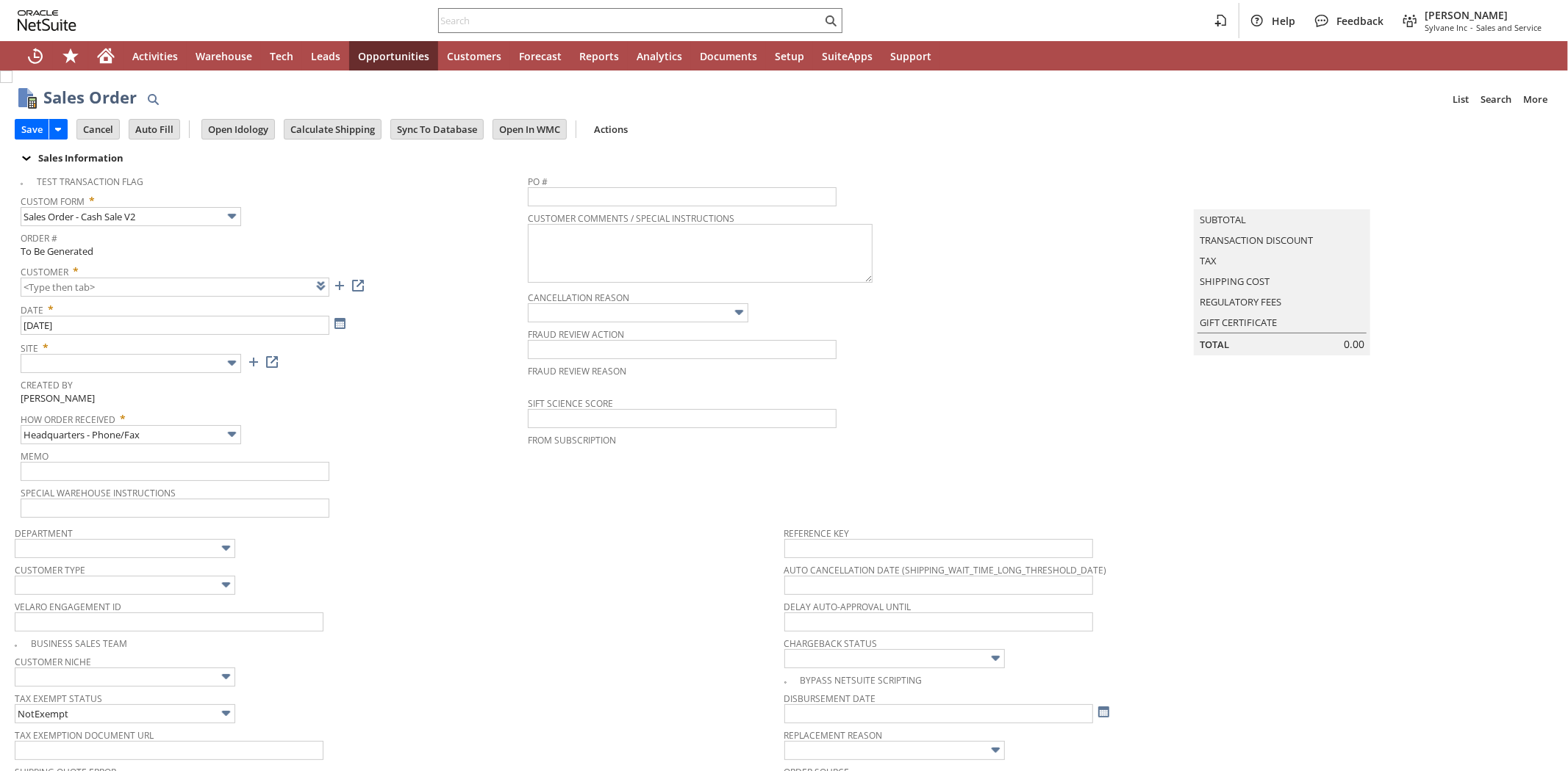
type input "Intelligent Recommendations ⁰"
type input "Add"
type input "Copy Previous"
click at [339, 290] on link at bounding box center [339, 285] width 16 height 16
type input "CU1237128 [PERSON_NAME]"
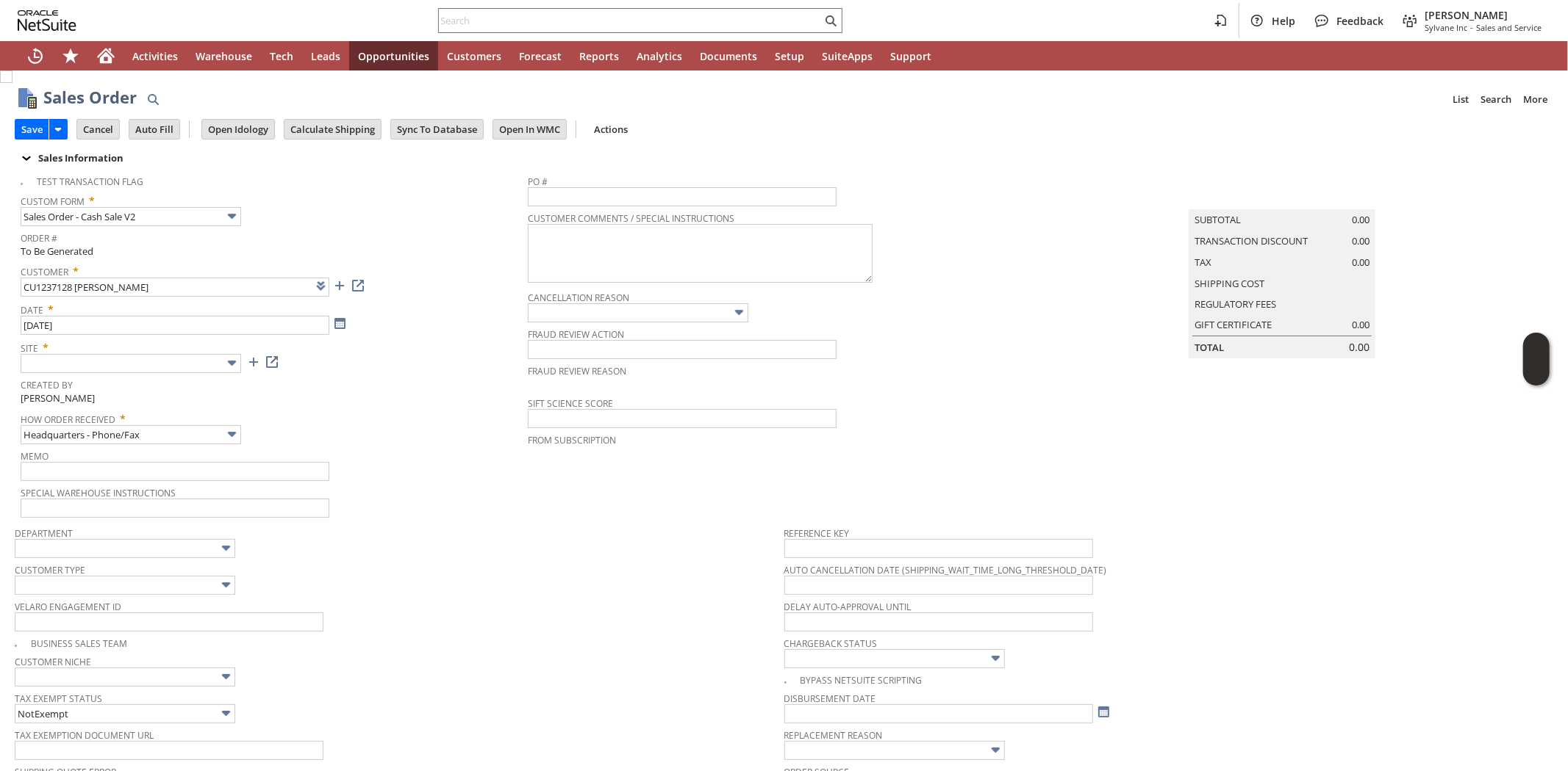
click at [224, 357] on img at bounding box center [232, 363] width 17 height 17
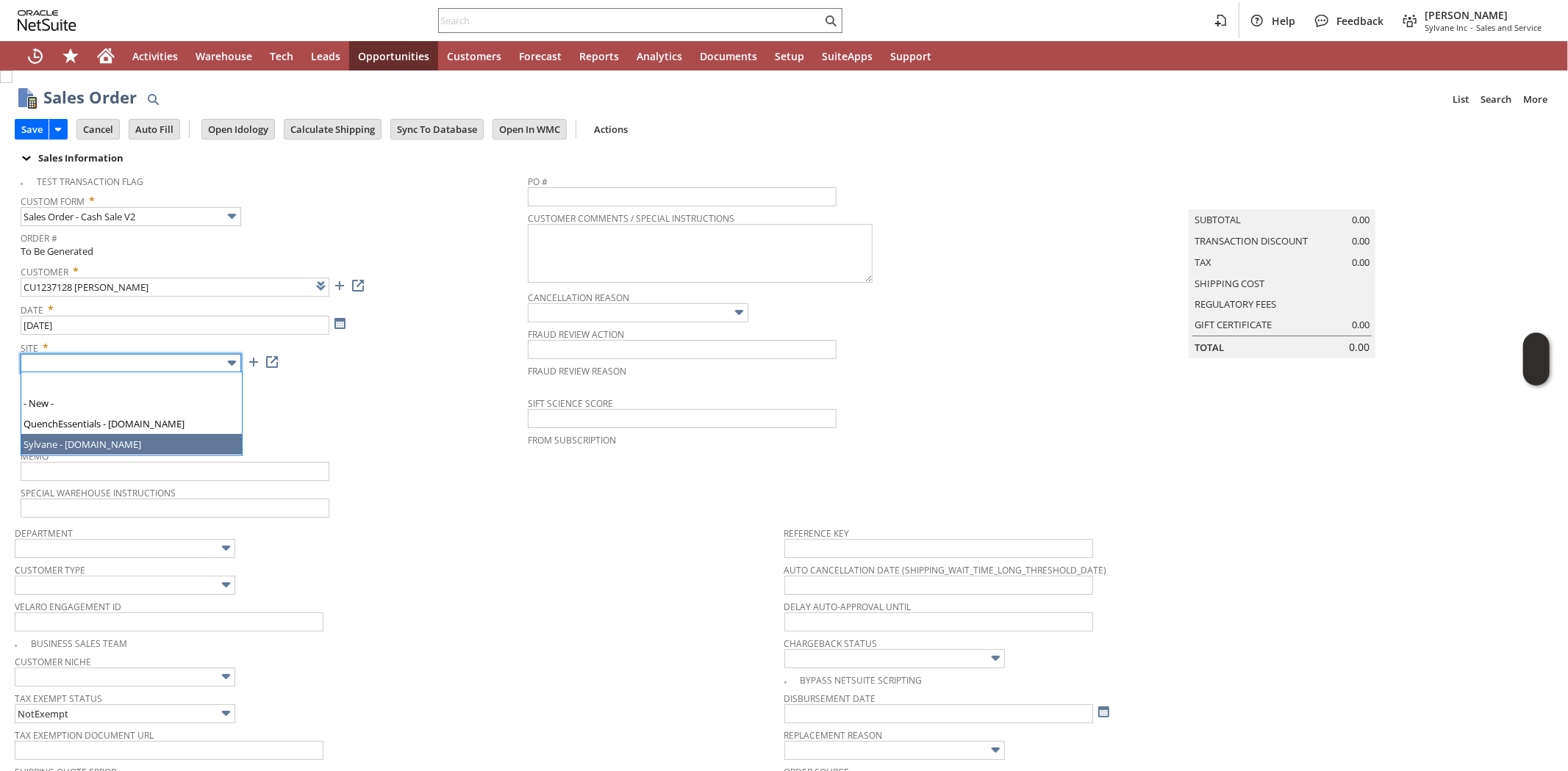
type input "Sylvane - [DOMAIN_NAME]"
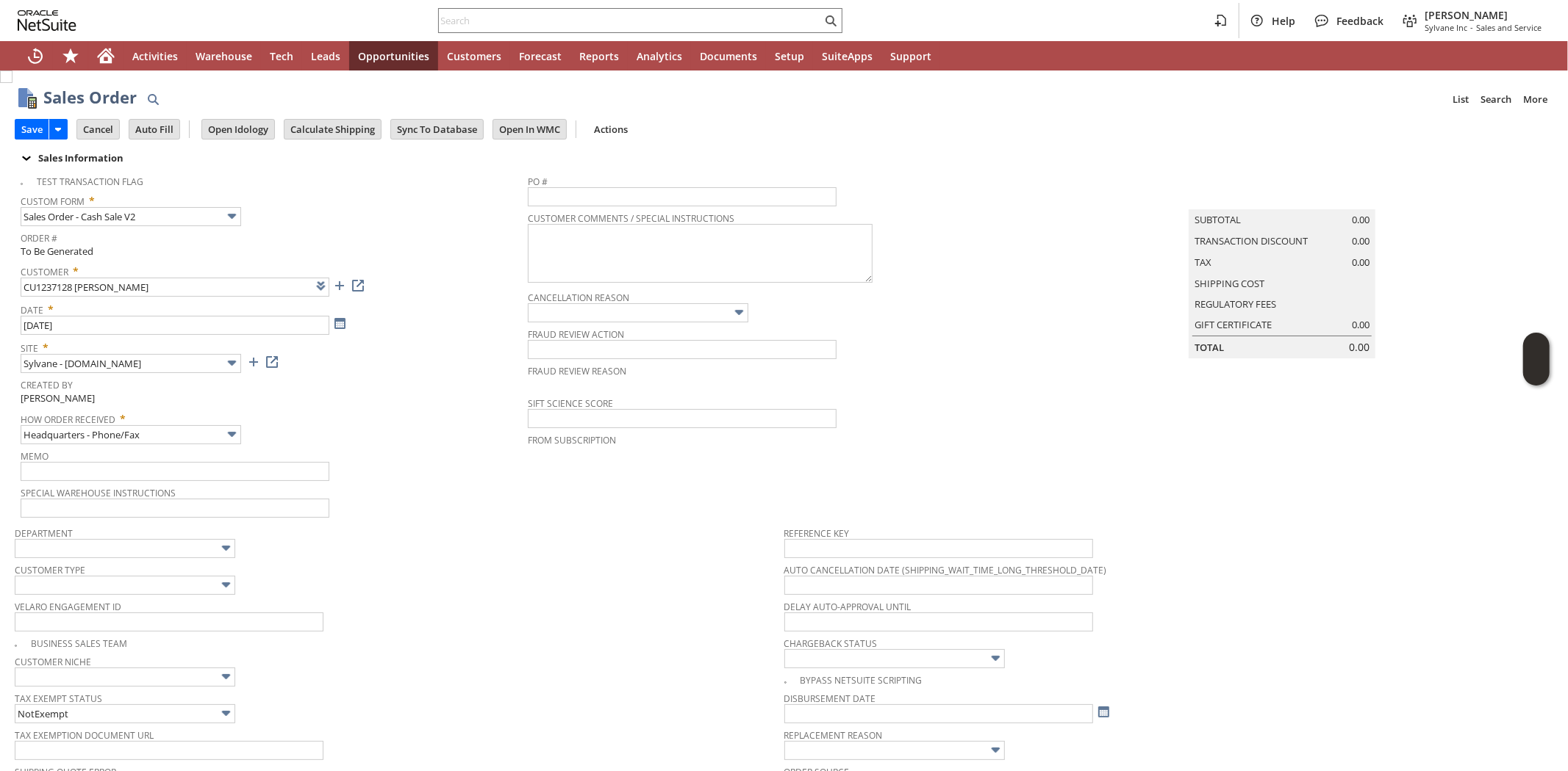
click at [356, 418] on span "How Order Received *" at bounding box center [270, 416] width 500 height 18
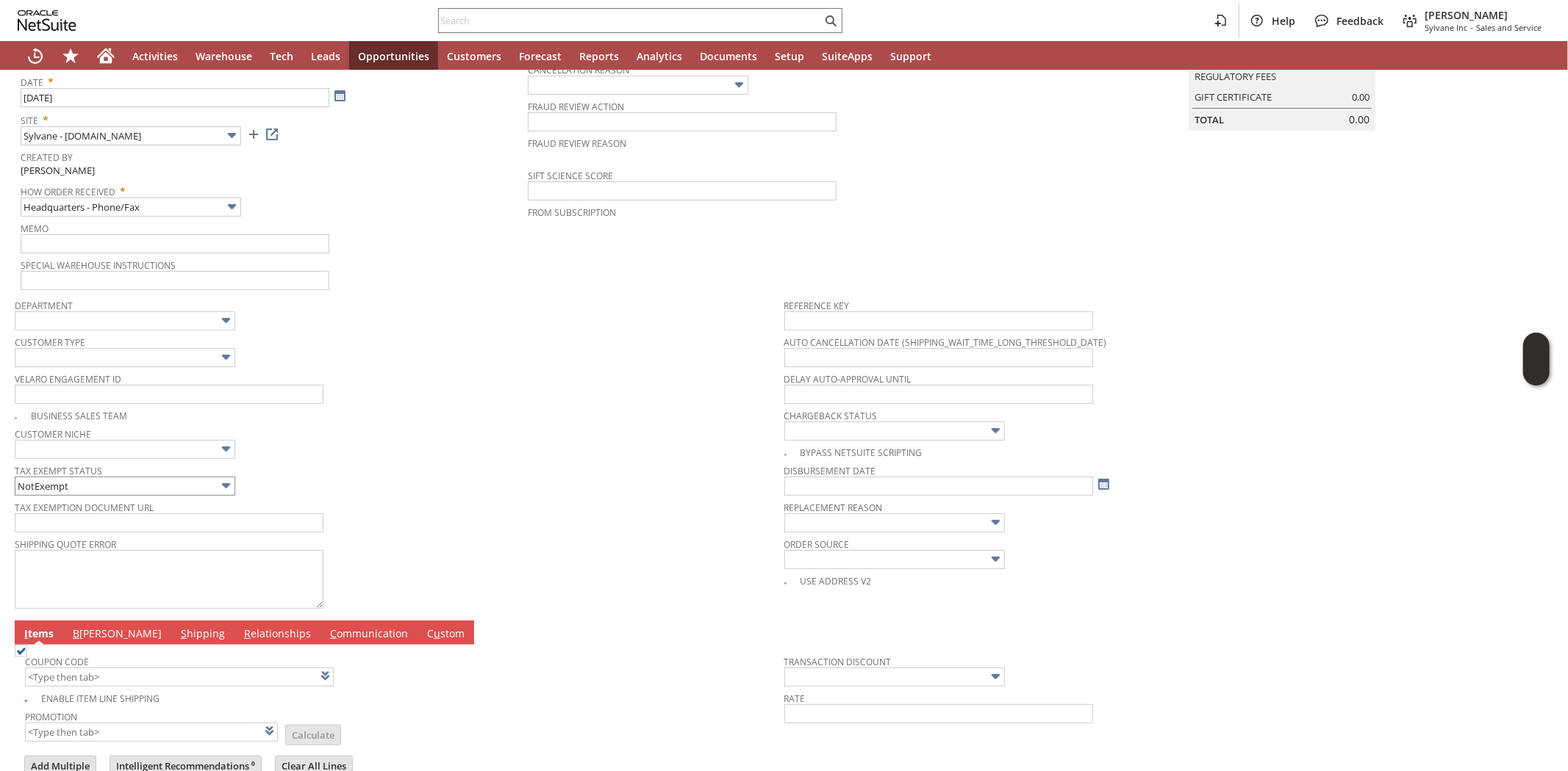
scroll to position [244, 0]
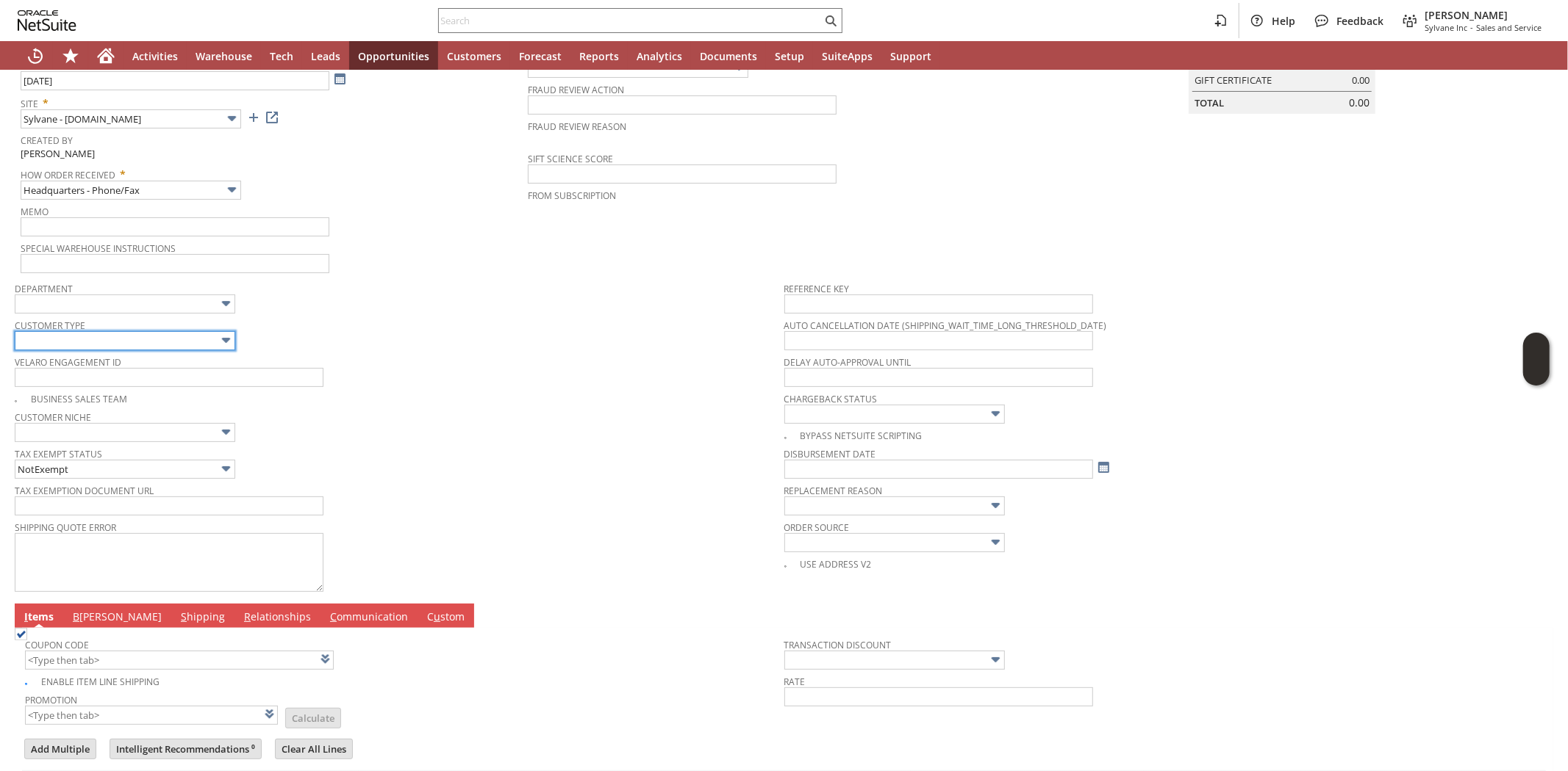
click at [164, 336] on input "text" at bounding box center [125, 341] width 220 height 19
type input "Residential"
click at [509, 375] on div "Velaro Engagement ID" at bounding box center [395, 369] width 762 height 35
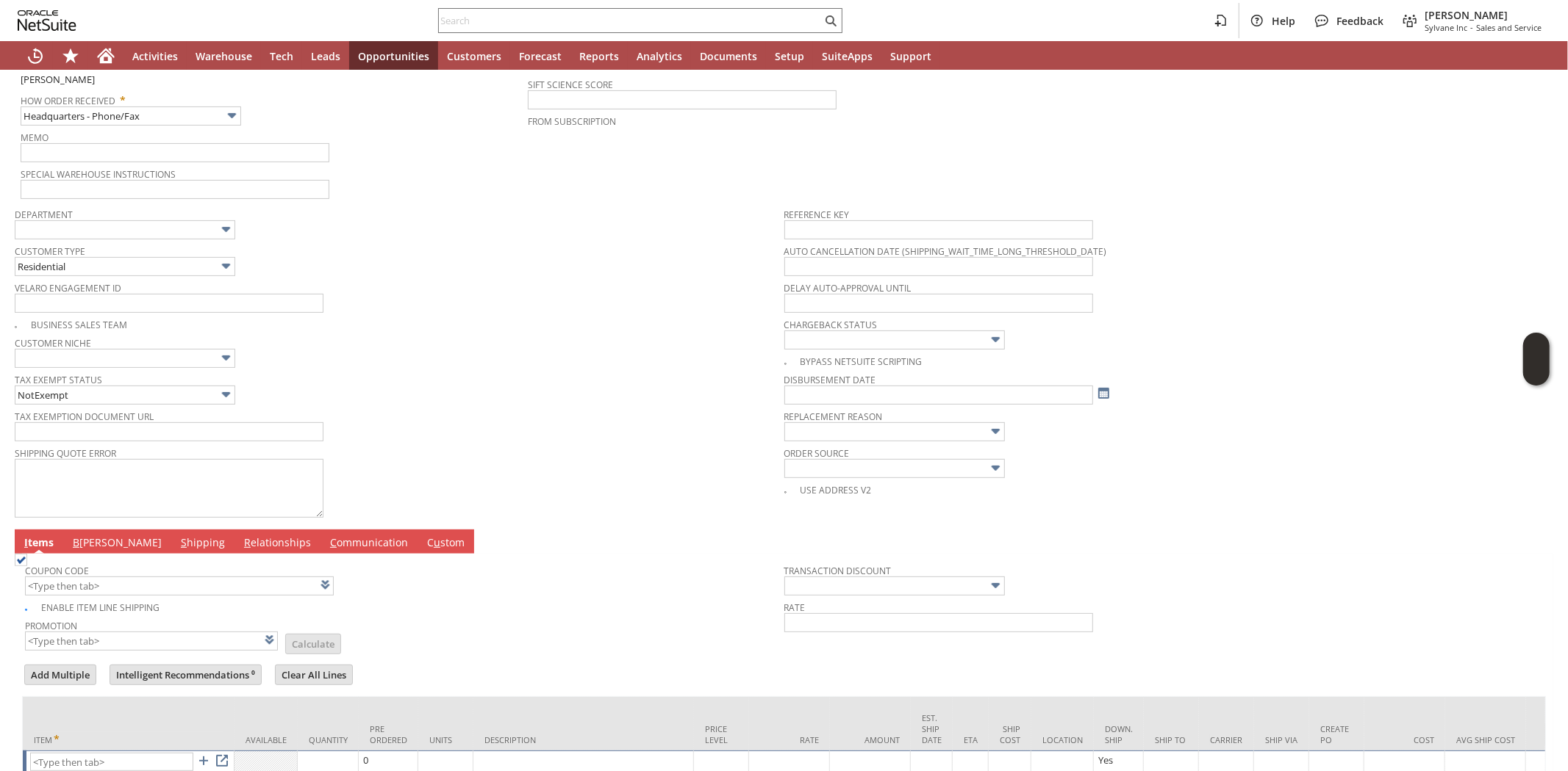
scroll to position [415, 0]
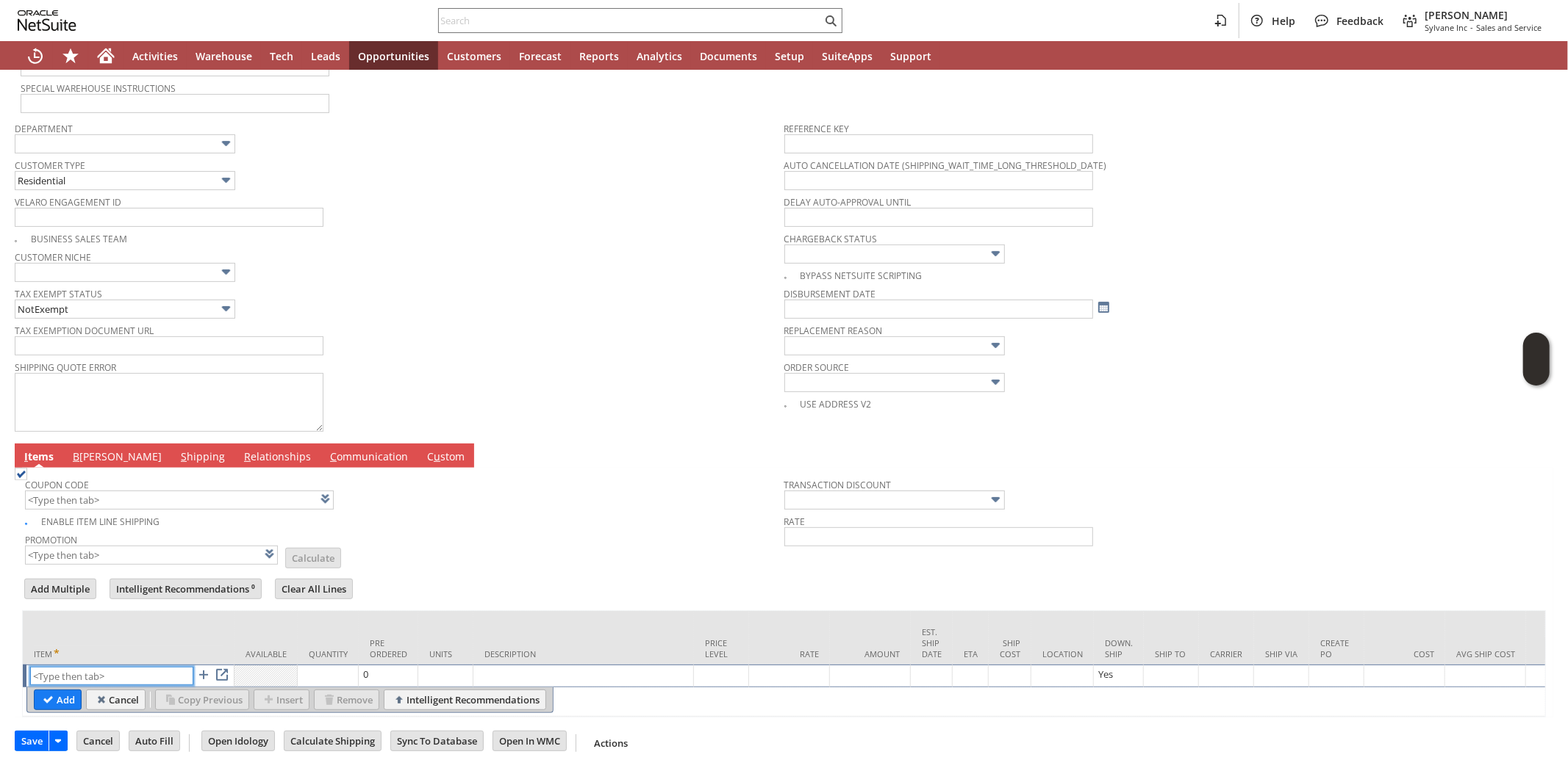
click at [121, 667] on input "text" at bounding box center [112, 677] width 163 height 19
paste input "da14732k"
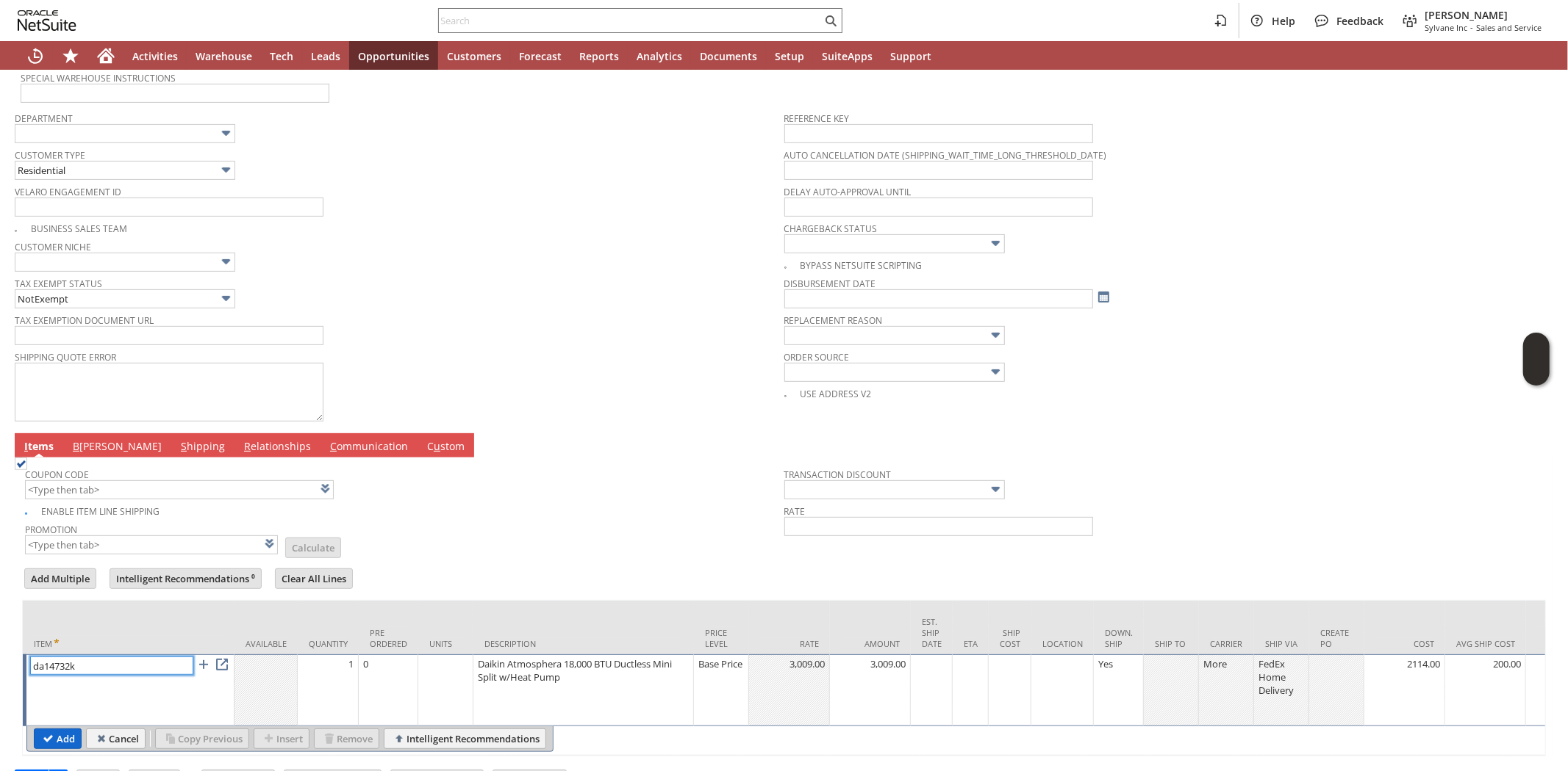
type input "da14732k"
drag, startPoint x: 57, startPoint y: 750, endPoint x: 555, endPoint y: 534, distance: 542.8
click at [58, 749] on input "Add" at bounding box center [57, 739] width 46 height 19
click at [158, 488] on input "text" at bounding box center [179, 490] width 308 height 19
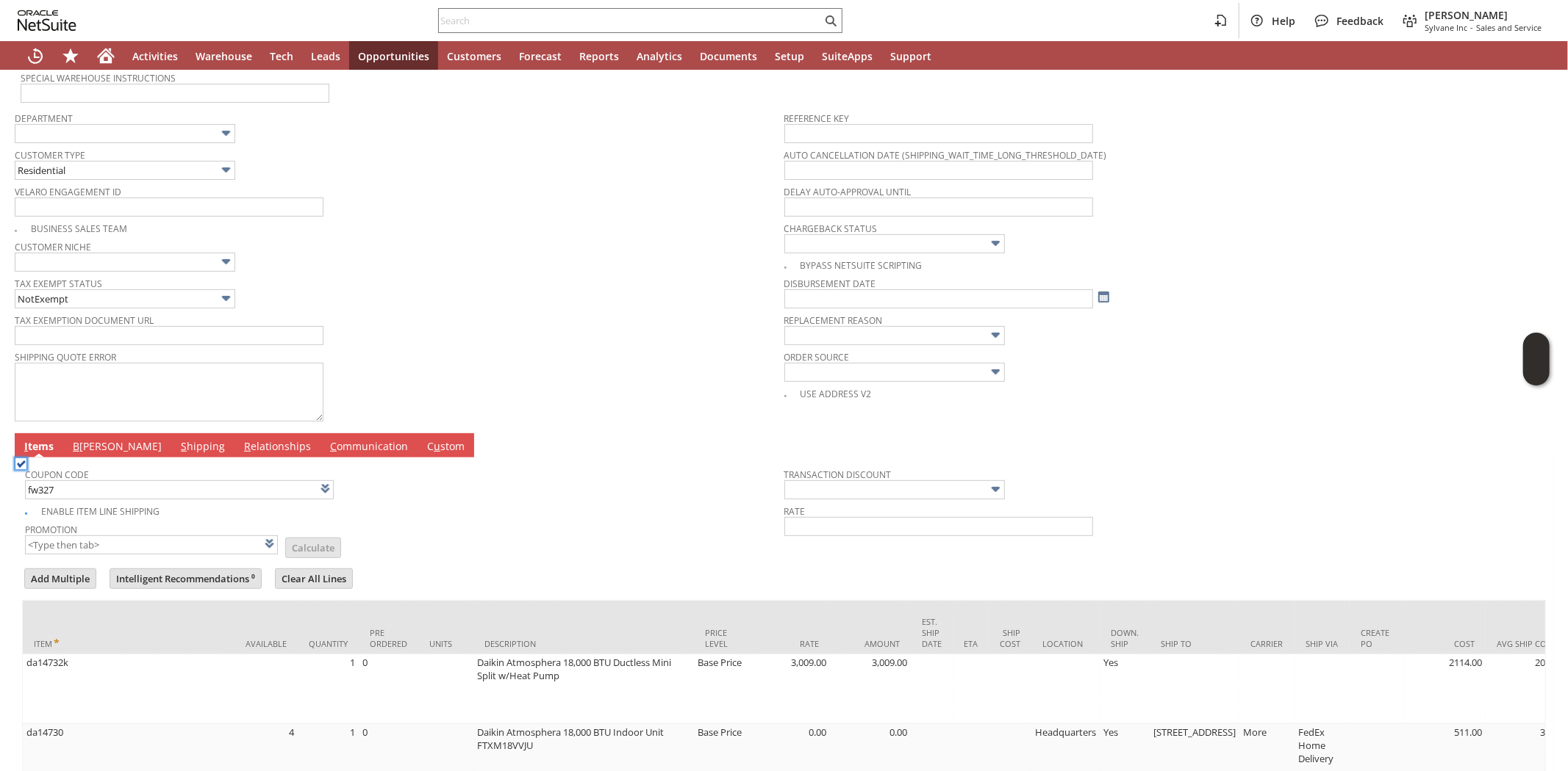
type input "FW327"
type input "Promo Code"
type input "-10.0%"
click at [534, 529] on td "Promotion FW327 List Calculate" at bounding box center [405, 538] width 759 height 37
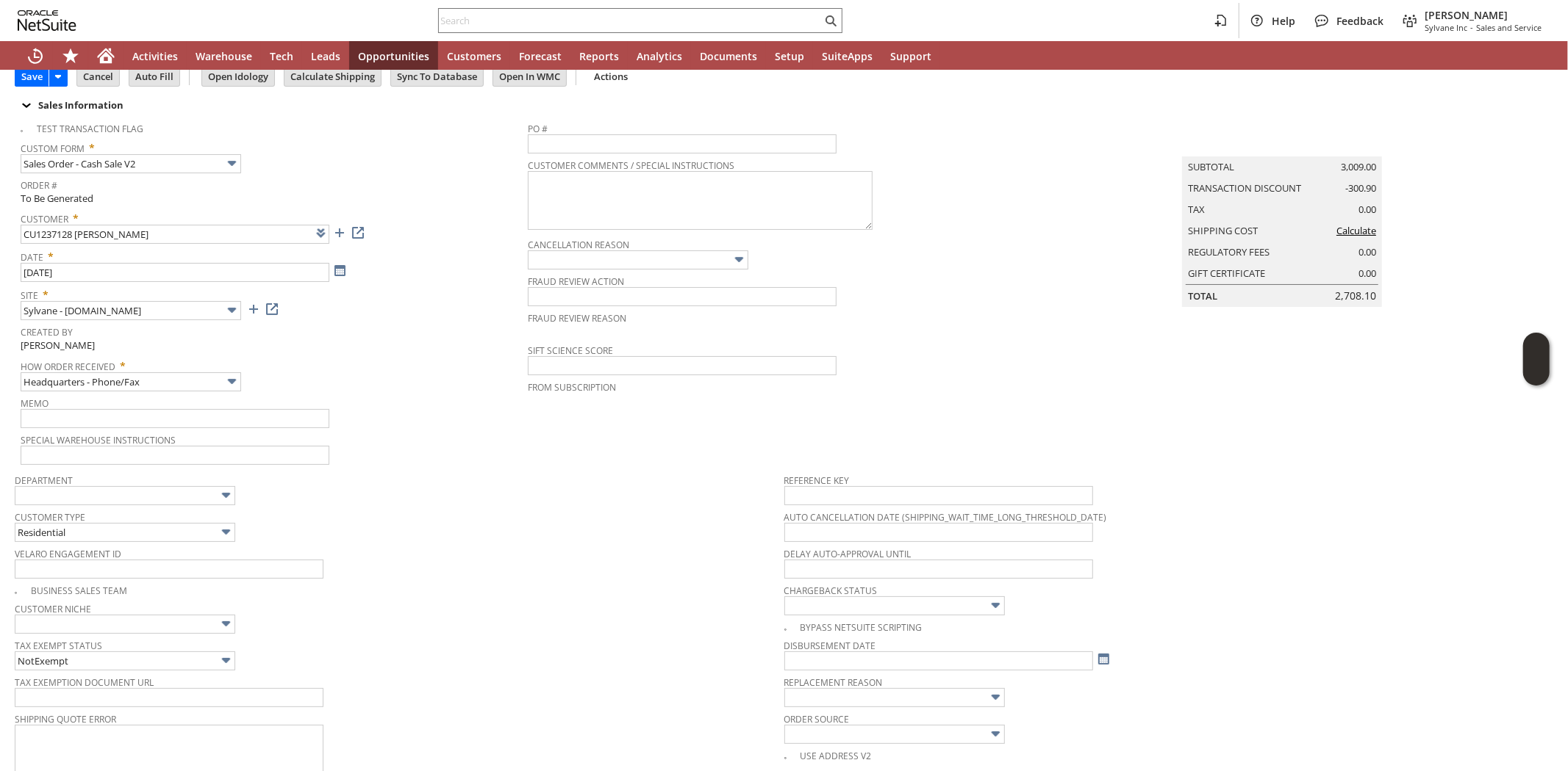
scroll to position [0, 0]
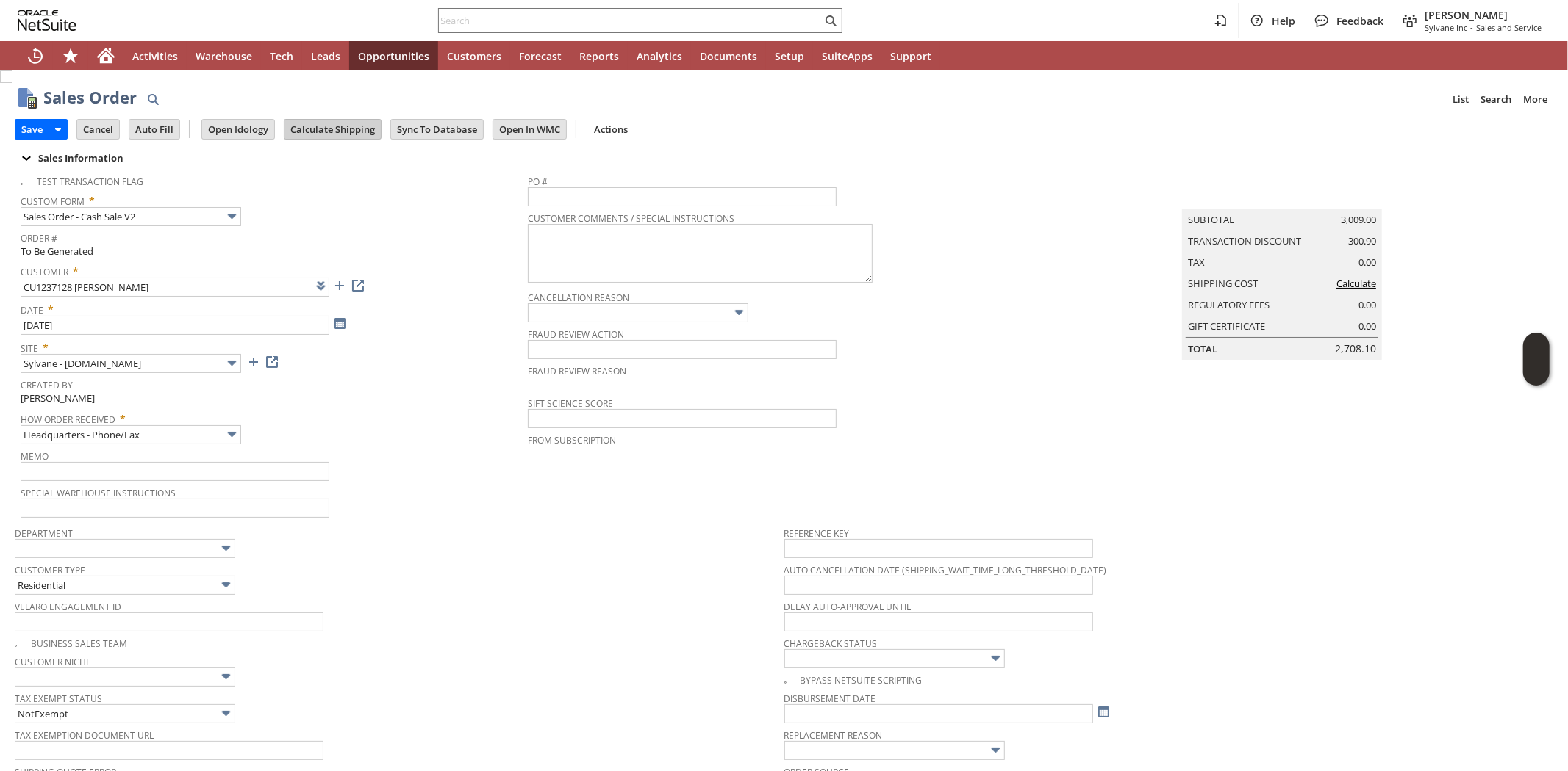
click at [342, 127] on input "Calculate Shipping" at bounding box center [332, 129] width 96 height 19
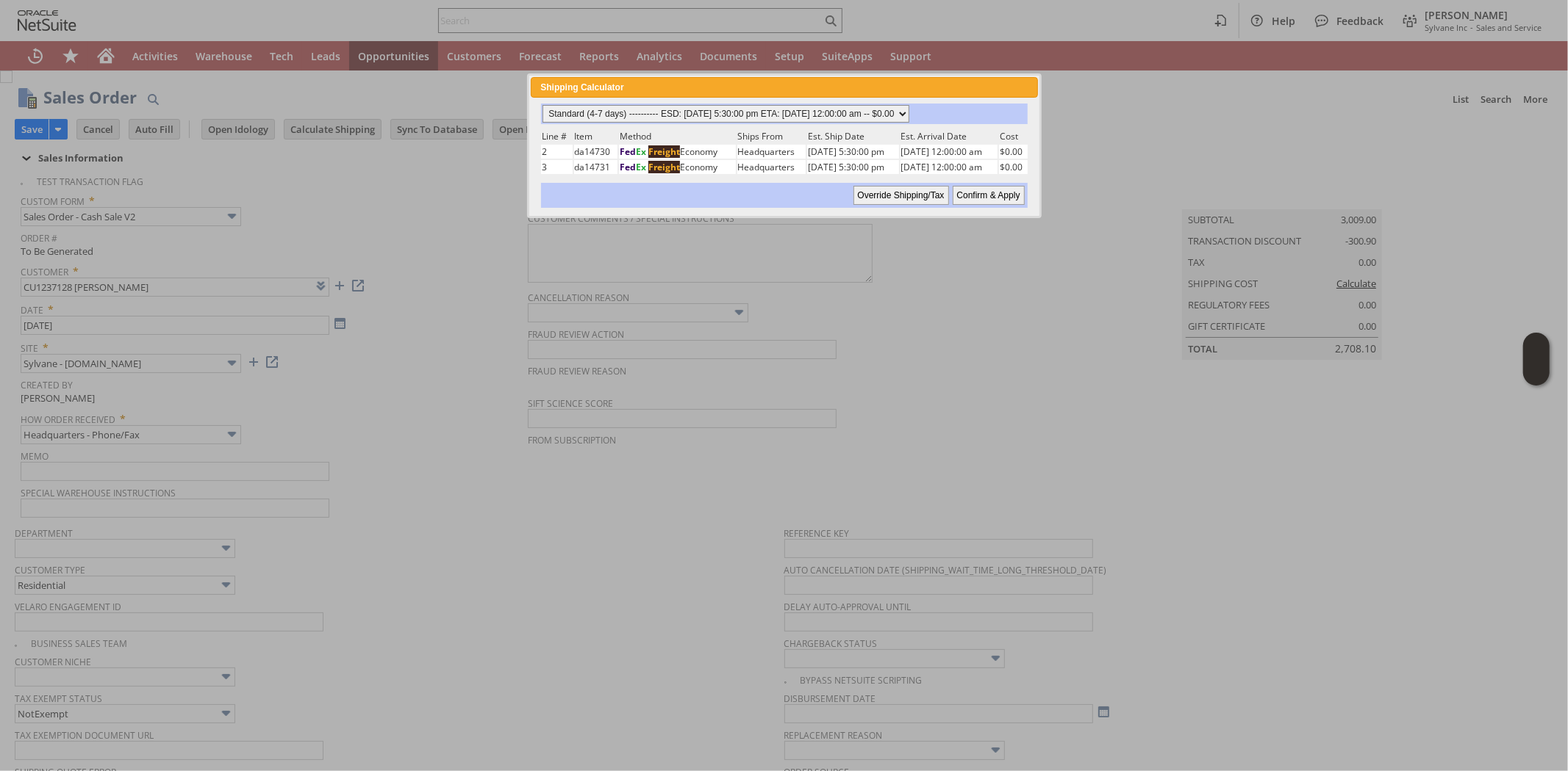
click at [909, 116] on select "Standard (4-7 days) ---------- ESD: 08/25/2025 5:30:00 pm ETA: 09/03/2025 12:00…" at bounding box center [726, 113] width 367 height 18
click at [1007, 290] on div at bounding box center [784, 385] width 1568 height 771
click at [1008, 187] on input "Confirm & Apply" at bounding box center [989, 195] width 72 height 19
type input "Add"
type input "Copy Previous"
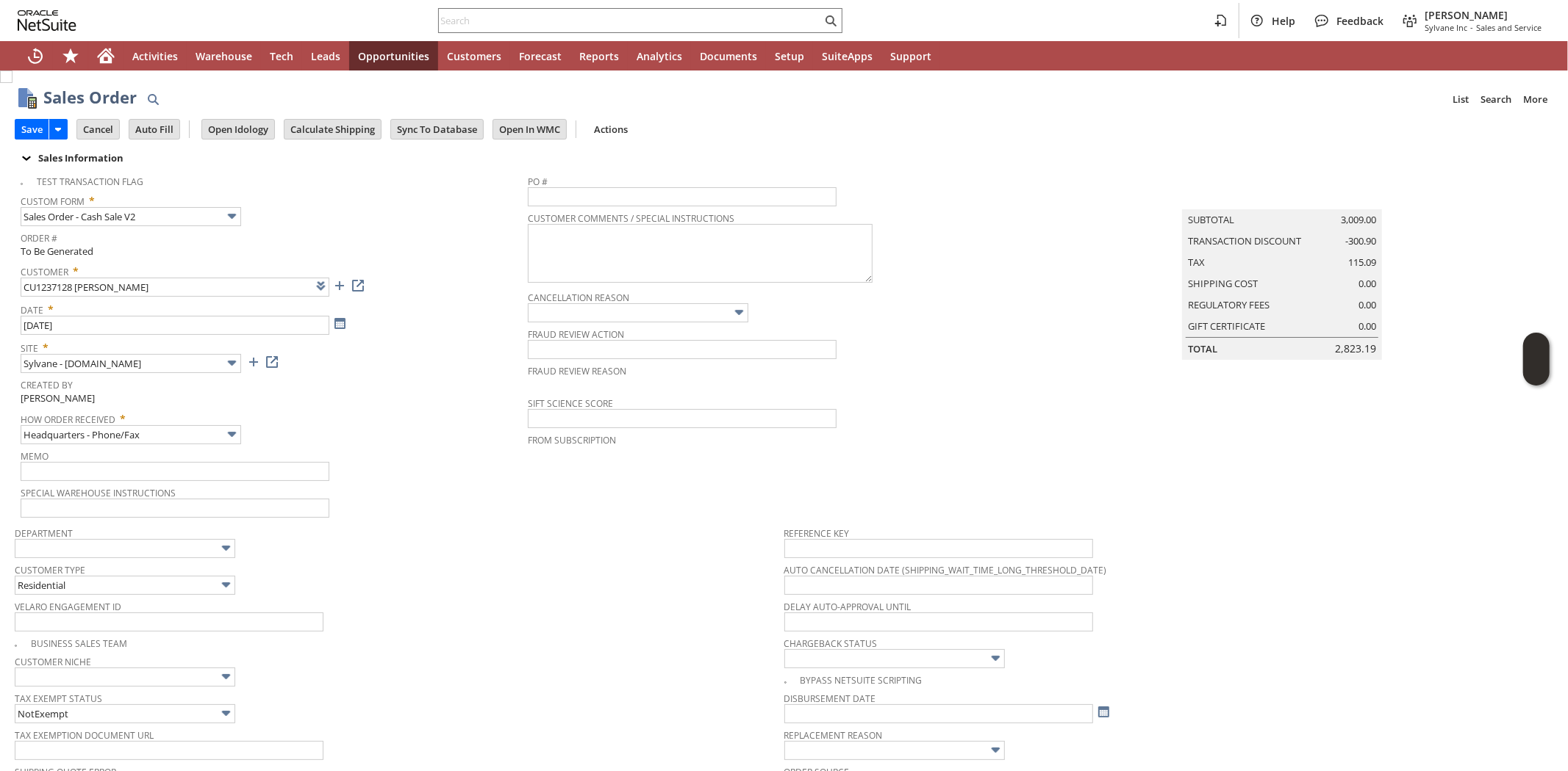
click at [546, 575] on div "Customer Type Residential" at bounding box center [395, 578] width 762 height 35
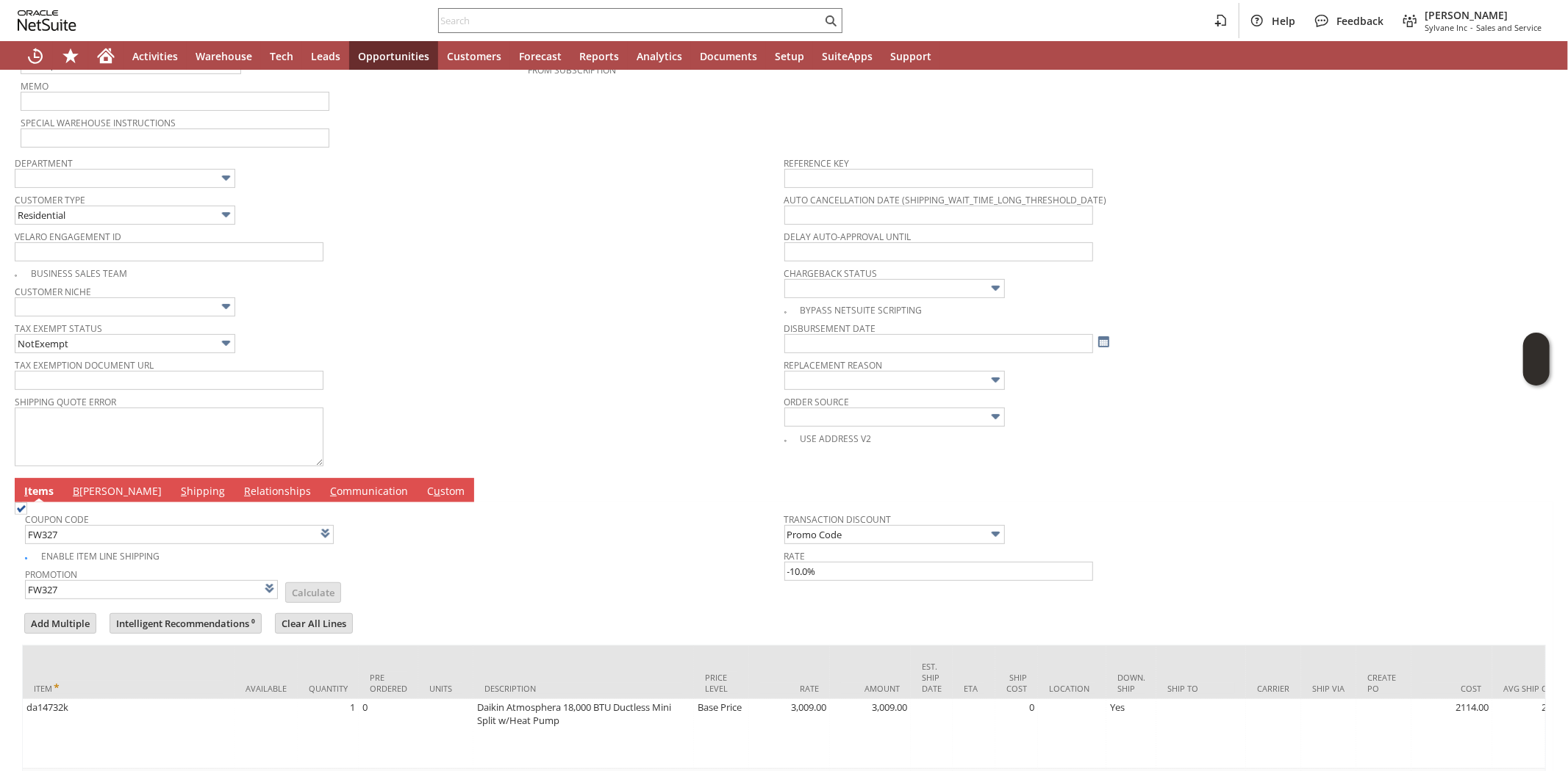
scroll to position [407, 0]
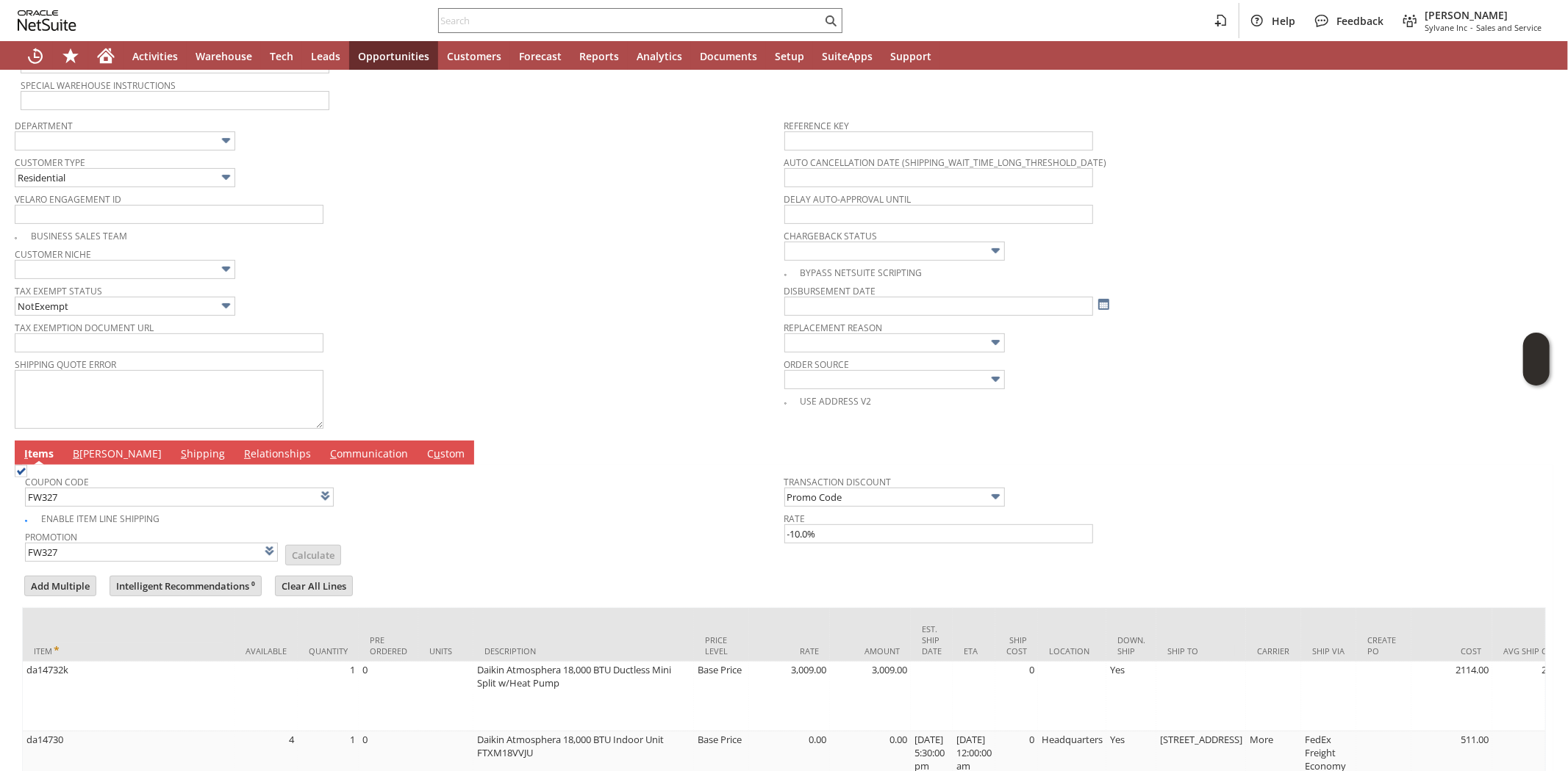
click at [90, 450] on link "B illing" at bounding box center [118, 454] width 96 height 16
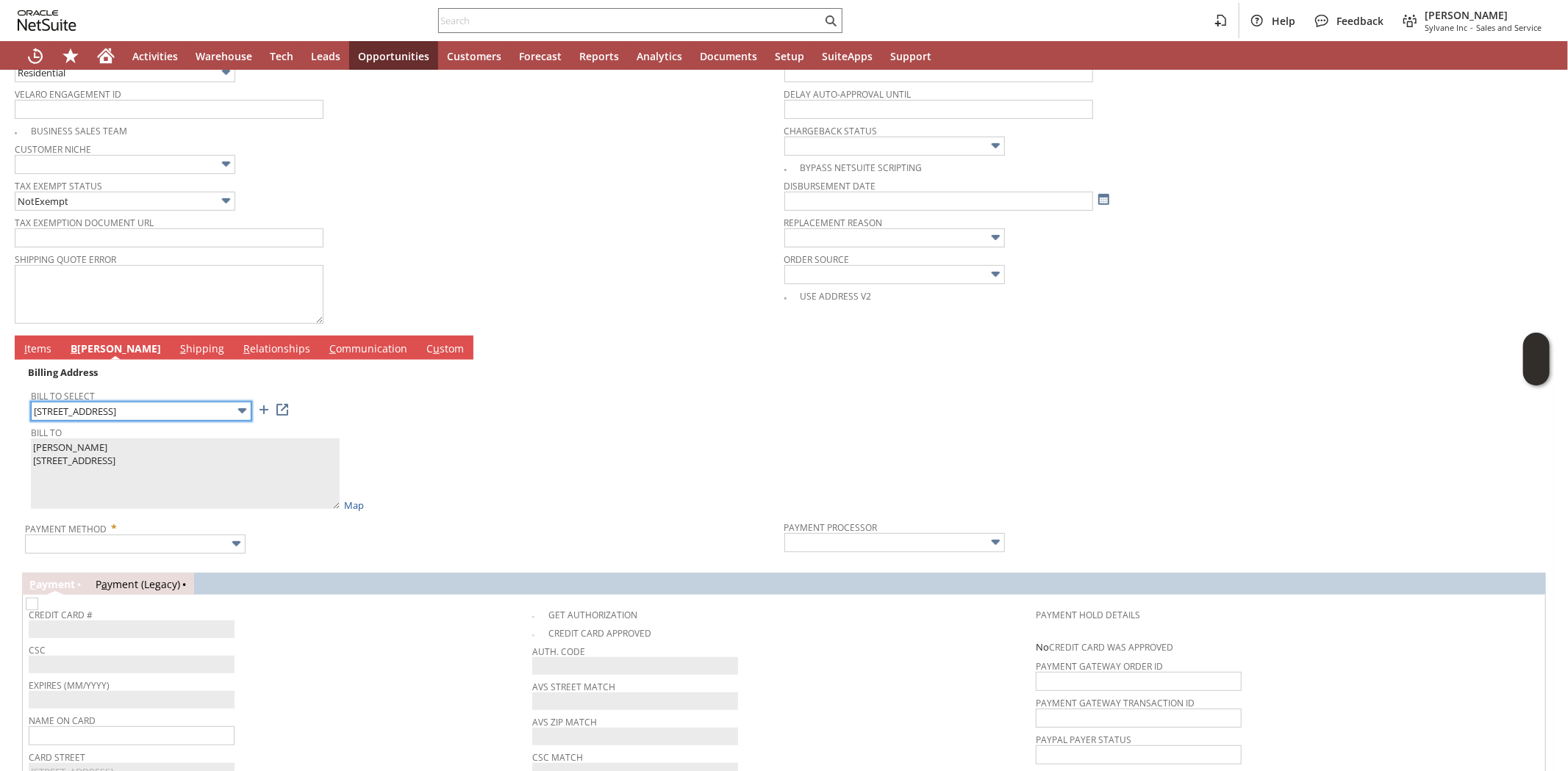
scroll to position [653, 0]
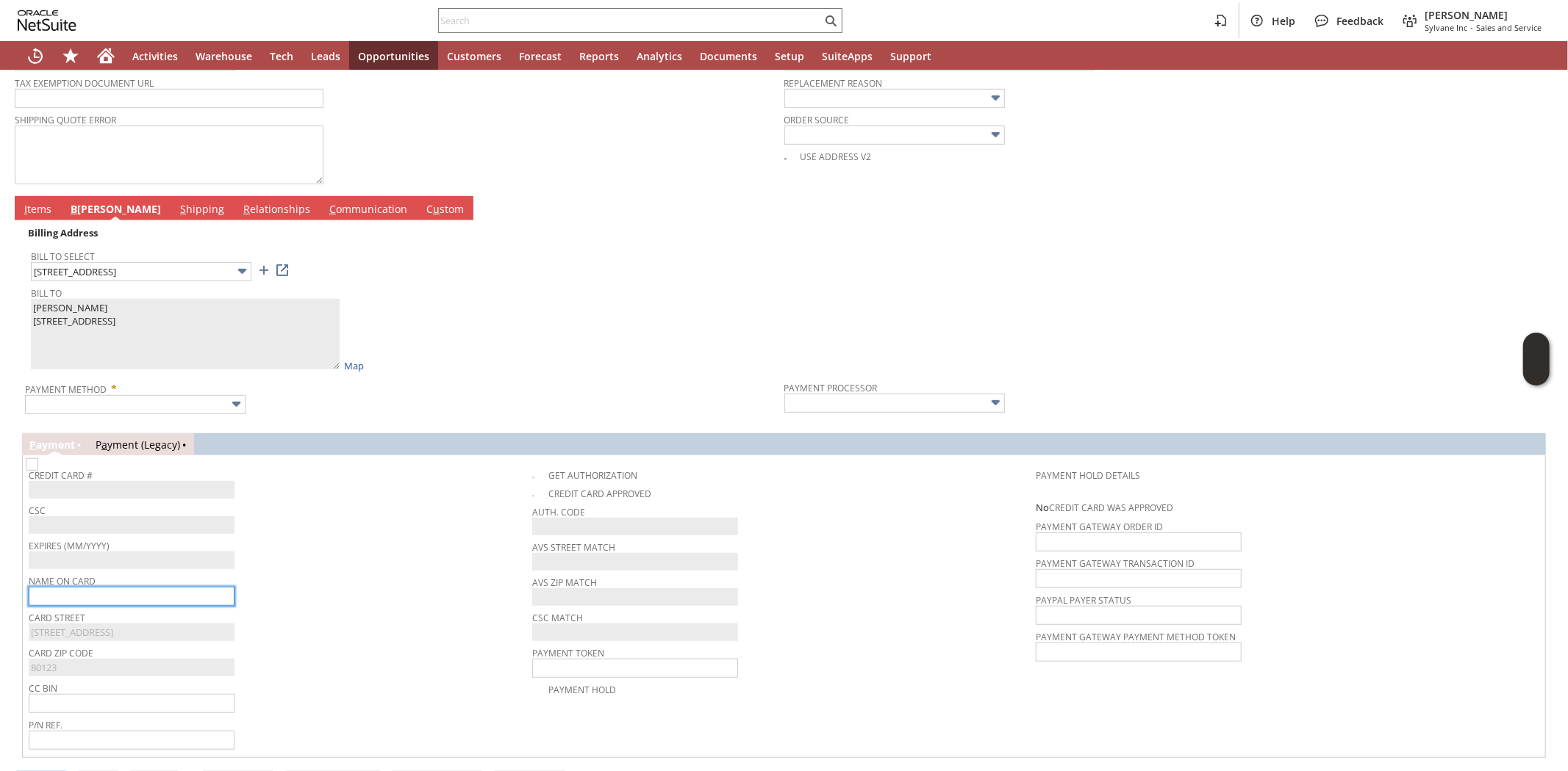
click at [132, 597] on input "text" at bounding box center [132, 596] width 206 height 19
paste input "[PERSON_NAME]"
type input "[PERSON_NAME]"
drag, startPoint x: 340, startPoint y: 614, endPoint x: 248, endPoint y: 525, distance: 128.0
click at [340, 614] on span "Card Street" at bounding box center [277, 615] width 496 height 16
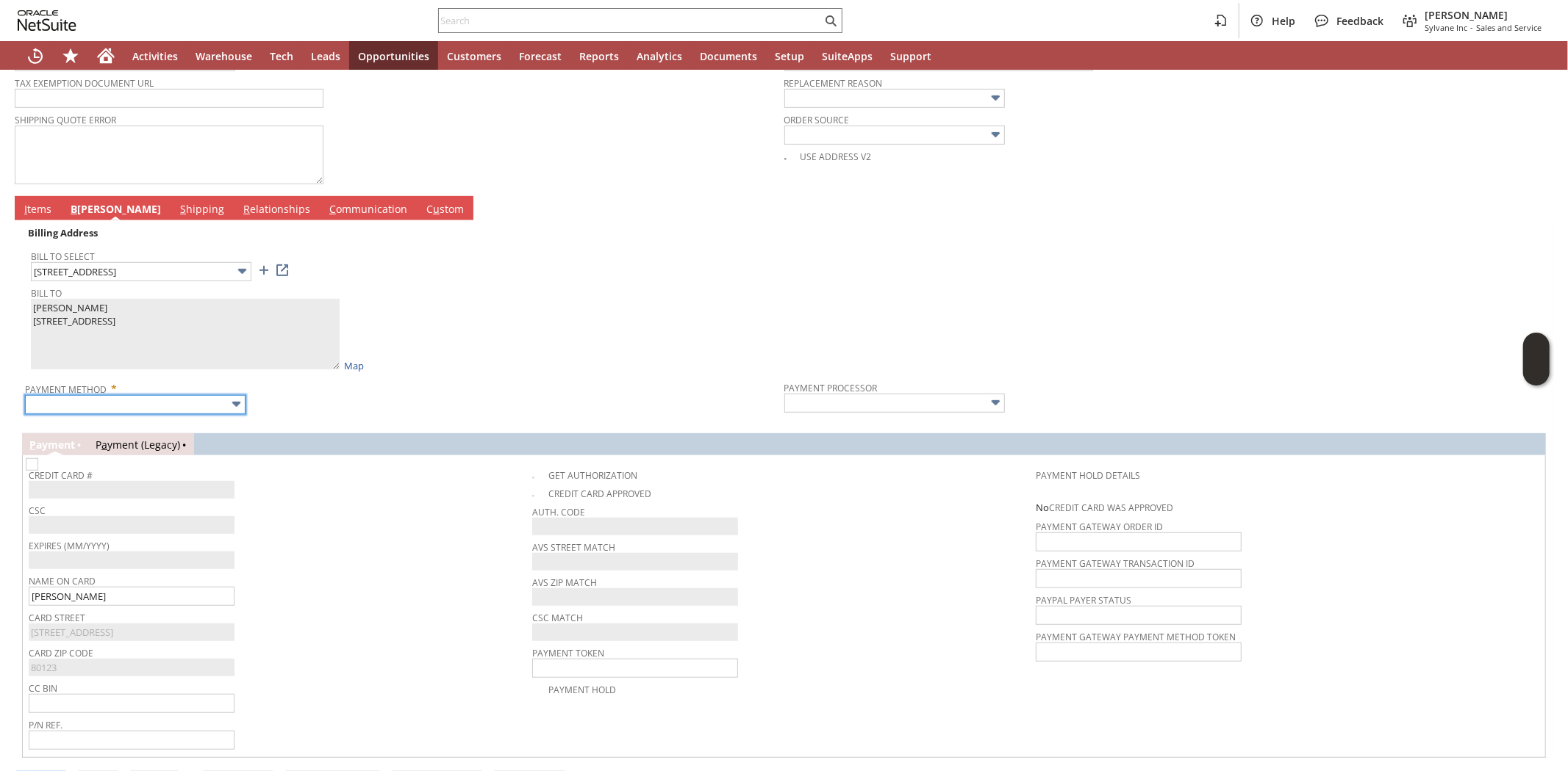
click at [136, 399] on input "text" at bounding box center [135, 404] width 220 height 19
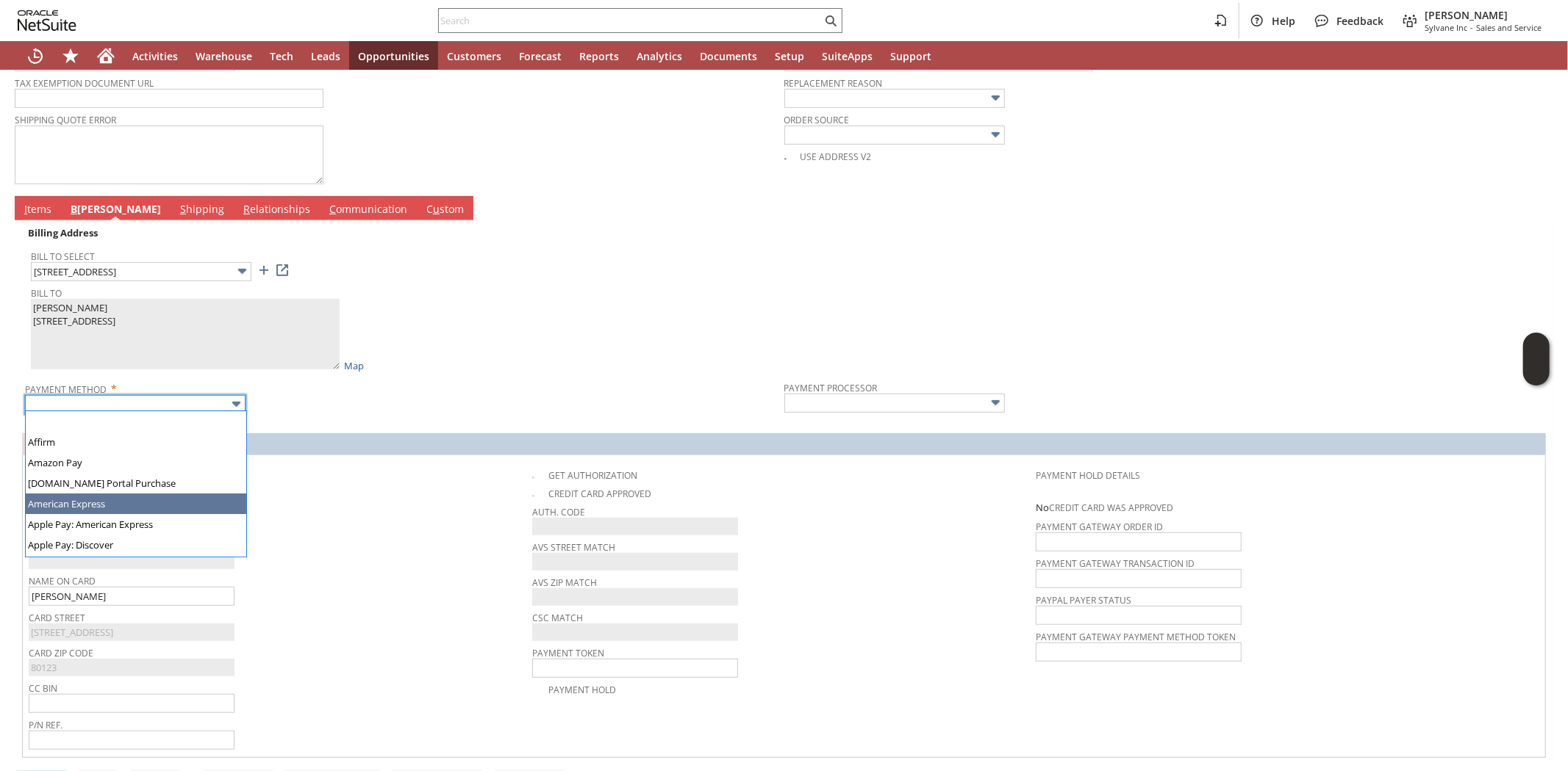
scroll to position [405, 0]
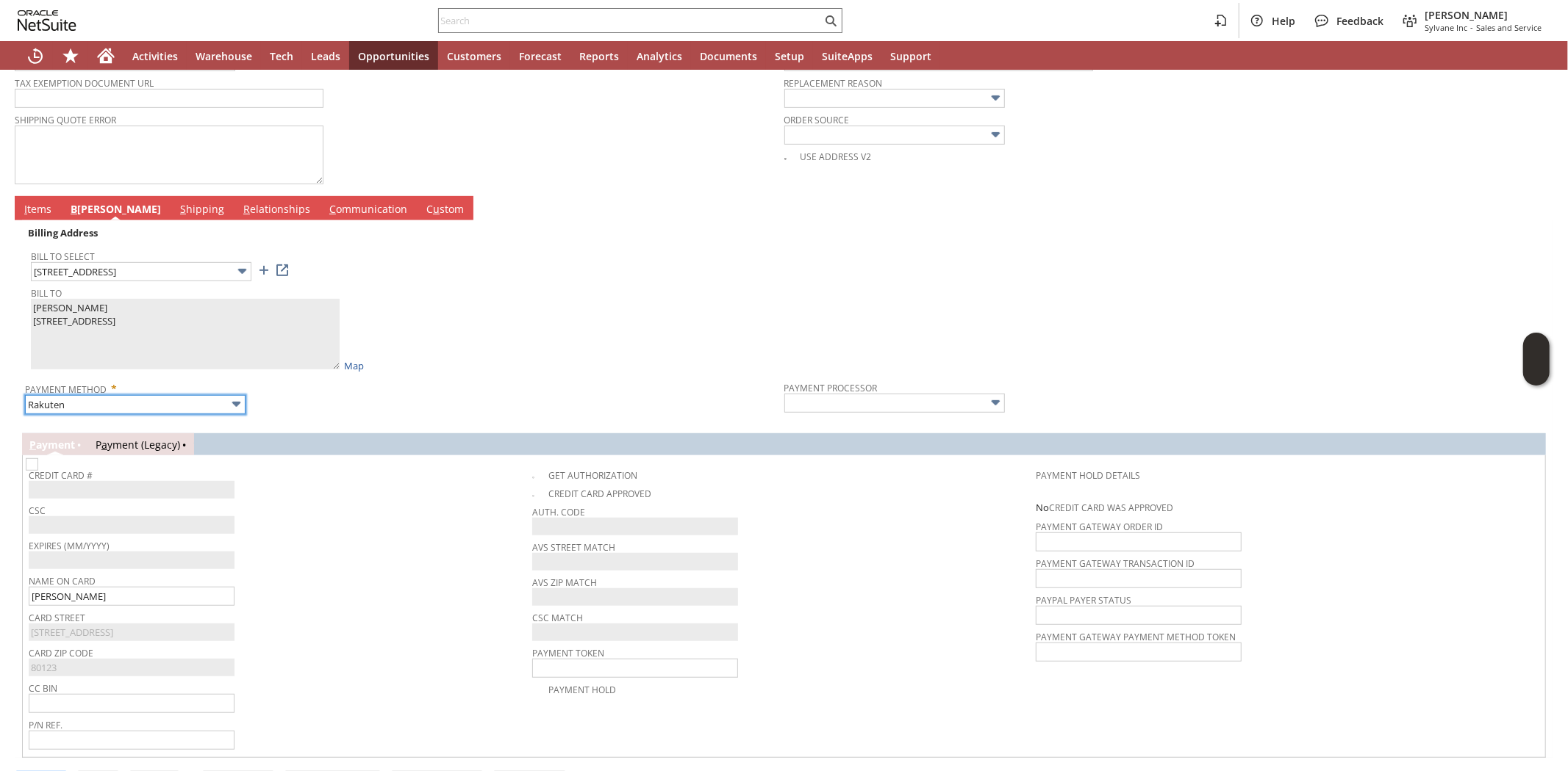
type input "Visa / Mastercard"
click at [383, 614] on span "Card Street" at bounding box center [277, 615] width 496 height 16
type input "Braintree"
checkbox input "true"
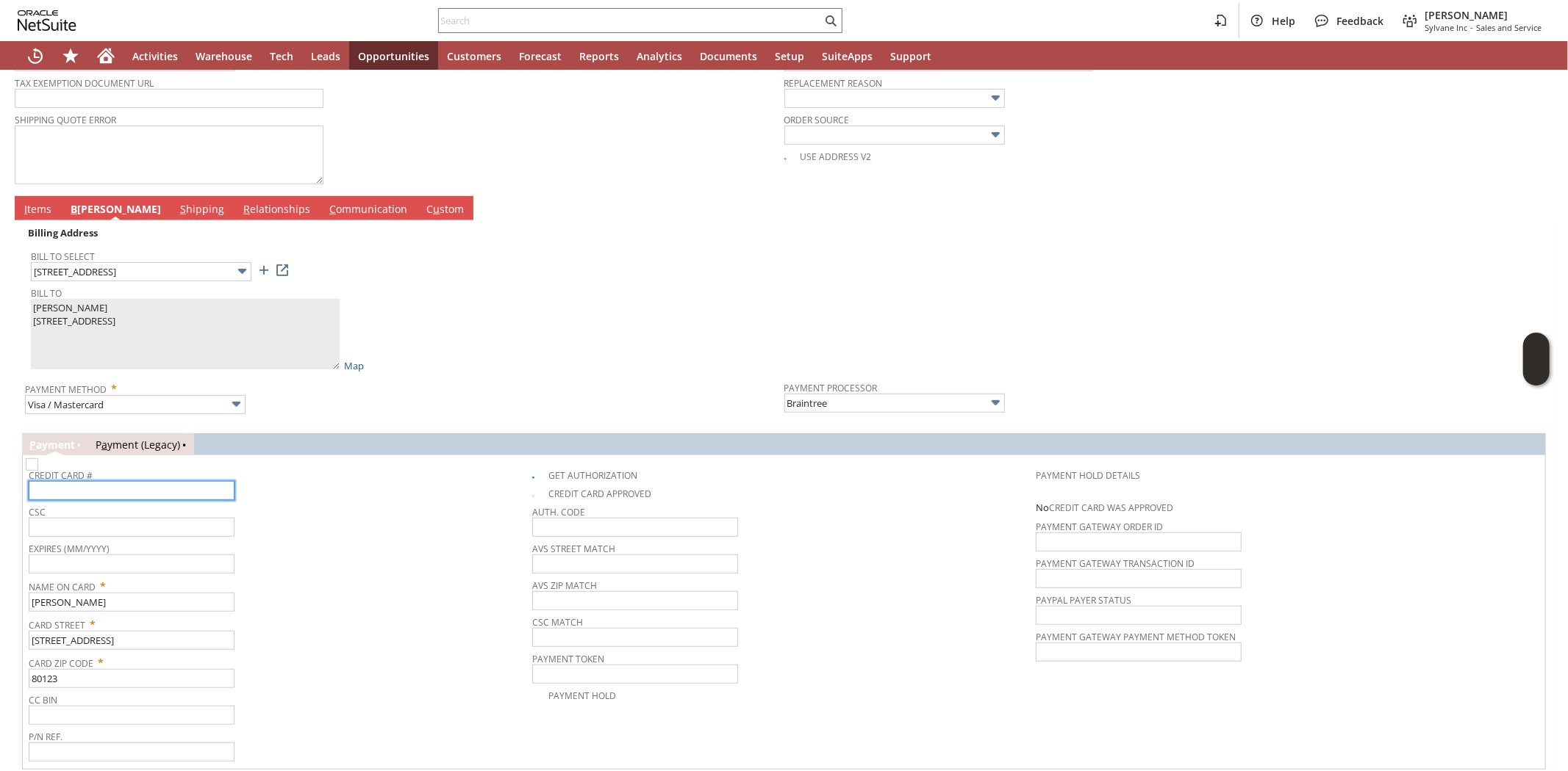
click at [152, 485] on input "text" at bounding box center [132, 491] width 206 height 19
type input "4147202696071982"
type input "08/2029"
click at [149, 527] on input "text" at bounding box center [132, 528] width 206 height 19
type input "098"
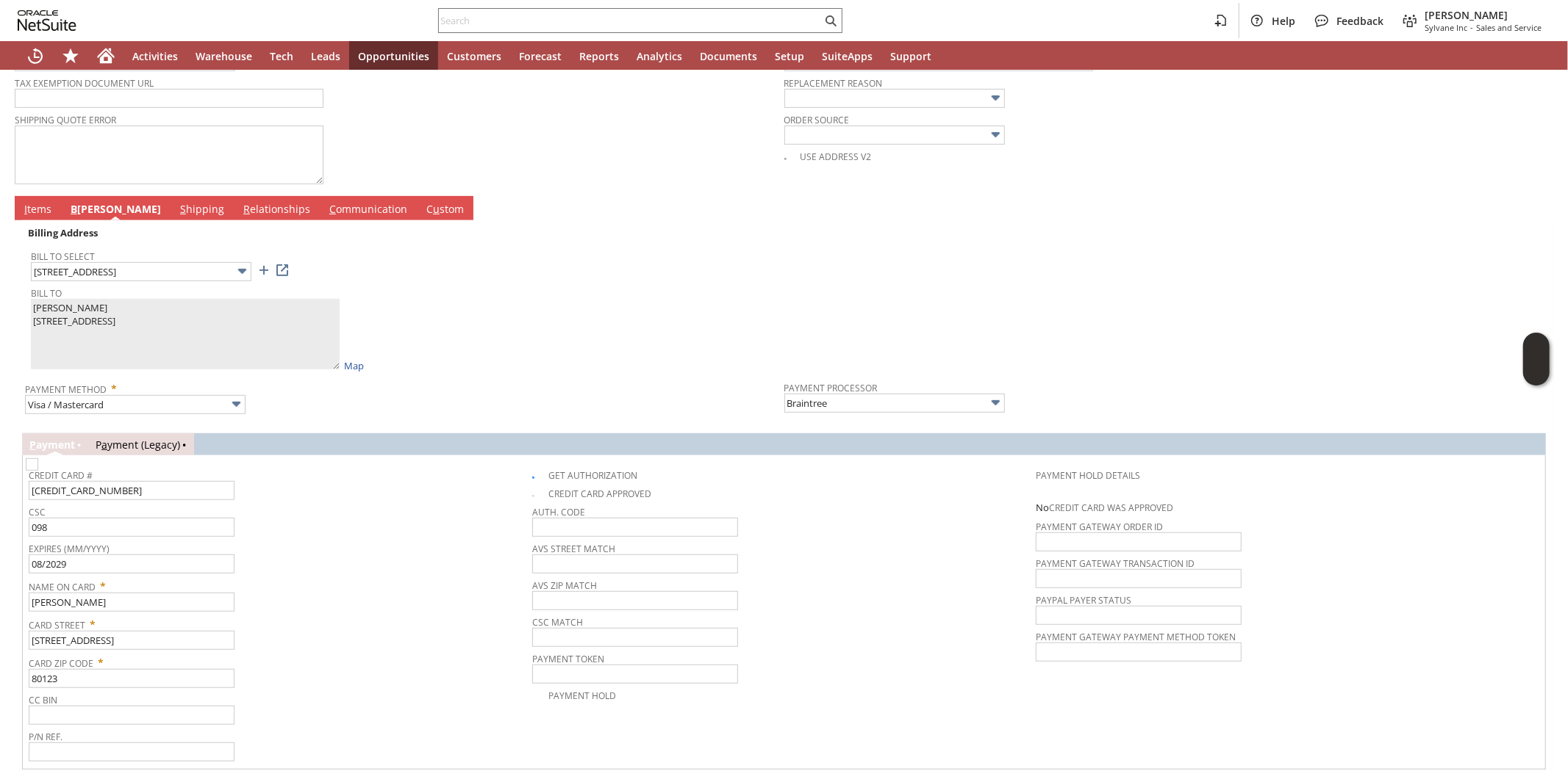
click at [343, 515] on div "CSC 098" at bounding box center [277, 519] width 496 height 35
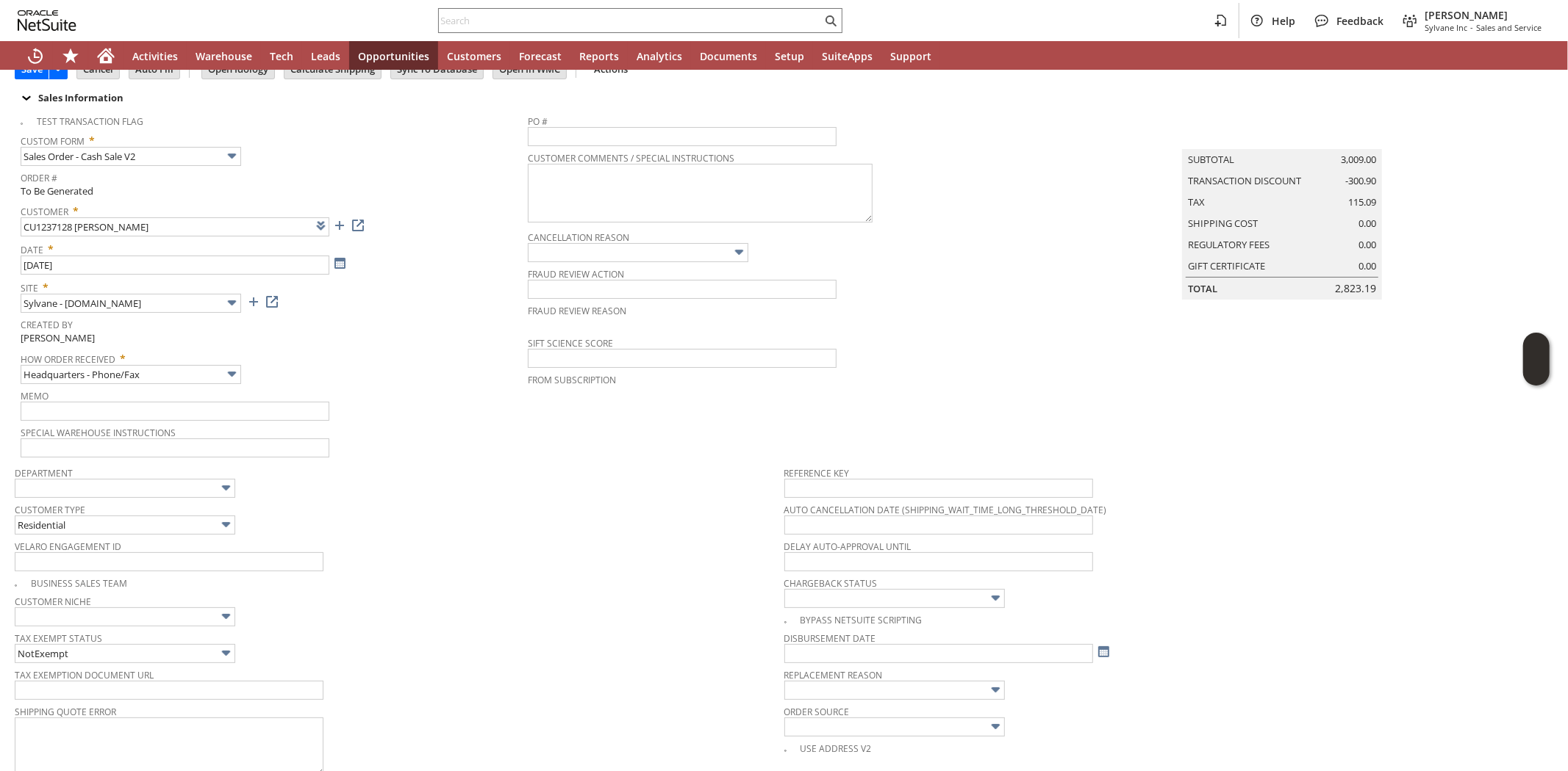
scroll to position [0, 0]
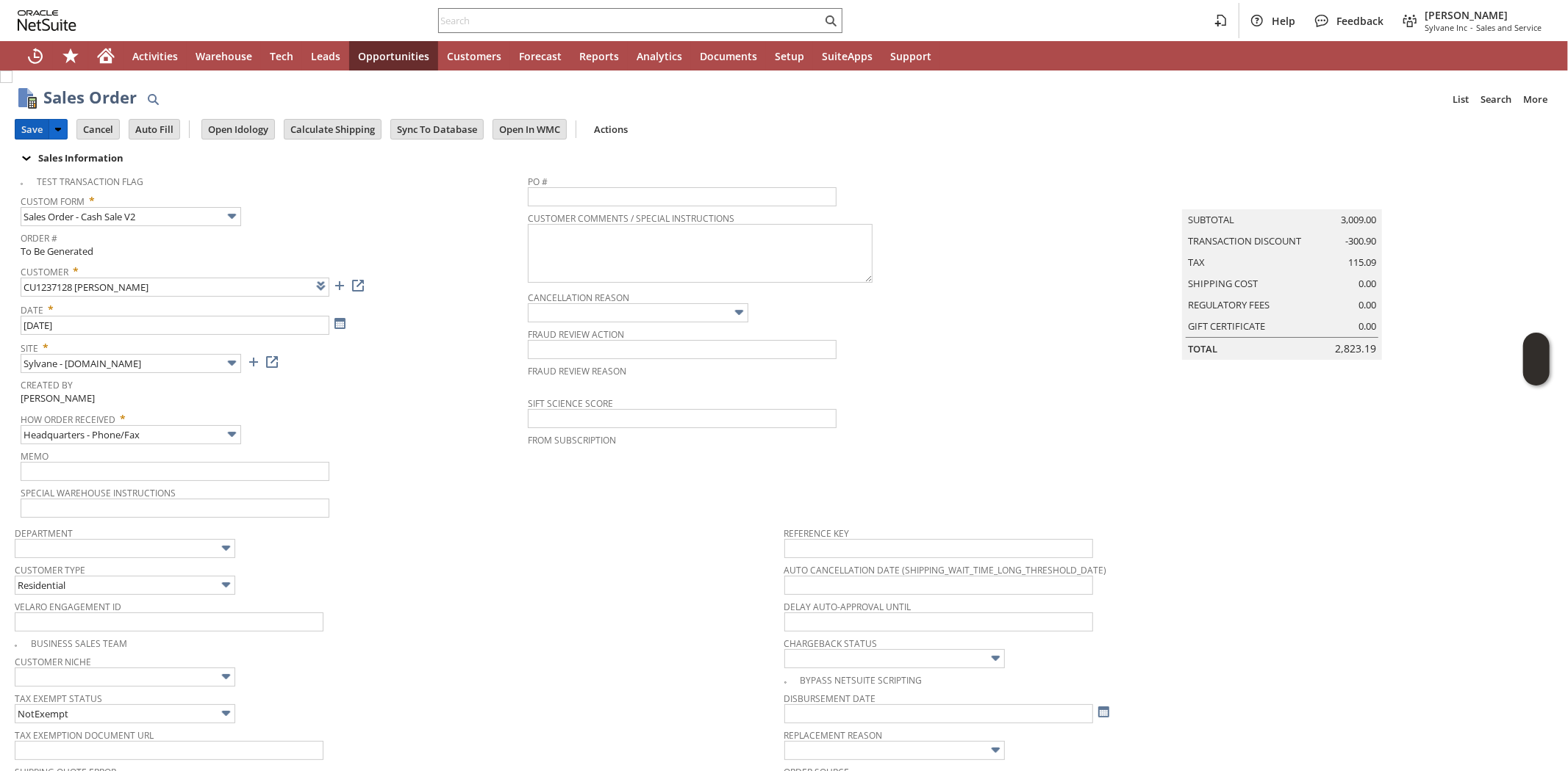
click at [19, 126] on input "Save" at bounding box center [32, 129] width 33 height 19
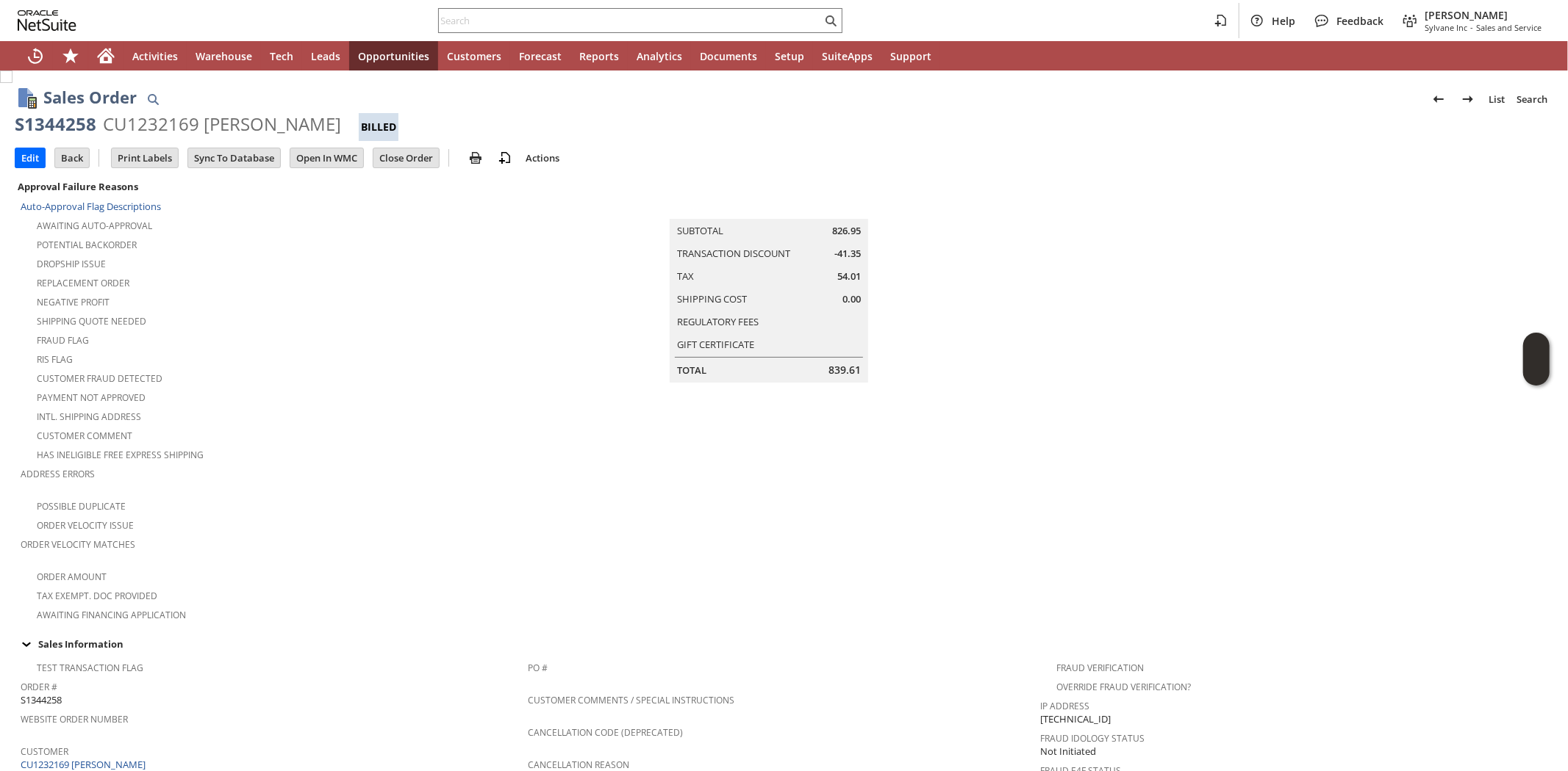
scroll to position [735, 0]
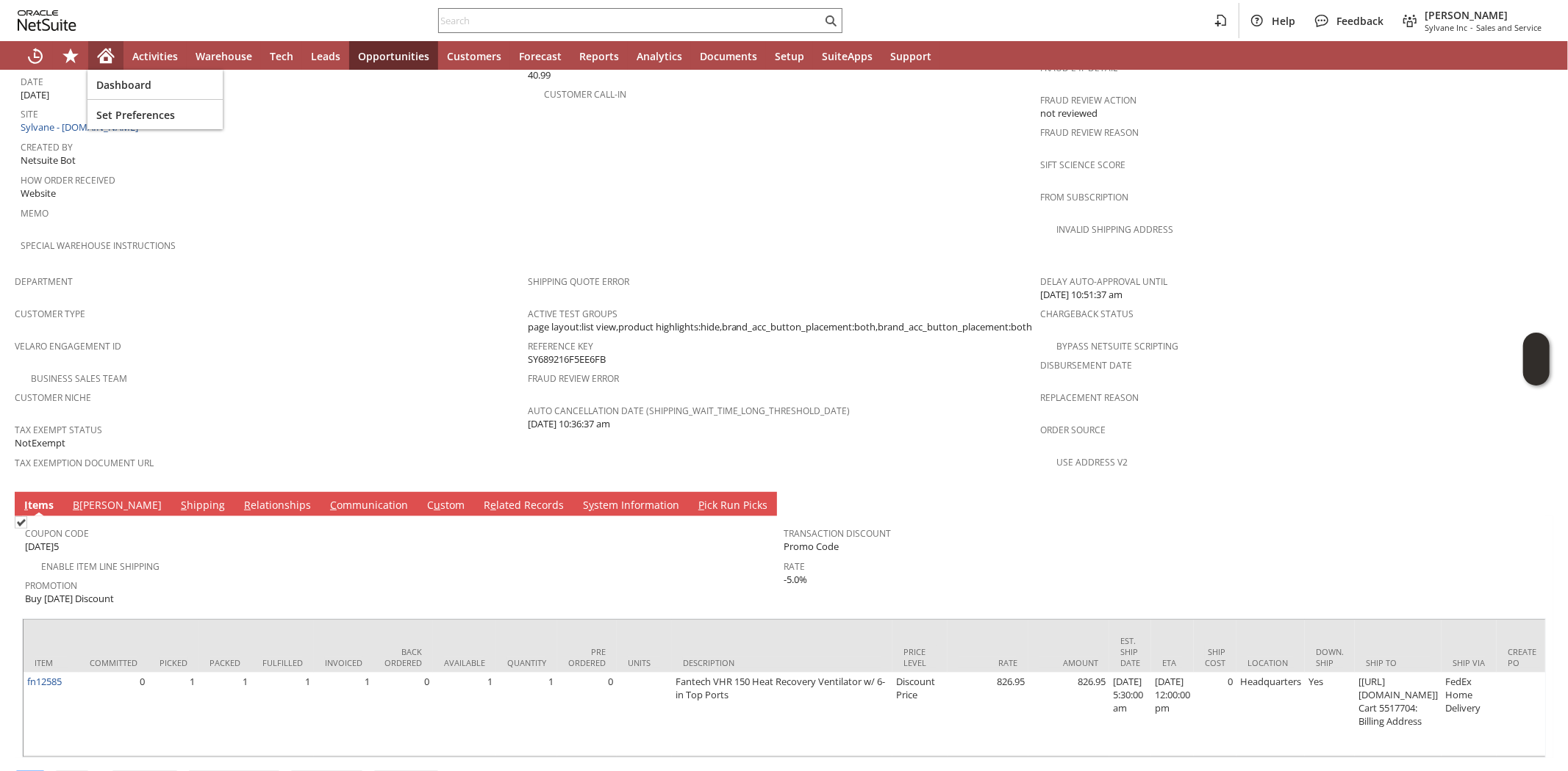
click at [111, 47] on icon "Home" at bounding box center [106, 56] width 18 height 18
